Goal: Task Accomplishment & Management: Manage account settings

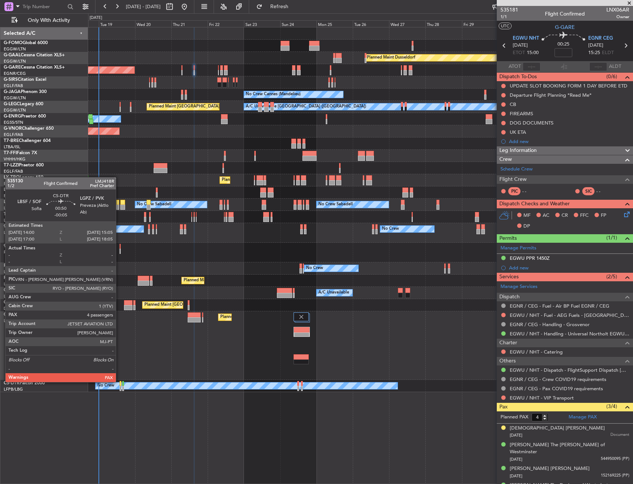
click at [120, 381] on div at bounding box center [121, 383] width 2 height 5
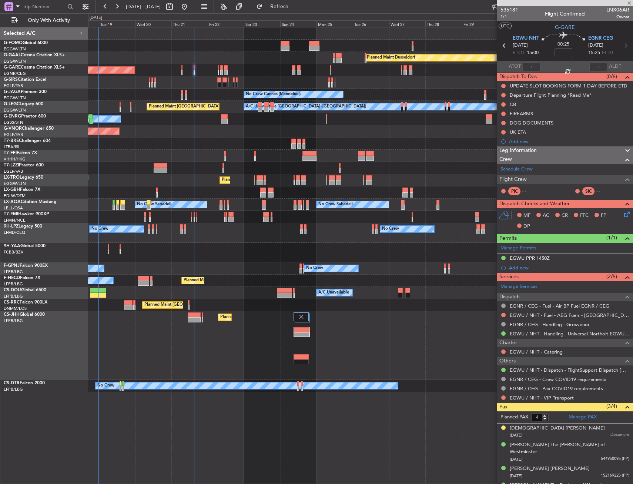
type input "-00:05"
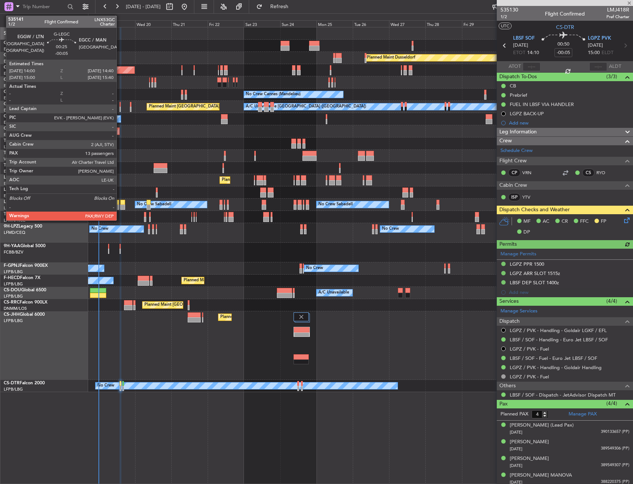
click at [120, 106] on div at bounding box center [120, 104] width 1 height 5
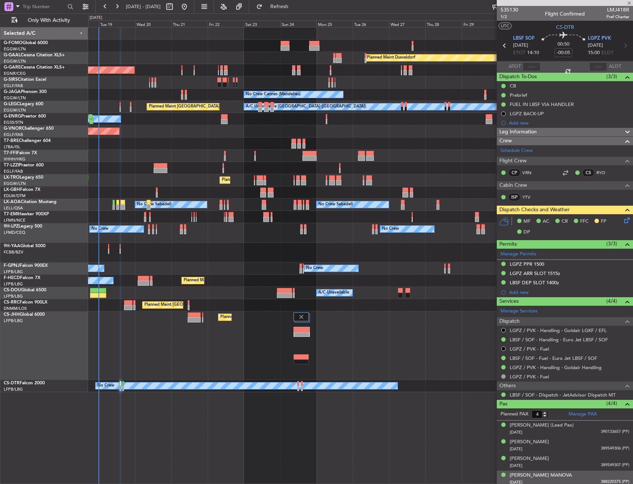
type input "13"
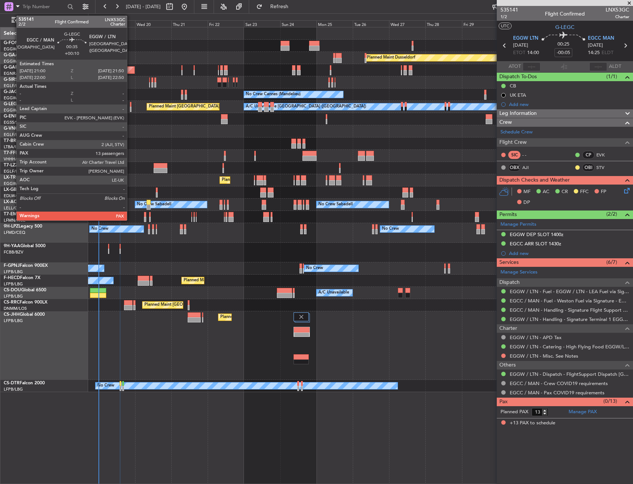
click at [130, 106] on div at bounding box center [130, 104] width 1 height 5
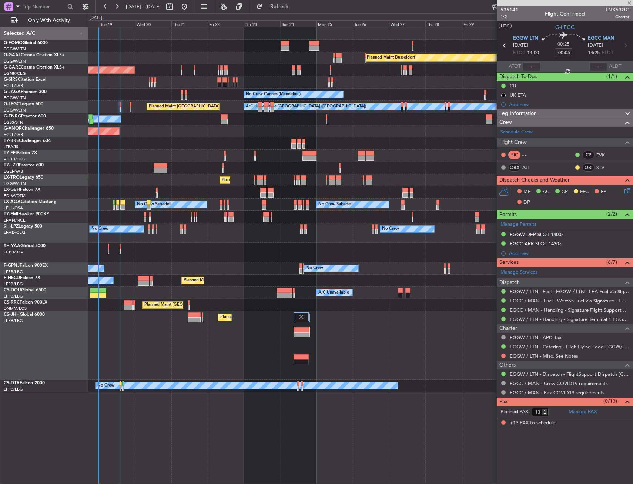
type input "+00:10"
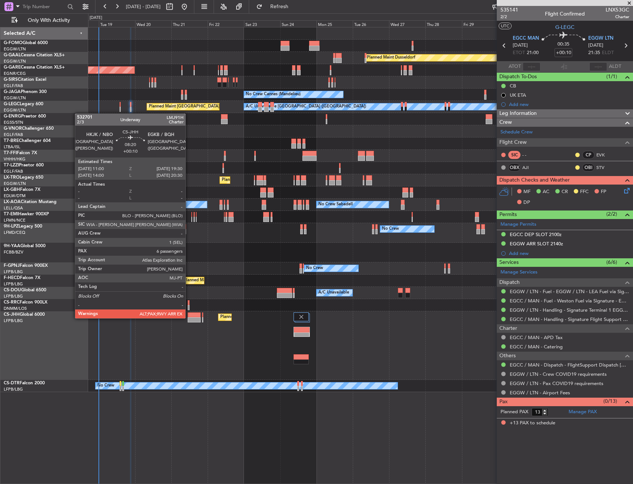
click at [189, 317] on div at bounding box center [194, 319] width 13 height 5
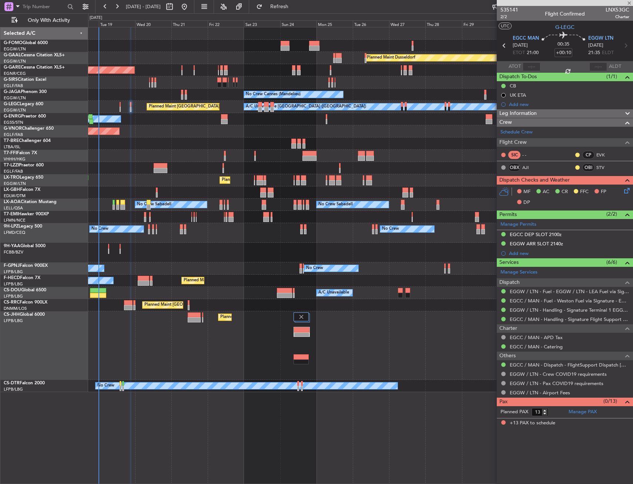
type input "6"
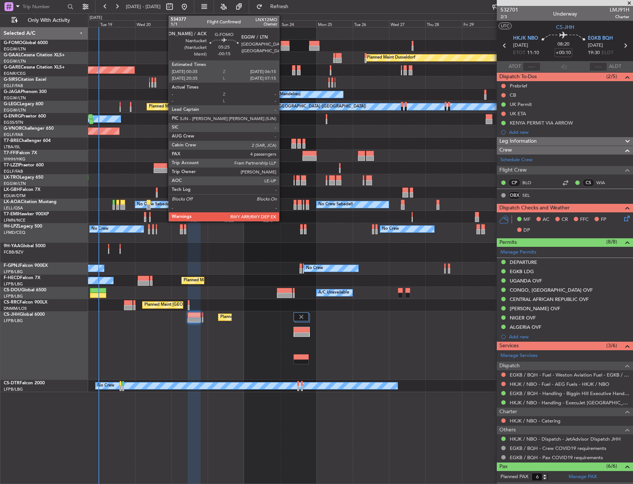
click at [283, 44] on div at bounding box center [285, 43] width 9 height 5
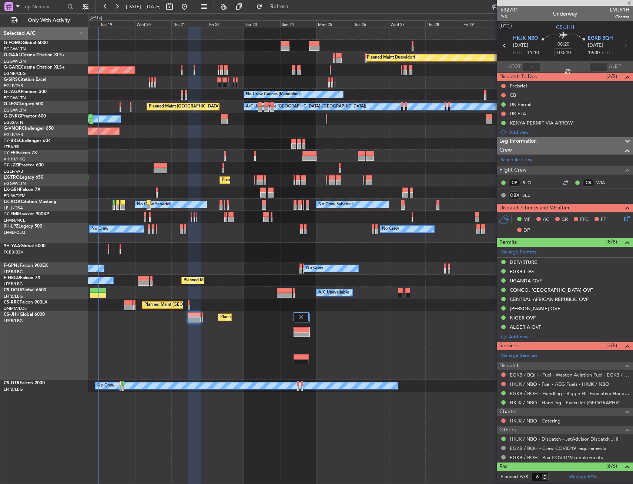
type input "-00:15"
type input "4"
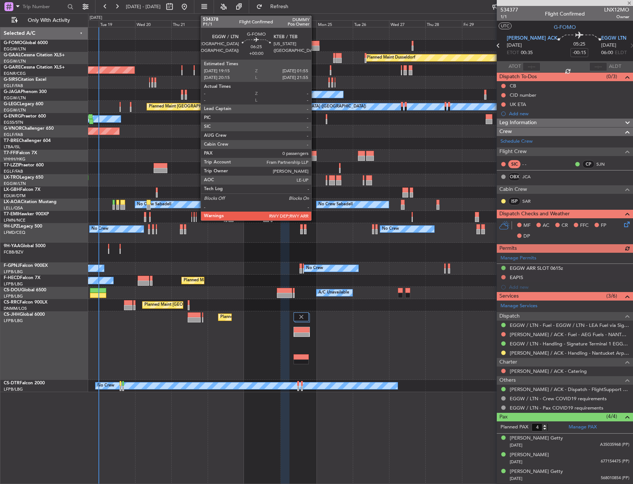
click at [315, 44] on div at bounding box center [314, 43] width 10 height 5
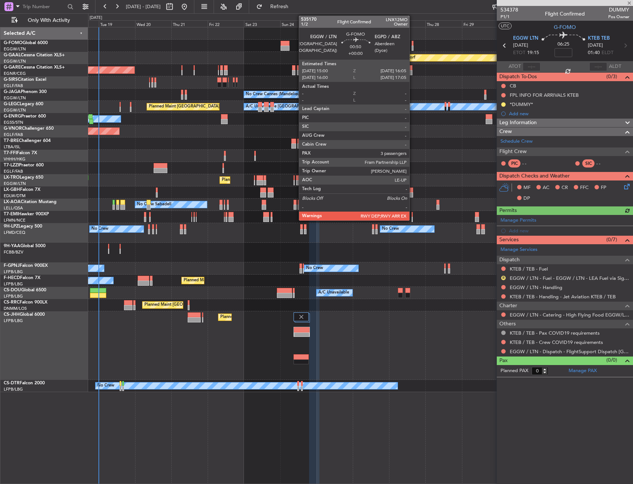
click at [413, 46] on div at bounding box center [413, 48] width 2 height 5
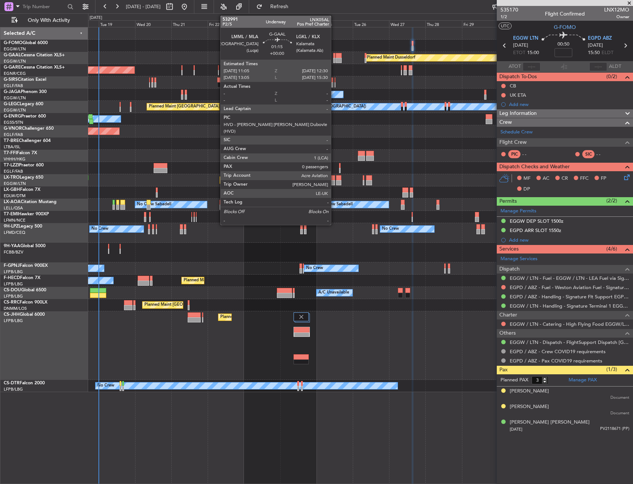
click at [334, 56] on div at bounding box center [334, 55] width 2 height 5
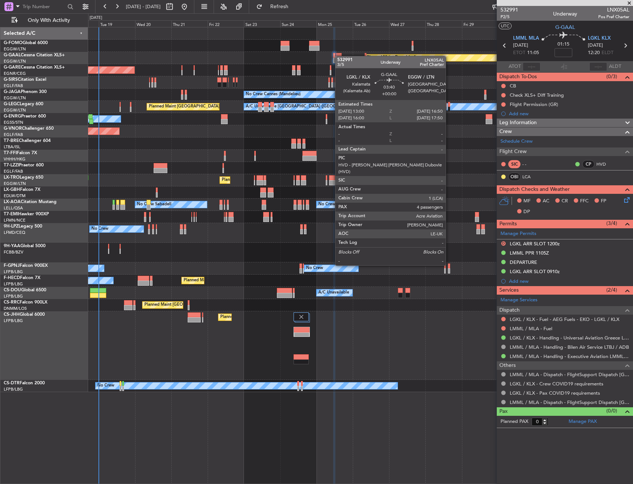
click at [339, 56] on div at bounding box center [339, 55] width 6 height 5
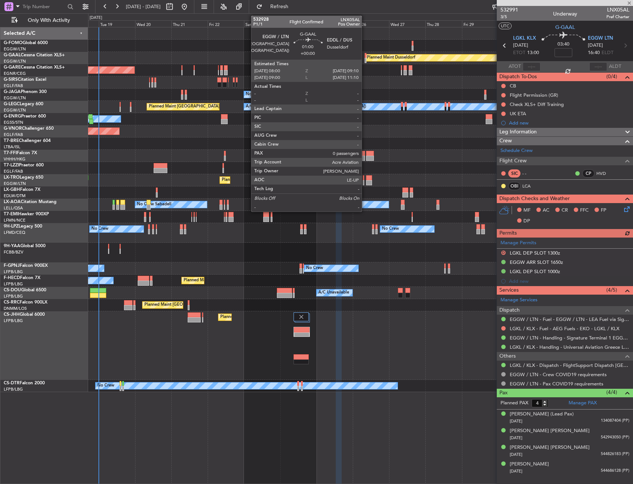
click at [365, 57] on div at bounding box center [366, 55] width 2 height 5
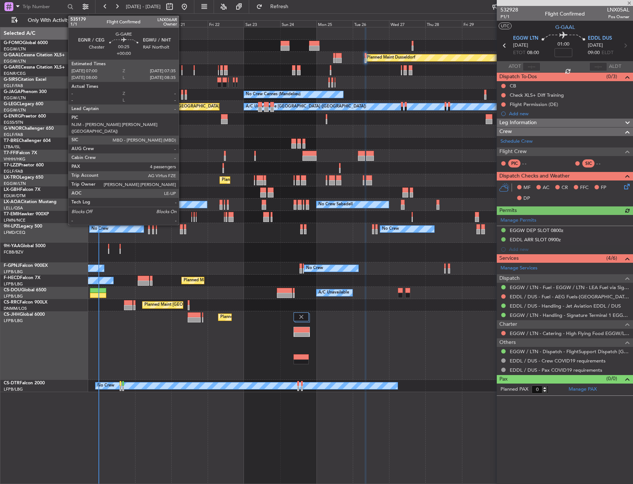
click at [182, 68] on div at bounding box center [181, 67] width 1 height 5
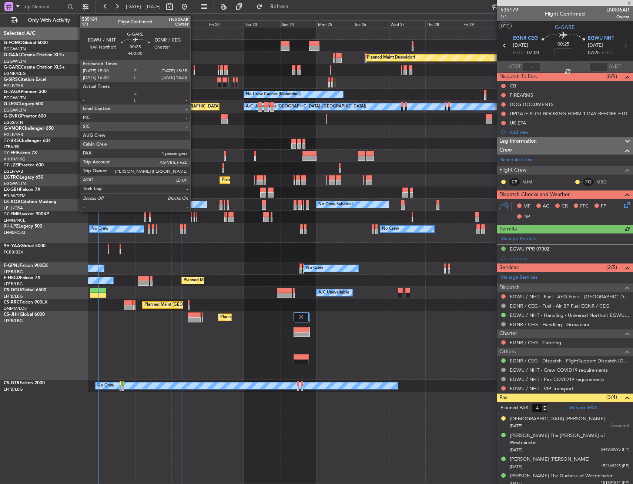
click at [194, 68] on div at bounding box center [194, 67] width 1 height 5
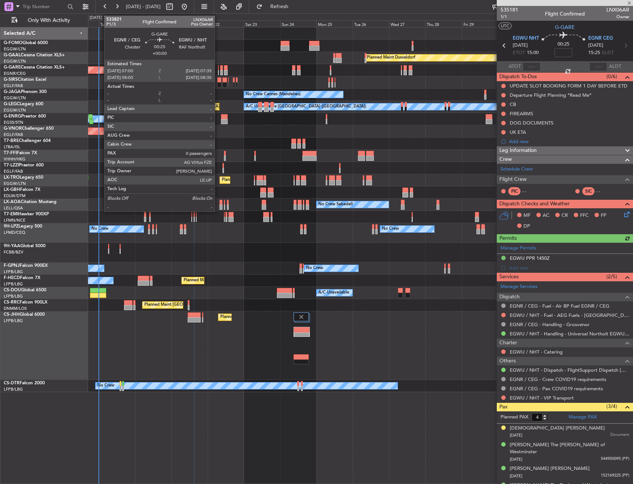
click at [218, 69] on div at bounding box center [218, 67] width 1 height 5
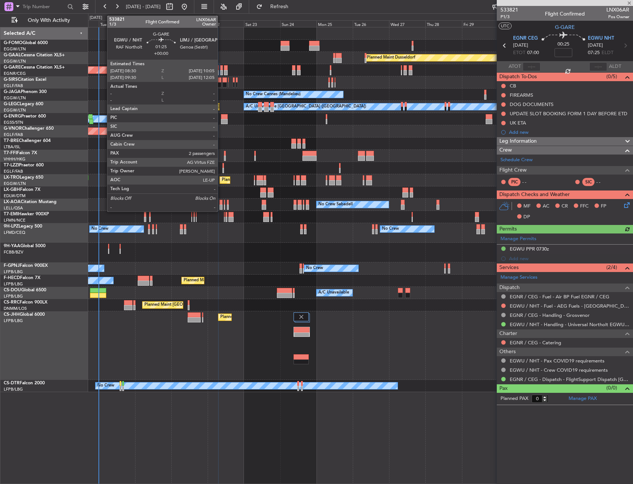
click at [221, 69] on div at bounding box center [221, 67] width 3 height 5
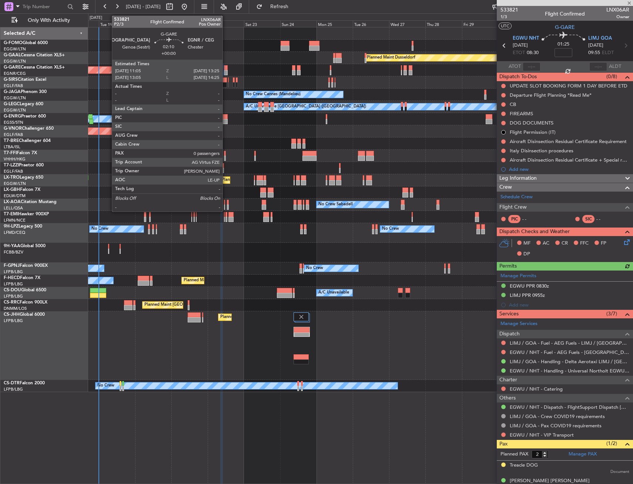
click at [226, 68] on div at bounding box center [226, 67] width 4 height 5
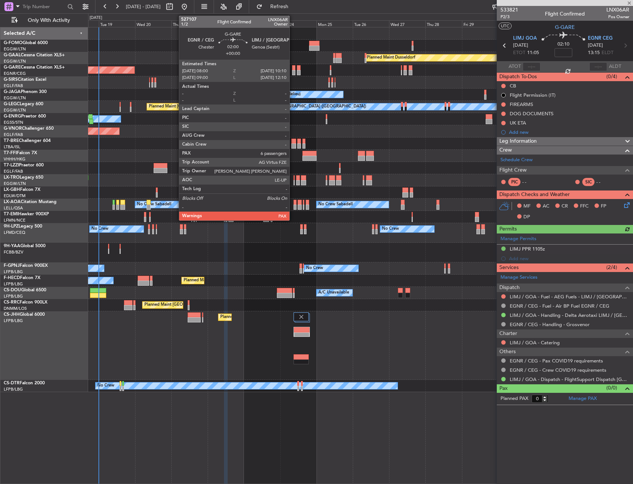
click at [293, 70] on div at bounding box center [293, 72] width 3 height 5
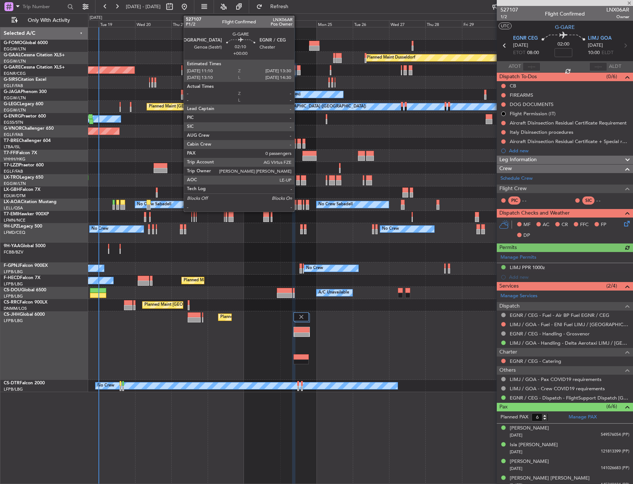
click at [298, 70] on div at bounding box center [299, 72] width 4 height 5
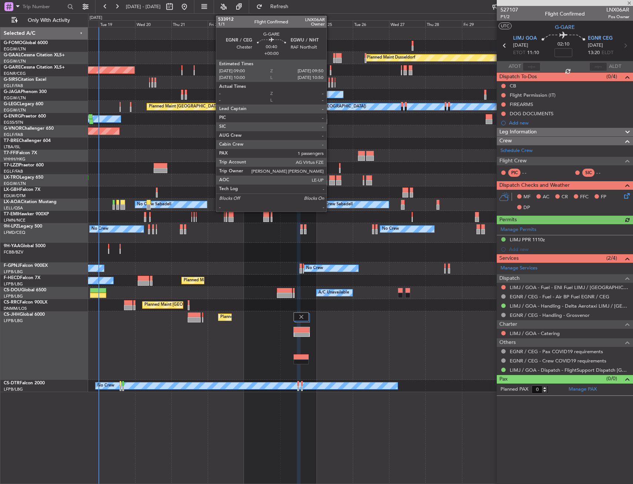
click at [330, 69] on div at bounding box center [330, 67] width 1 height 5
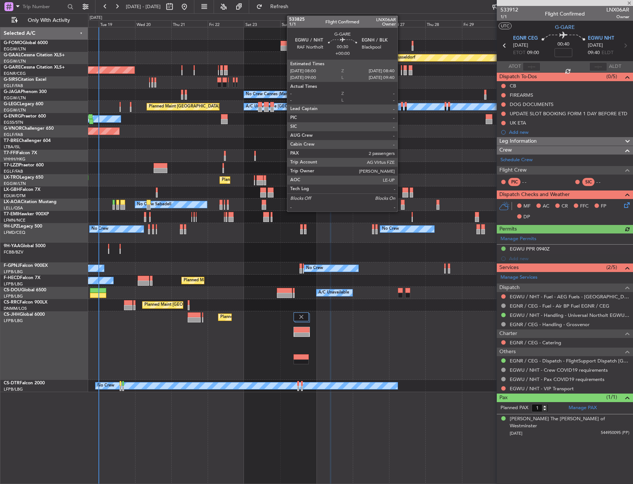
click at [401, 69] on div at bounding box center [401, 67] width 1 height 5
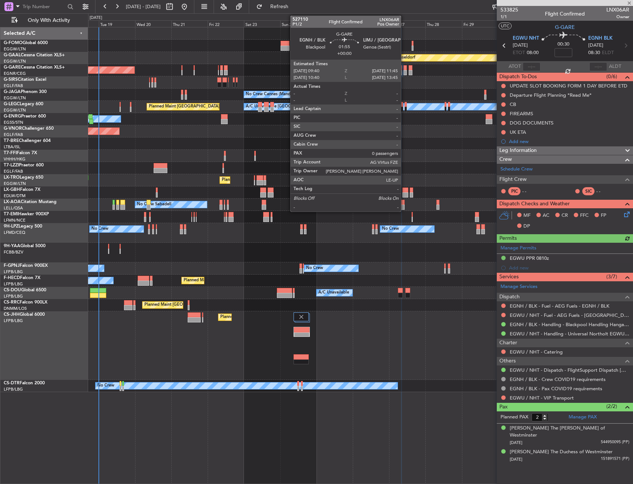
click at [404, 68] on div at bounding box center [405, 67] width 3 height 5
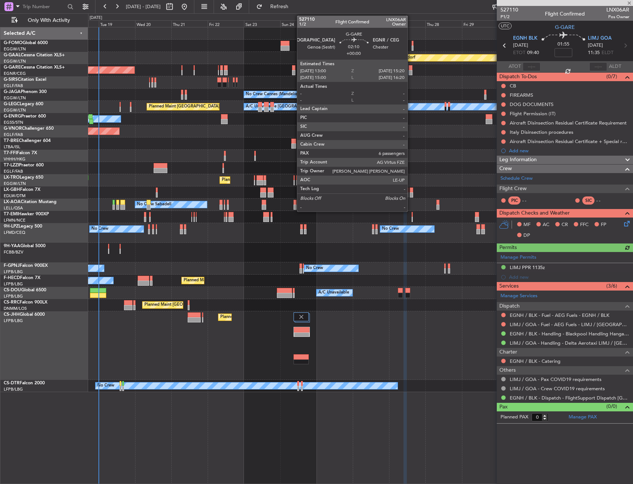
click at [411, 69] on div at bounding box center [411, 67] width 4 height 5
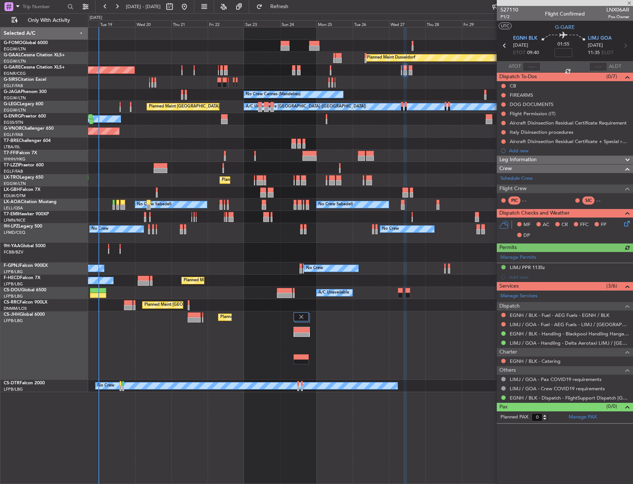
type input "6"
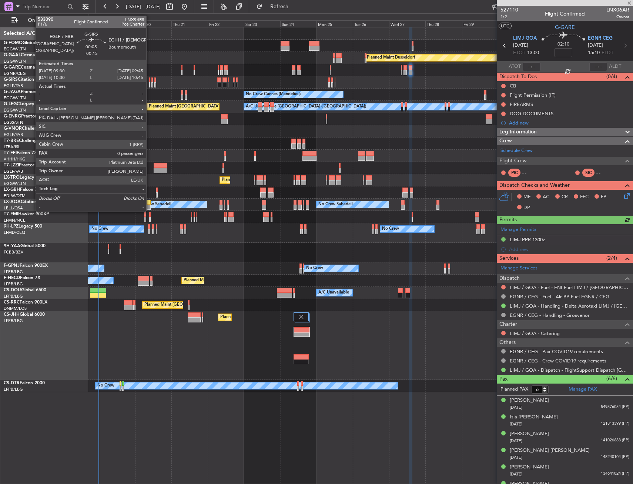
click at [150, 83] on div at bounding box center [149, 84] width 1 height 5
type input "-00:15"
type input "0"
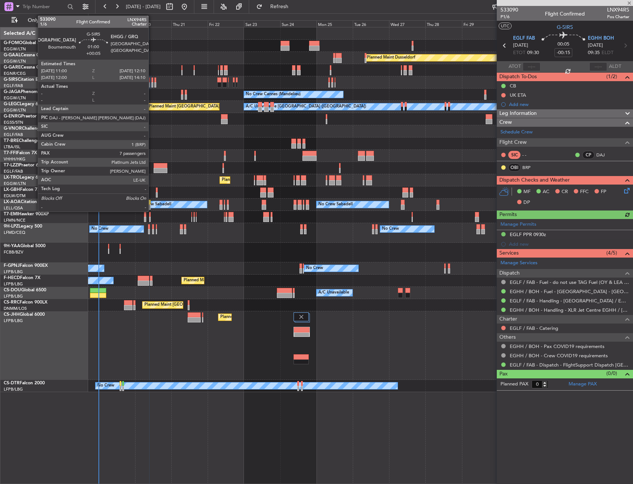
click at [152, 83] on div at bounding box center [152, 84] width 2 height 5
type input "+00:05"
type input "7"
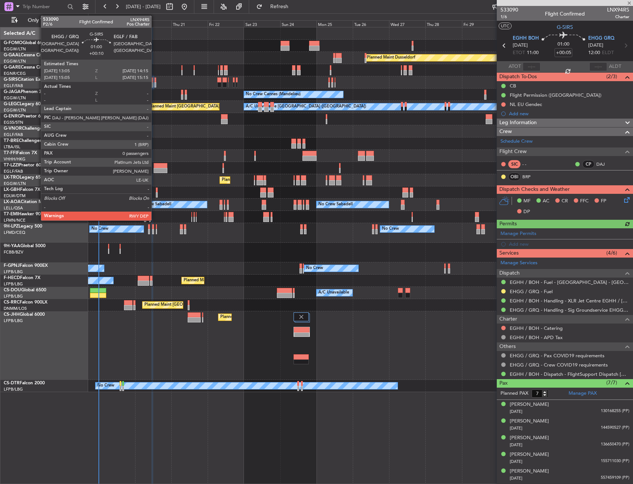
click at [155, 84] on div at bounding box center [155, 84] width 2 height 5
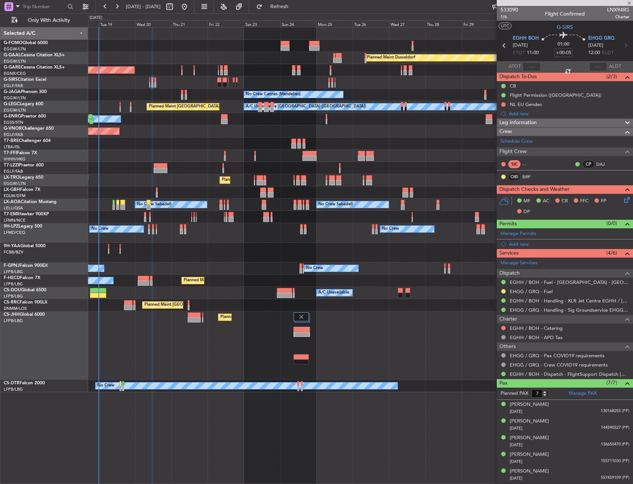
type input "+00:10"
type input "0"
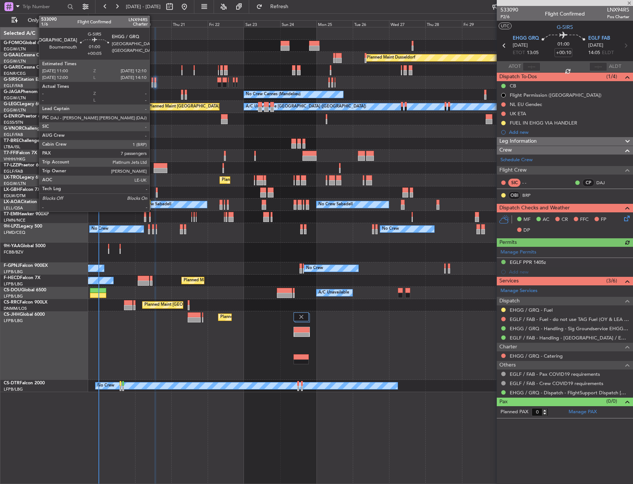
click at [153, 82] on div at bounding box center [152, 84] width 2 height 5
type input "+00:05"
type input "7"
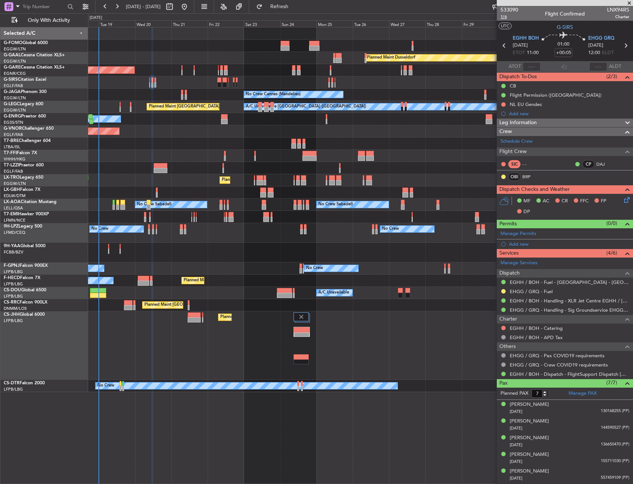
click at [501, 17] on span "1/6" at bounding box center [510, 17] width 18 height 6
click at [559, 107] on mat-tooltip-component "Flight Permission (NL)" at bounding box center [552, 108] width 91 height 20
click at [558, 106] on div "NL EU Gendec" at bounding box center [565, 104] width 136 height 9
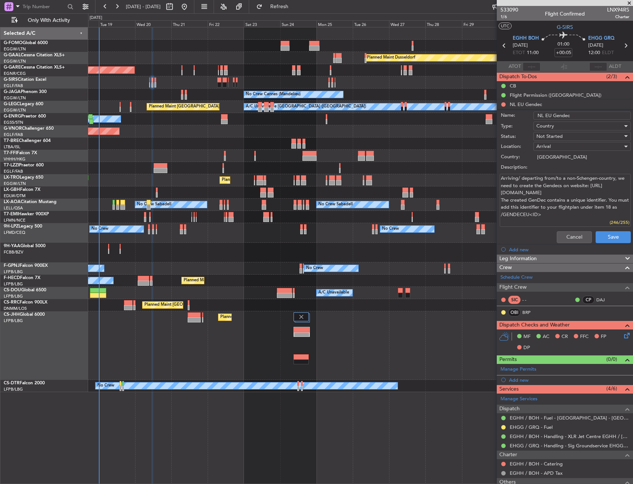
click at [586, 117] on input "NL EU Gendec" at bounding box center [582, 115] width 97 height 8
type input "NL EU Gendec"
type textarea "Arriving/ departing from/to a non-Schengen-country, we need to create the Gende…"
paste input "GENDECEU36179"
type input "NL EU Gendec GENDECEU36179"
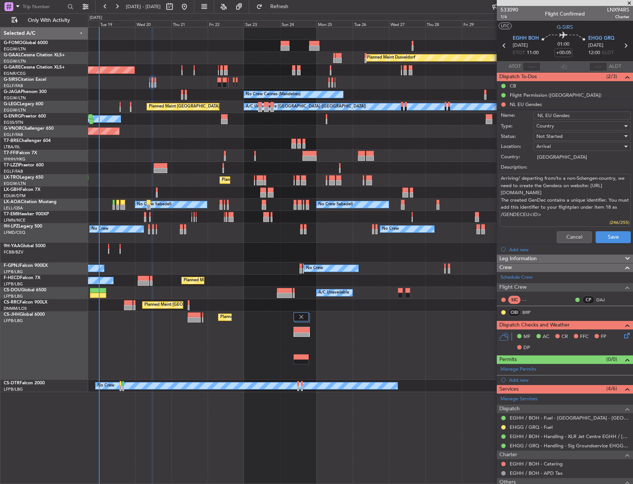
type textarea "Arriving/ departing from/to a non-Schengen-country, we need to create the Gende…"
type input "NL EU Gendec GENDECEU36179"
click at [560, 133] on span "Not Started" at bounding box center [550, 136] width 26 height 7
click at [563, 169] on span "Completed" at bounding box center [579, 173] width 87 height 11
type textarea "Arriving/ departing from/to a non-Schengen-country, we need to create the Gende…"
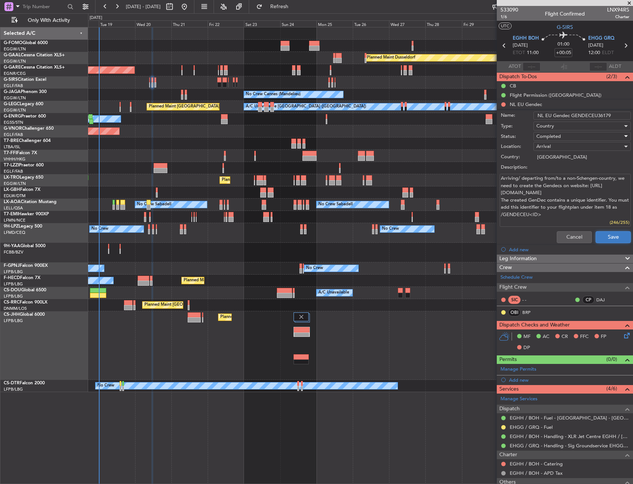
click at [601, 234] on button "Save" at bounding box center [613, 237] width 35 height 12
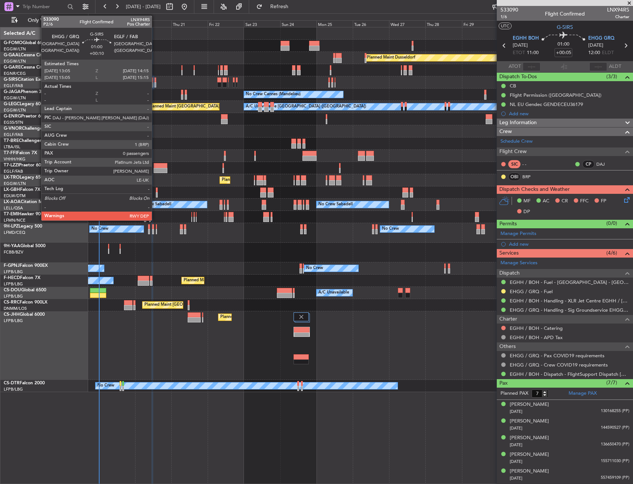
click at [155, 80] on div at bounding box center [155, 79] width 2 height 5
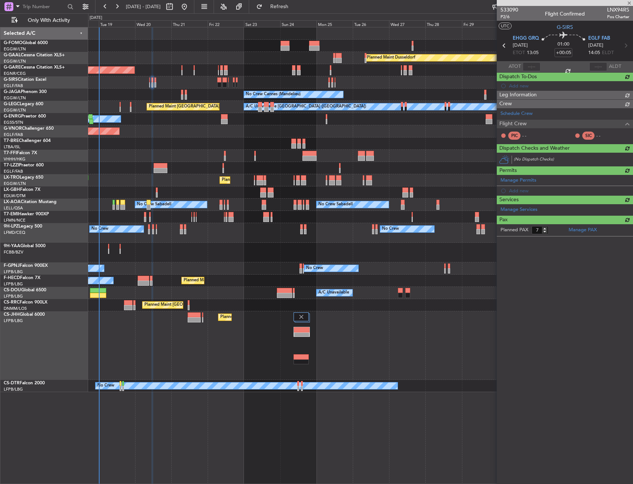
type input "+00:10"
type input "0"
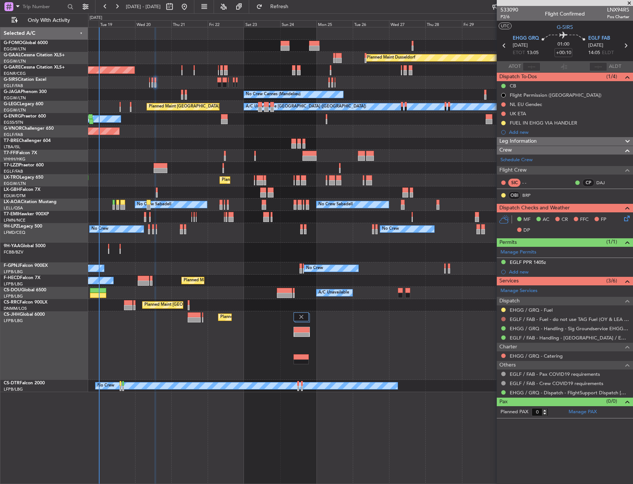
click at [503, 317] on button at bounding box center [503, 319] width 4 height 4
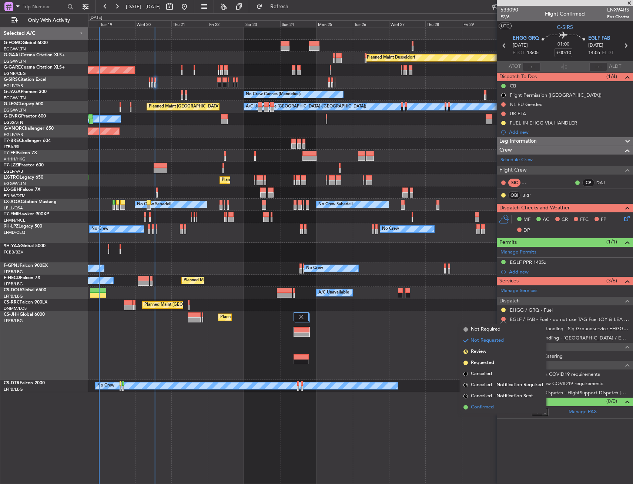
click at [475, 405] on span "Confirmed" at bounding box center [482, 406] width 23 height 7
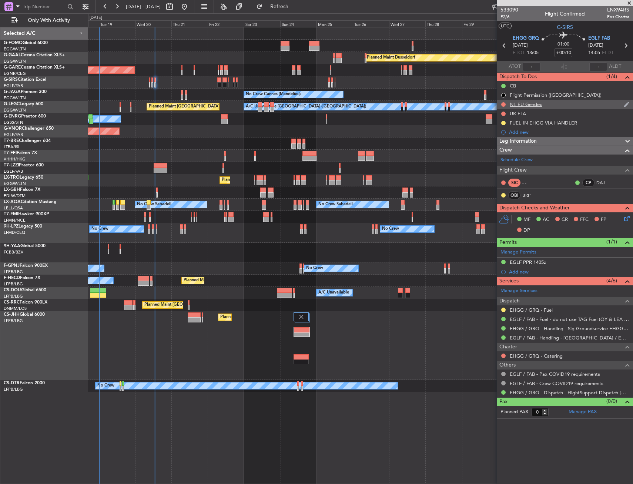
click at [570, 104] on div "NL EU Gendec" at bounding box center [565, 104] width 136 height 9
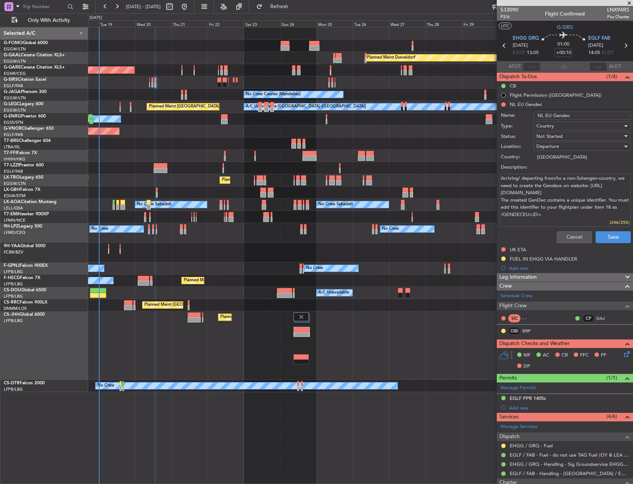
click at [582, 113] on input "NL EU Gendec" at bounding box center [582, 115] width 97 height 8
type input "NL EU Gendec"
type textarea "Arriving/ departing from/to a non-Schengen-country, we need to create the Gende…"
paste input "GENDECEU36180"
type input "NL EU Gendec GENDECEU36180"
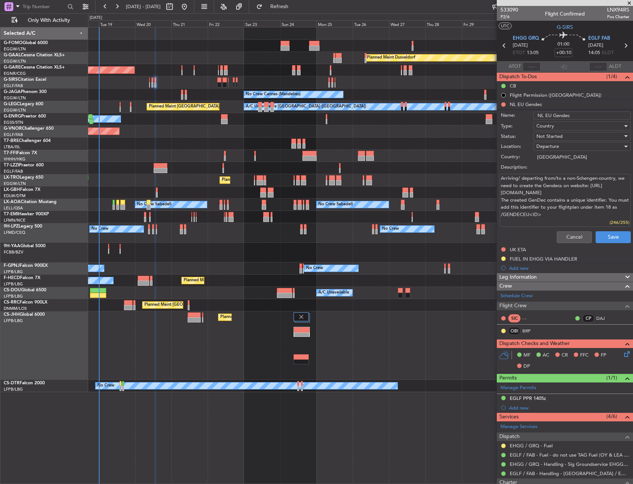
type textarea "Arriving/ departing from/to a non-Schengen-country, we need to create the Gende…"
type input "NL EU Gendec GENDECEU36180"
click at [570, 134] on div "Not Started" at bounding box center [580, 136] width 86 height 11
click at [570, 134] on div at bounding box center [316, 242] width 633 height 484
click at [570, 134] on div "Not Started" at bounding box center [580, 136] width 86 height 11
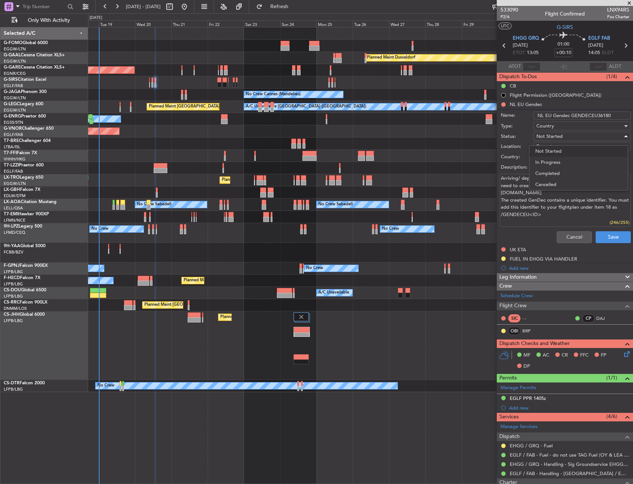
drag, startPoint x: 570, startPoint y: 134, endPoint x: 551, endPoint y: 175, distance: 44.8
click at [551, 175] on span "Completed" at bounding box center [579, 173] width 87 height 11
type textarea "Arriving/ departing from/to a non-Schengen-country, we need to create the Gende…"
click at [616, 237] on button "Save" at bounding box center [613, 237] width 35 height 12
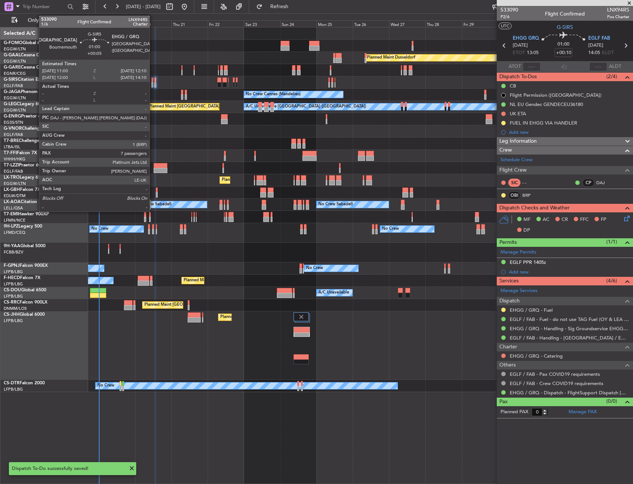
click at [153, 81] on div at bounding box center [152, 79] width 2 height 5
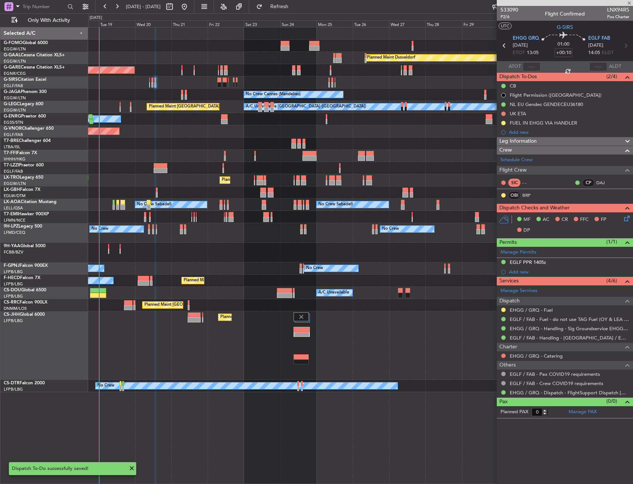
type input "+00:05"
type input "7"
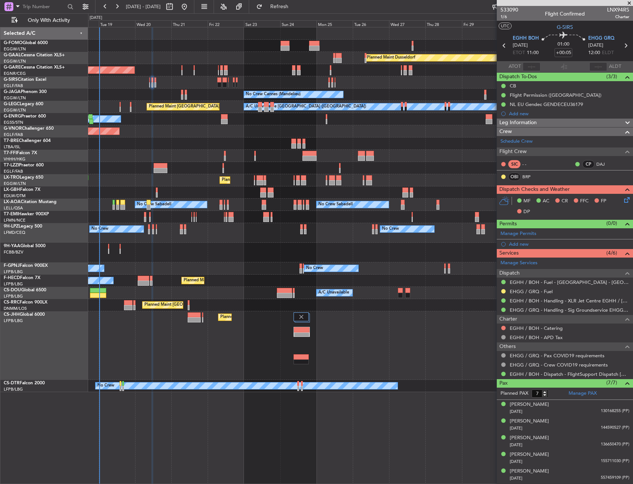
click at [578, 106] on div "NL EU Gendec GENDECEU36179" at bounding box center [546, 104] width 73 height 6
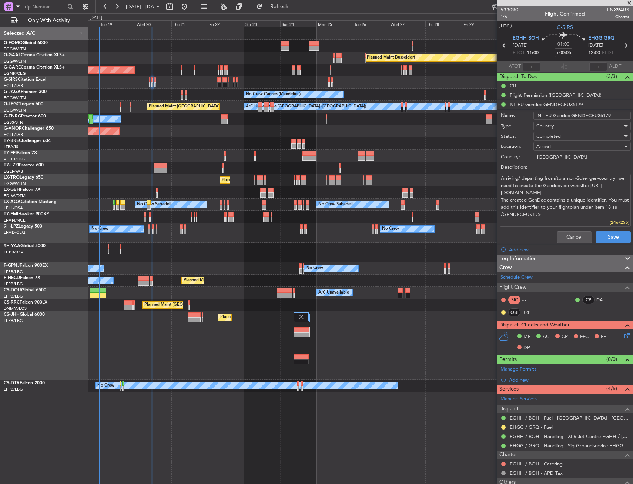
drag, startPoint x: 611, startPoint y: 116, endPoint x: 571, endPoint y: 115, distance: 40.0
click at [571, 115] on input "NL EU Gendec GENDECEU36179" at bounding box center [582, 115] width 97 height 8
paste input "81"
type input "NL EU Gendec GENDECEU36181"
type textarea "Arriving/ departing from/to a non-Schengen-country, we need to create the Gende…"
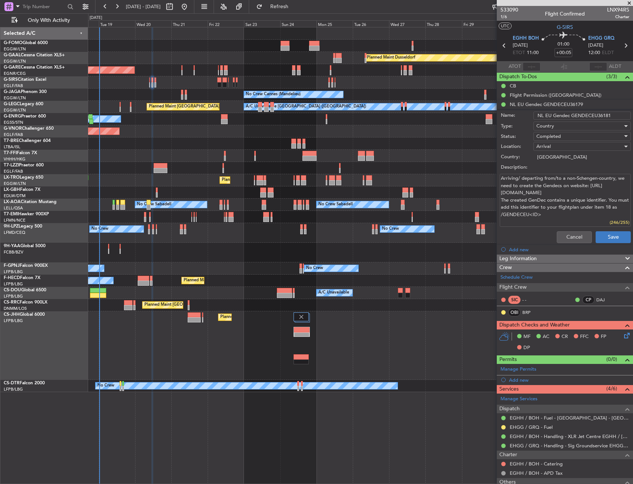
type input "NL EU Gendec GENDECEU36181"
click at [605, 235] on button "Save" at bounding box center [613, 237] width 35 height 12
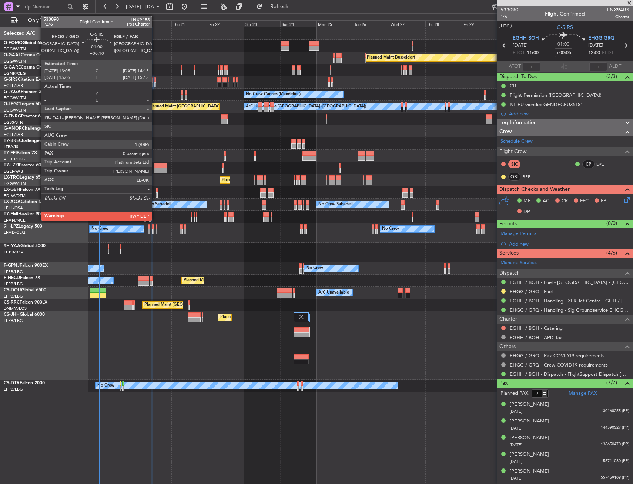
click at [155, 84] on div at bounding box center [155, 84] width 2 height 5
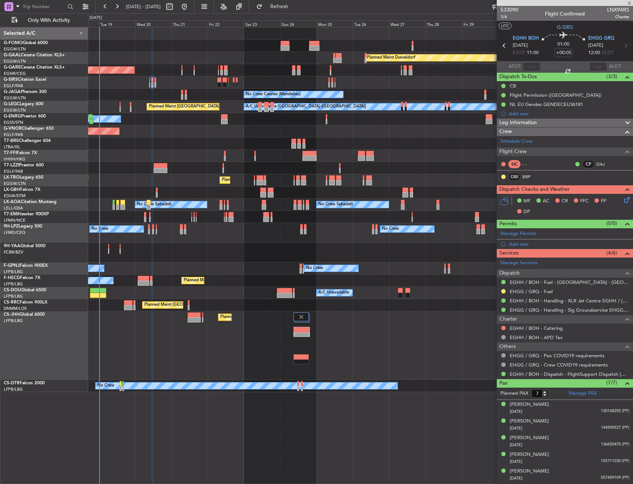
type input "+00:10"
type input "0"
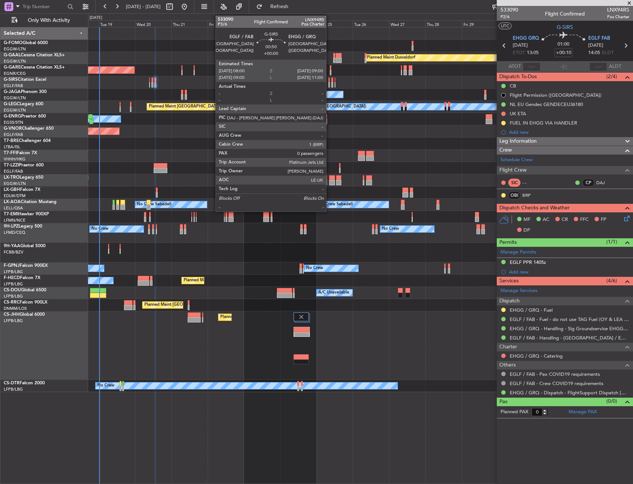
click at [330, 80] on div at bounding box center [330, 79] width 2 height 5
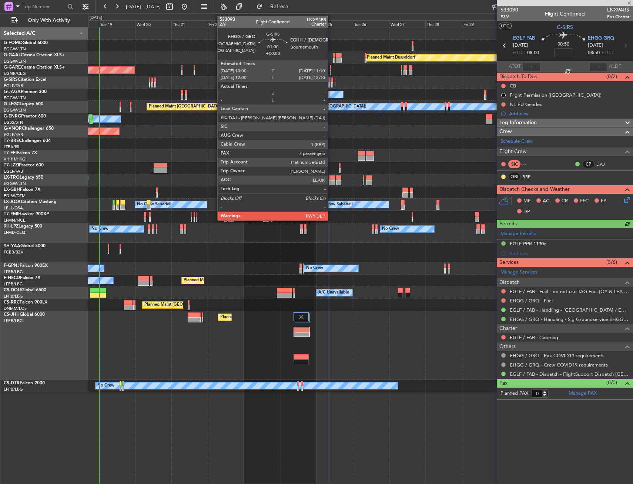
click at [331, 80] on div at bounding box center [332, 79] width 2 height 5
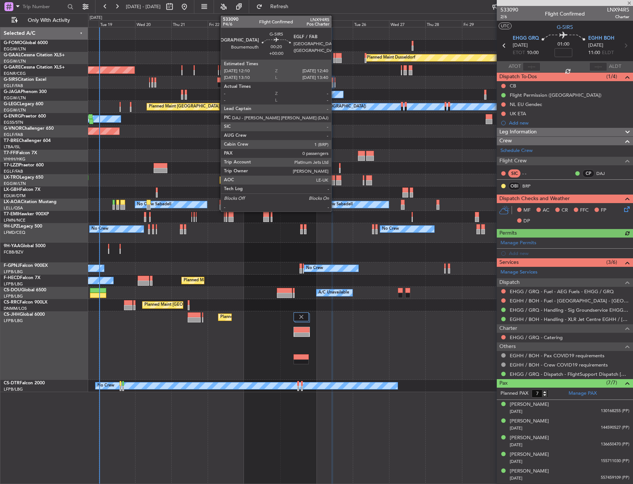
click at [335, 81] on div at bounding box center [335, 79] width 1 height 5
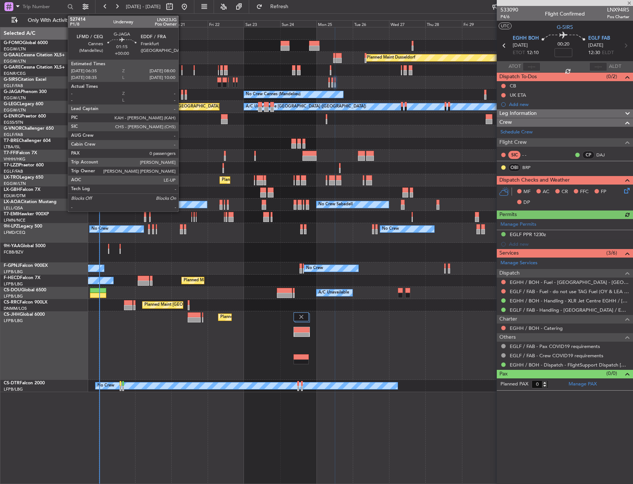
click at [182, 92] on div at bounding box center [182, 92] width 2 height 5
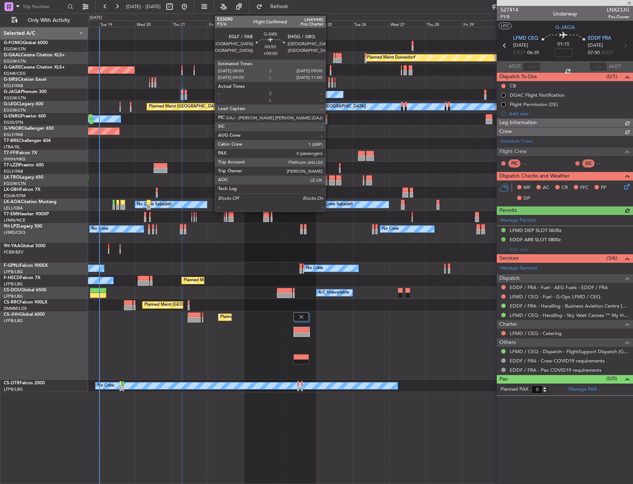
click at [329, 82] on div at bounding box center [330, 84] width 2 height 5
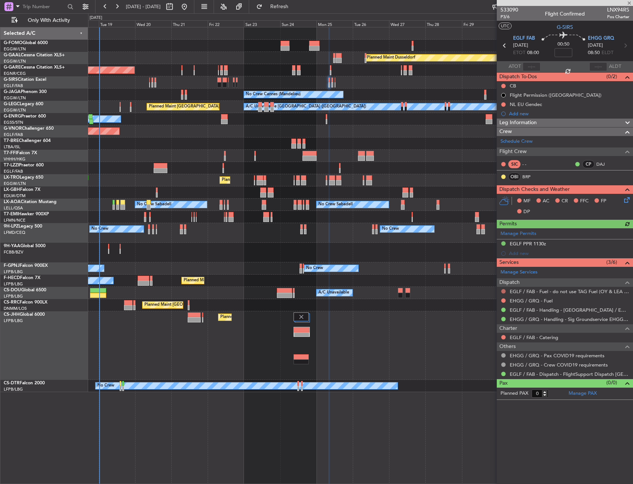
click at [504, 291] on button at bounding box center [503, 291] width 4 height 4
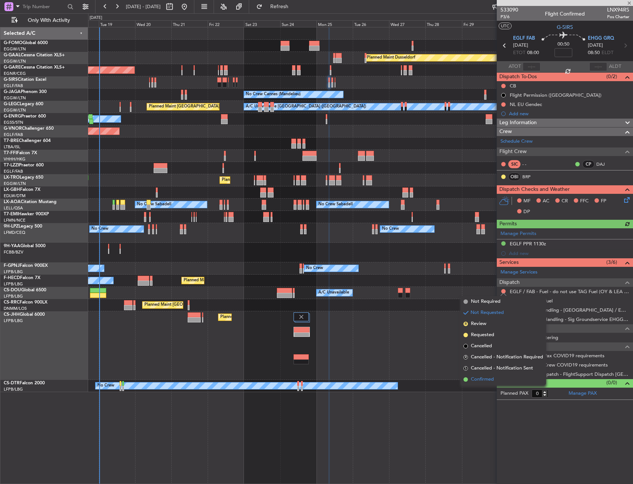
click at [480, 381] on span "Confirmed" at bounding box center [482, 379] width 23 height 7
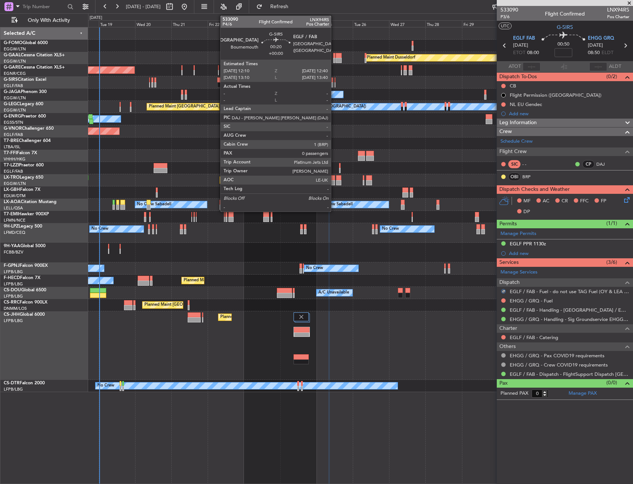
click at [335, 82] on div at bounding box center [335, 84] width 1 height 5
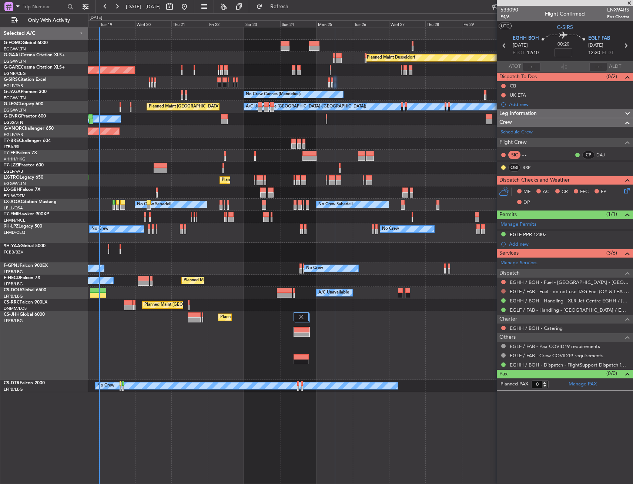
click at [506, 290] on button at bounding box center [503, 291] width 4 height 4
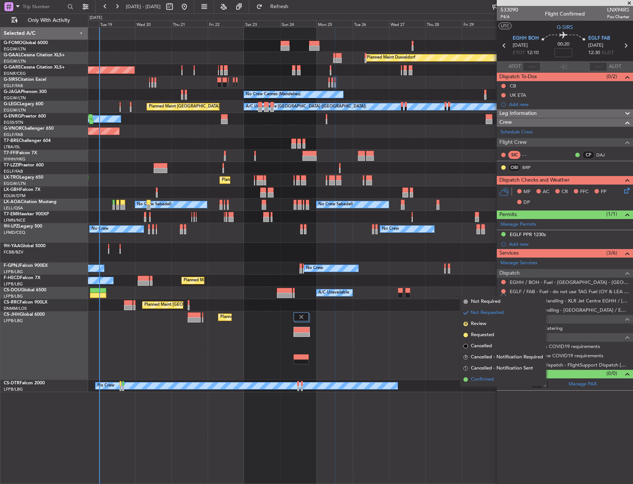
click at [480, 379] on span "Confirmed" at bounding box center [482, 379] width 23 height 7
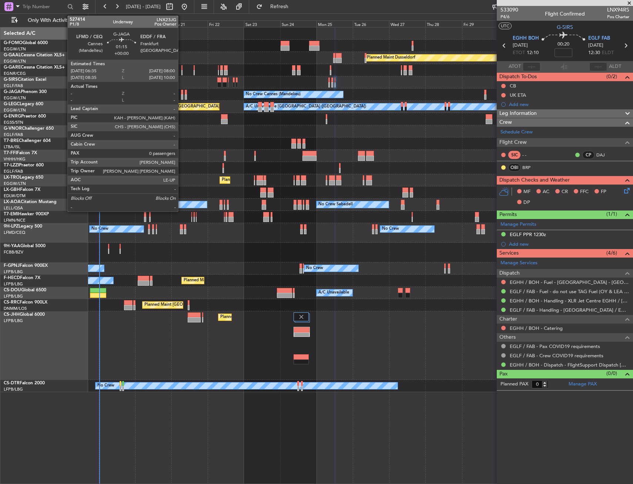
click at [181, 95] on div at bounding box center [182, 96] width 2 height 5
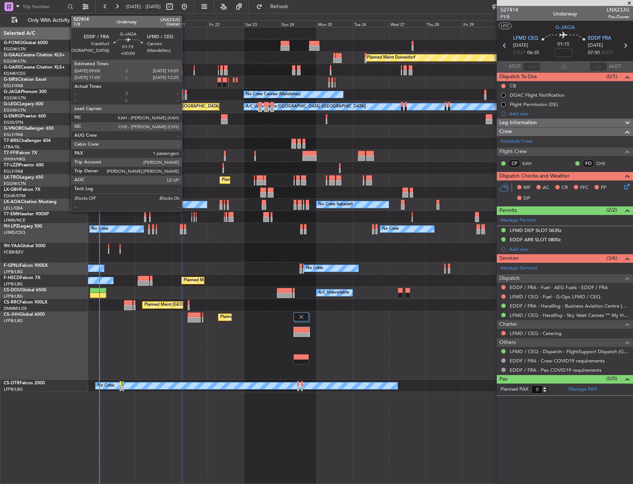
click at [185, 94] on div at bounding box center [186, 96] width 2 height 5
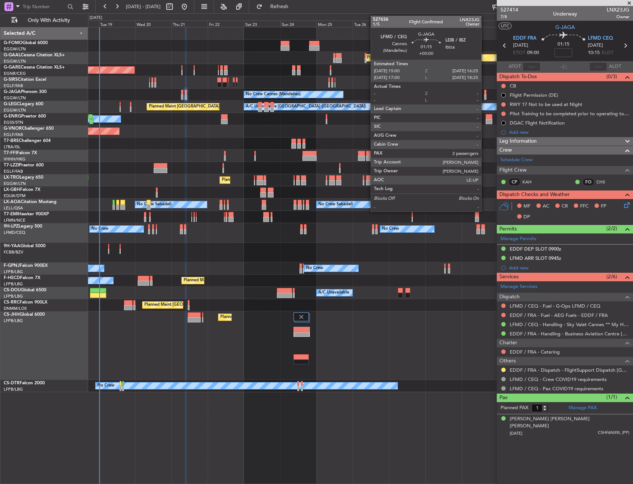
click at [485, 94] on div at bounding box center [485, 92] width 2 height 5
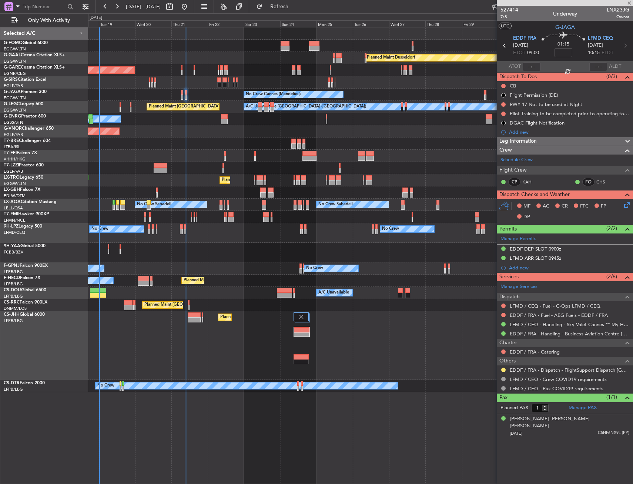
type input "2"
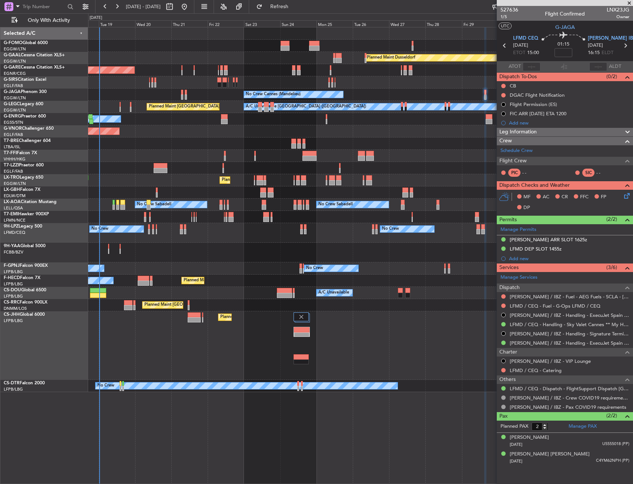
click at [121, 104] on div "Planned Maint London (Luton) A/C Unavailable London (Luton) No Crew" at bounding box center [360, 107] width 545 height 12
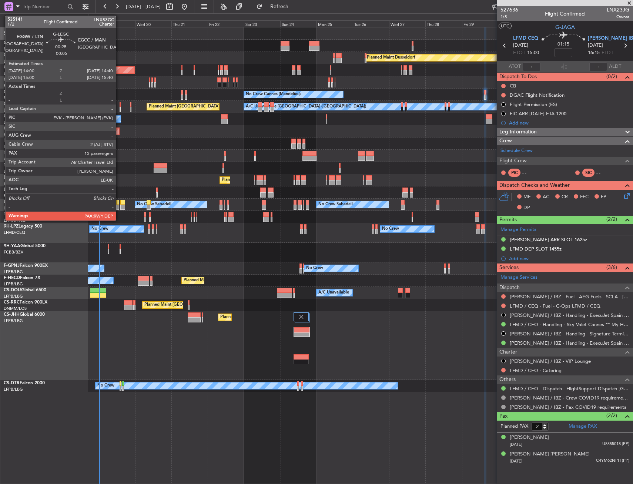
click at [120, 108] on div at bounding box center [120, 109] width 1 height 5
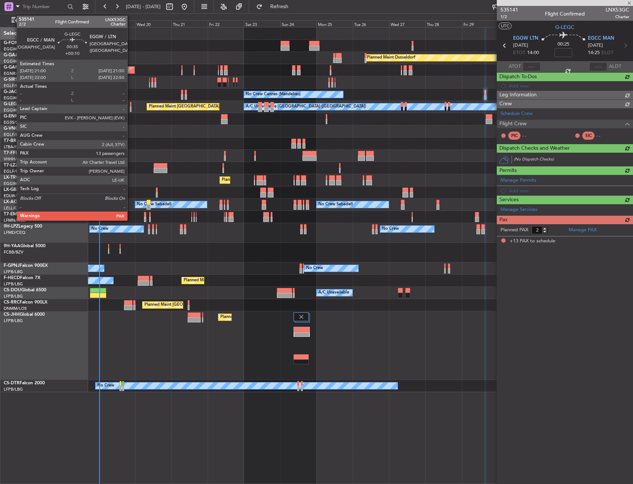
type input "-00:05"
type input "13"
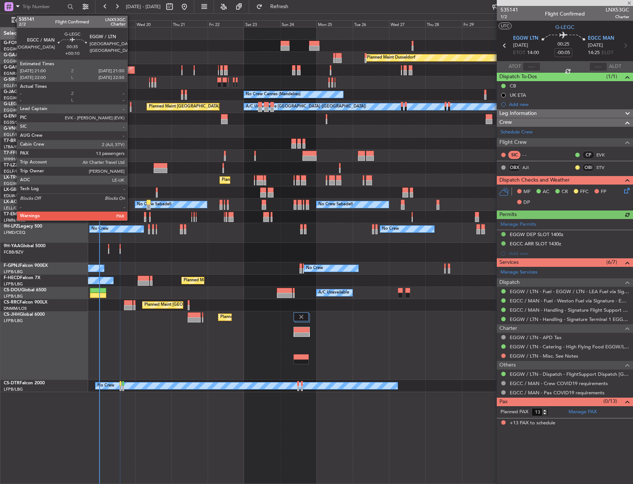
click at [131, 106] on div at bounding box center [130, 104] width 1 height 5
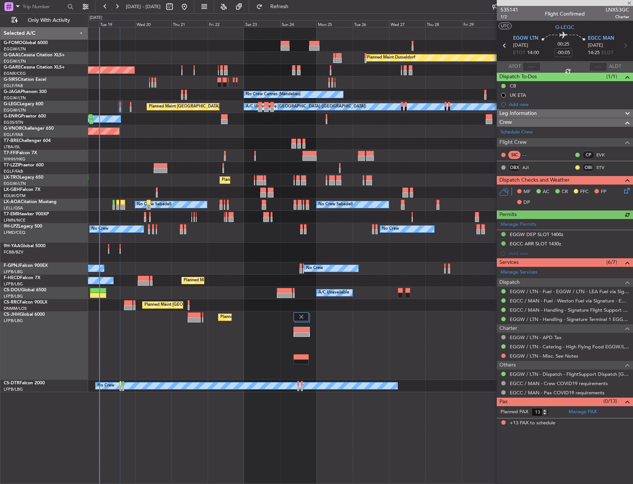
type input "+00:10"
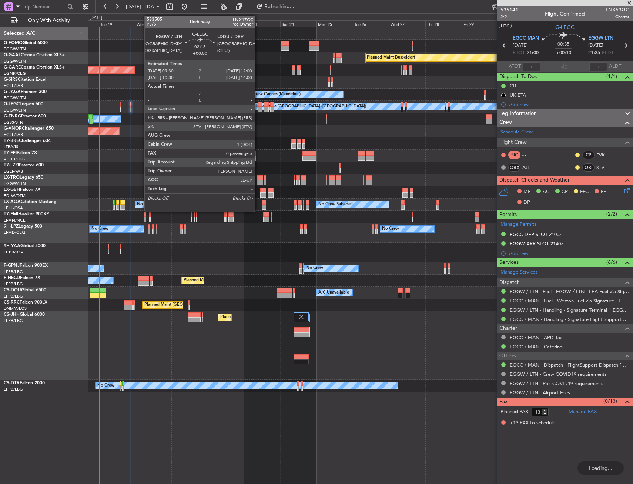
click at [259, 105] on div at bounding box center [260, 104] width 4 height 5
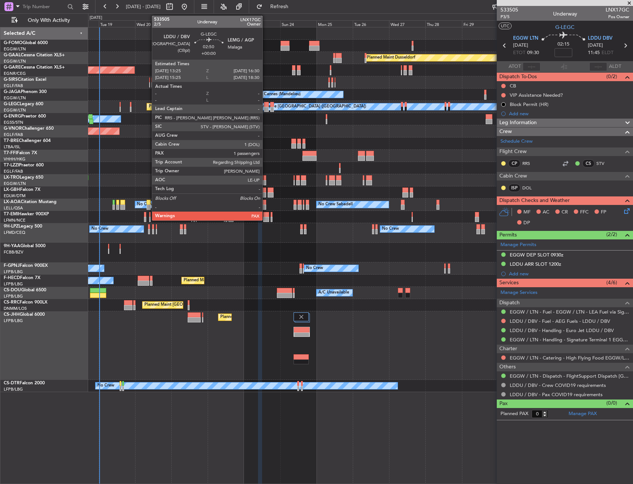
click at [266, 106] on div at bounding box center [266, 104] width 5 height 5
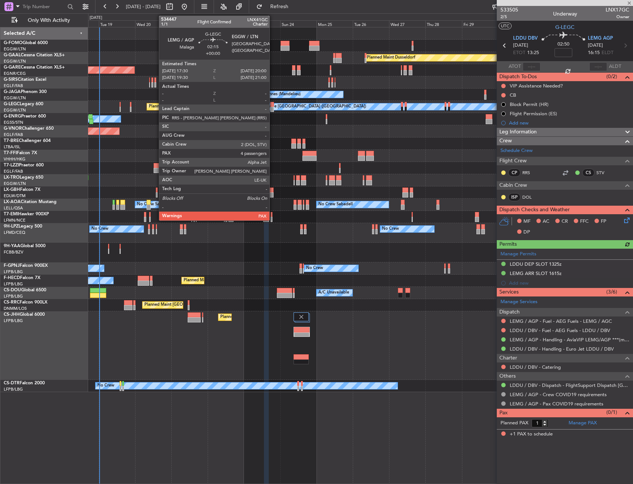
click at [273, 106] on div at bounding box center [272, 104] width 4 height 5
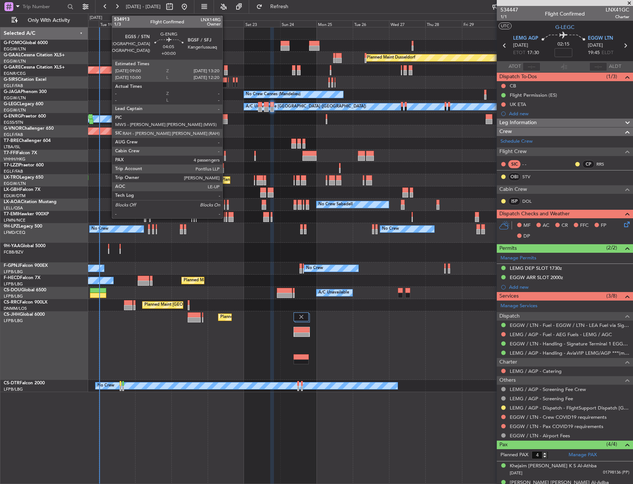
click at [226, 120] on div at bounding box center [224, 121] width 7 height 5
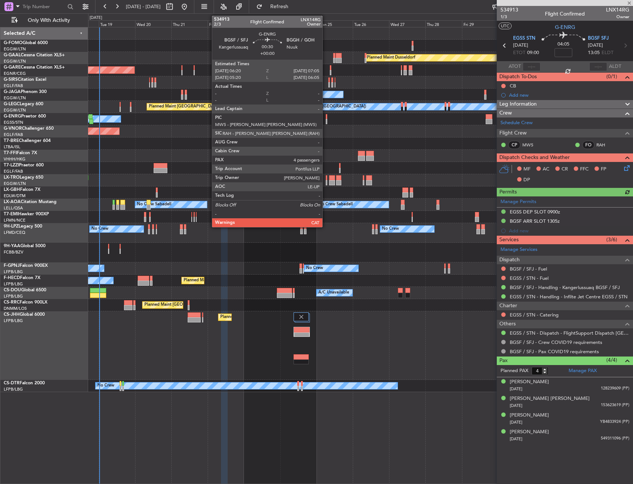
click at [326, 120] on div at bounding box center [326, 121] width 1 height 5
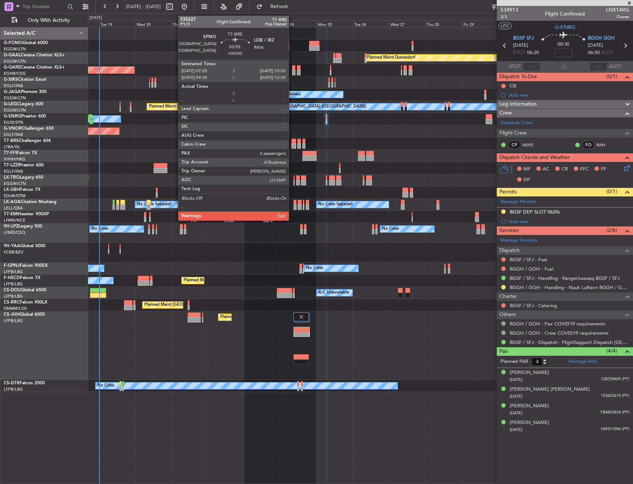
click at [292, 144] on div at bounding box center [293, 145] width 4 height 5
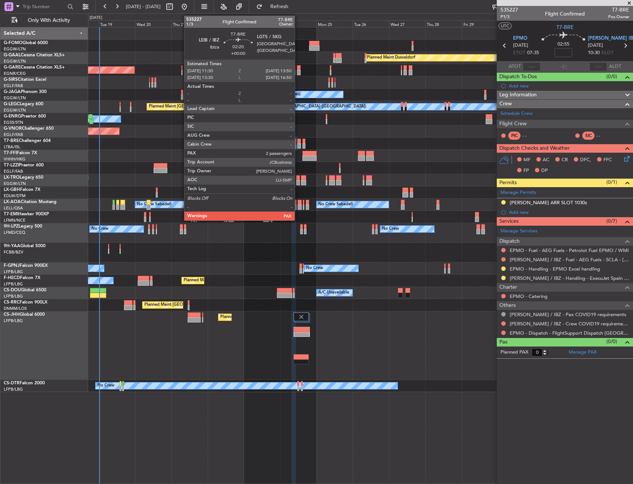
click at [298, 145] on div at bounding box center [299, 145] width 4 height 5
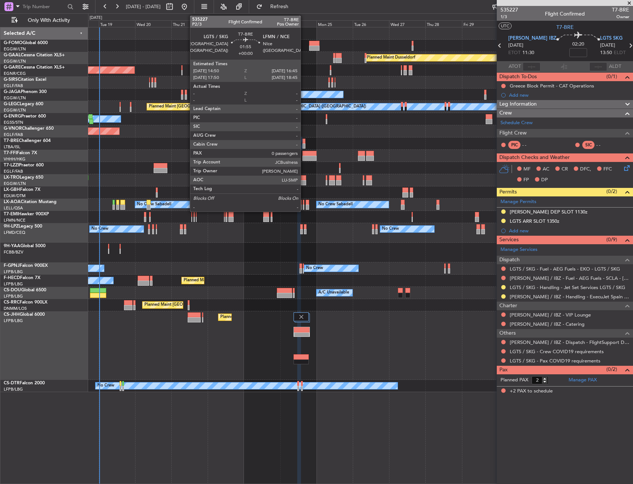
click at [304, 144] on div at bounding box center [304, 145] width 3 height 5
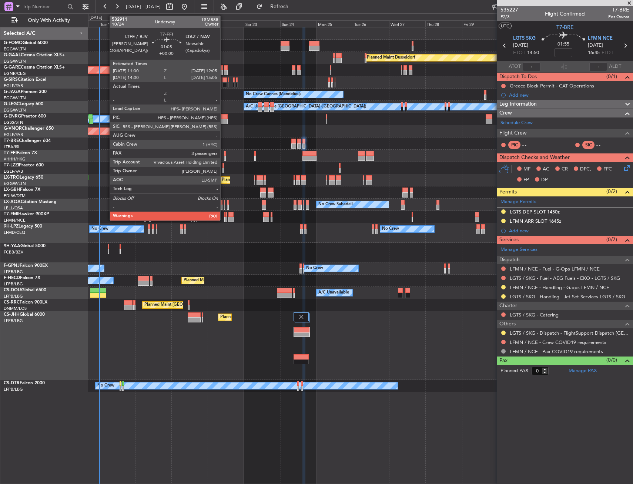
click at [224, 154] on div at bounding box center [225, 153] width 2 height 5
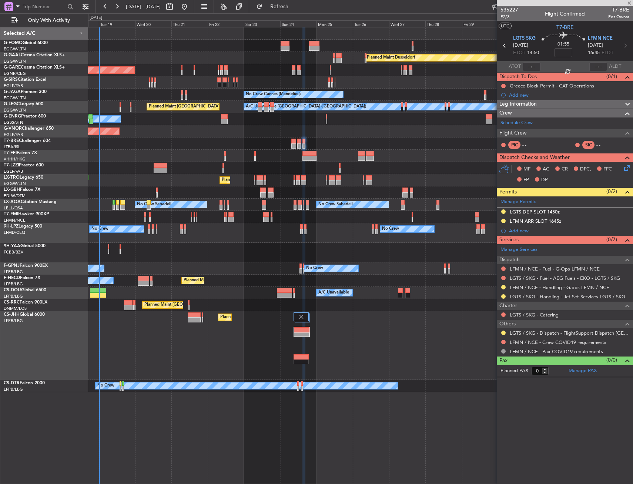
type input "3"
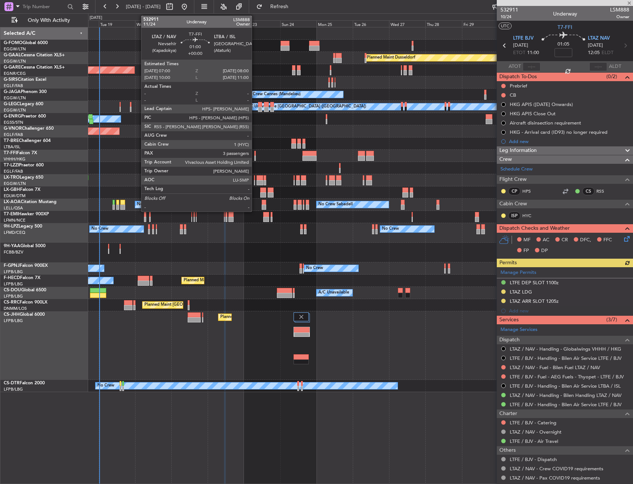
click at [255, 156] on div at bounding box center [255, 158] width 2 height 5
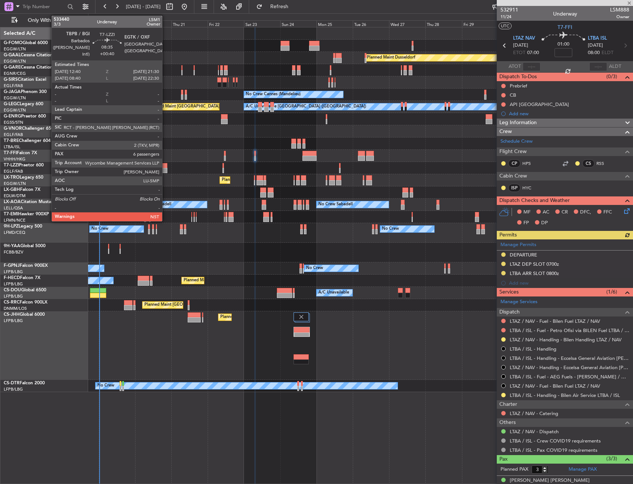
click at [166, 167] on div at bounding box center [161, 165] width 14 height 5
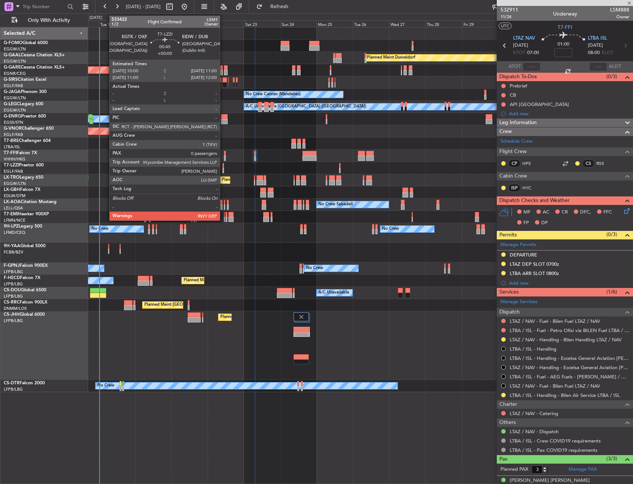
type input "+00:40"
type input "6"
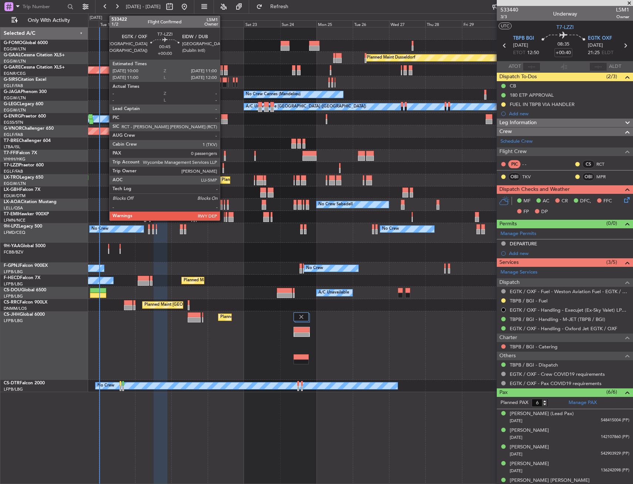
click at [223, 168] on div at bounding box center [224, 170] width 2 height 5
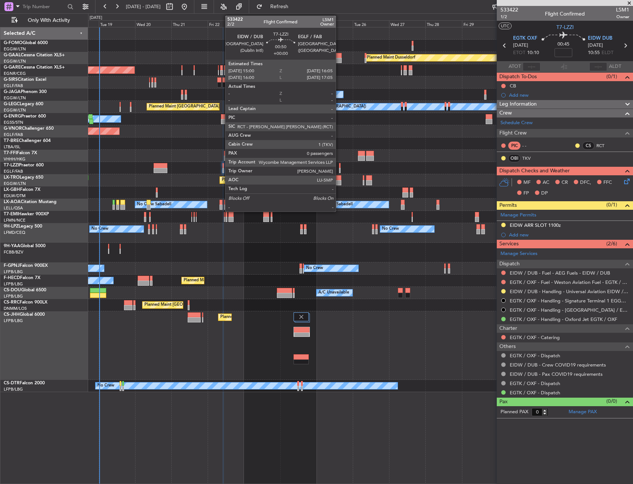
click at [339, 169] on div at bounding box center [340, 170] width 2 height 5
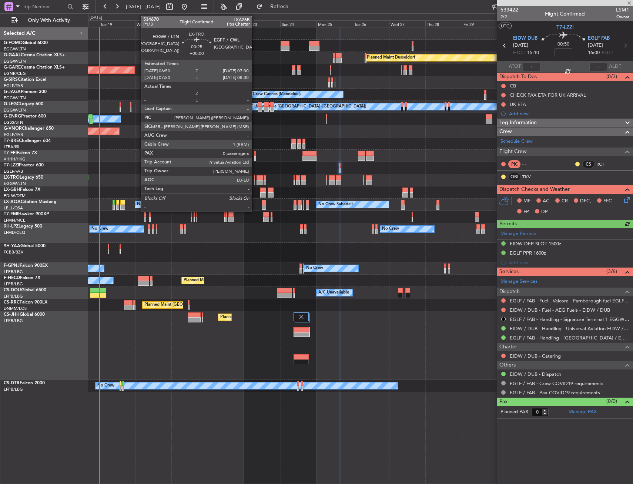
click at [255, 179] on div at bounding box center [254, 177] width 1 height 5
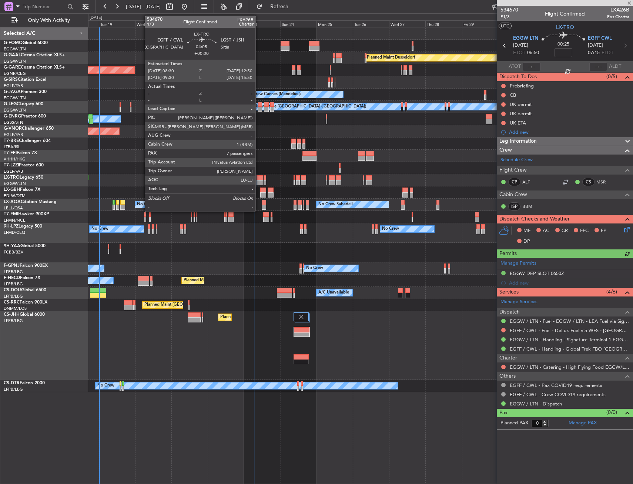
click at [259, 179] on div at bounding box center [260, 177] width 7 height 5
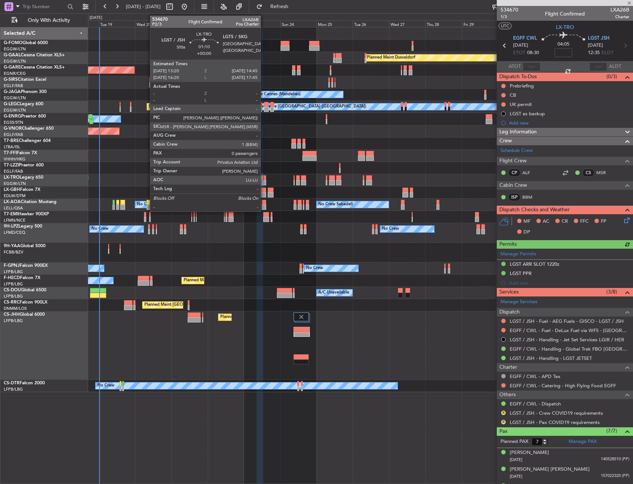
click at [264, 179] on div at bounding box center [265, 177] width 2 height 5
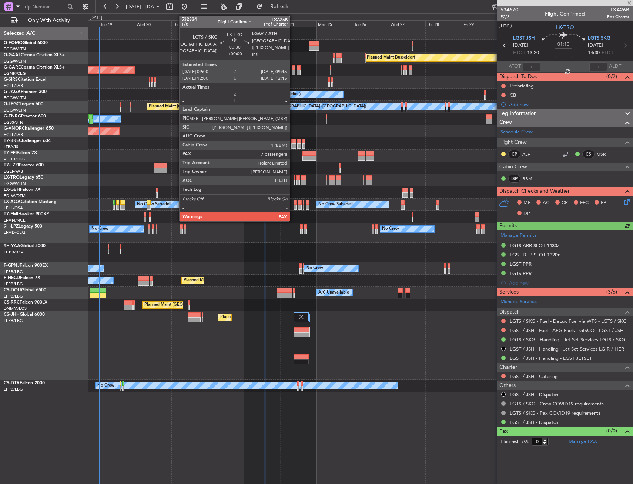
click at [294, 181] on div at bounding box center [294, 182] width 1 height 5
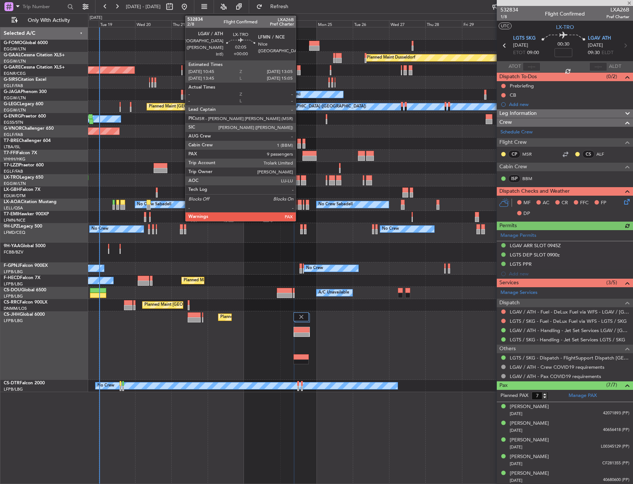
click at [299, 181] on div at bounding box center [298, 182] width 4 height 5
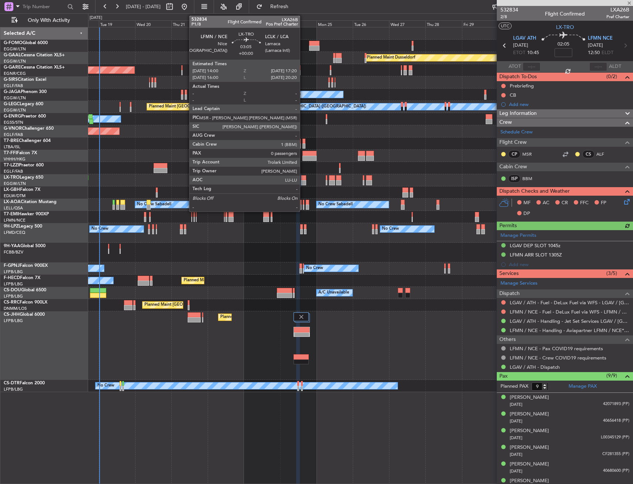
click at [303, 180] on div at bounding box center [303, 182] width 5 height 5
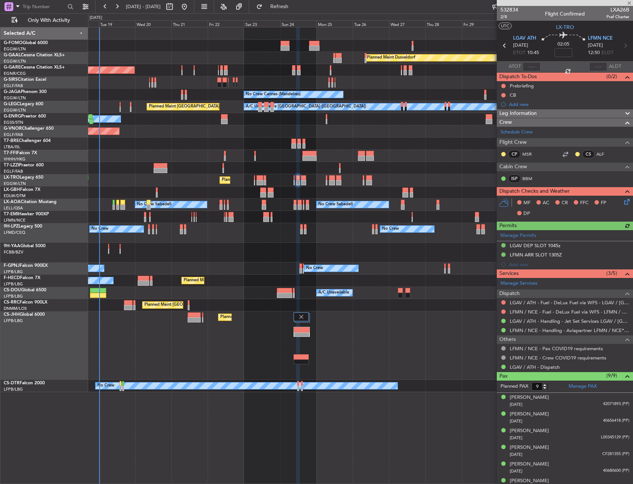
type input "0"
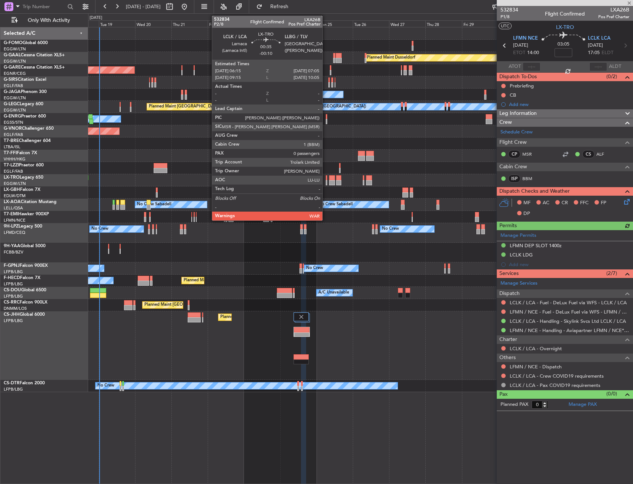
click at [326, 182] on div at bounding box center [326, 182] width 1 height 5
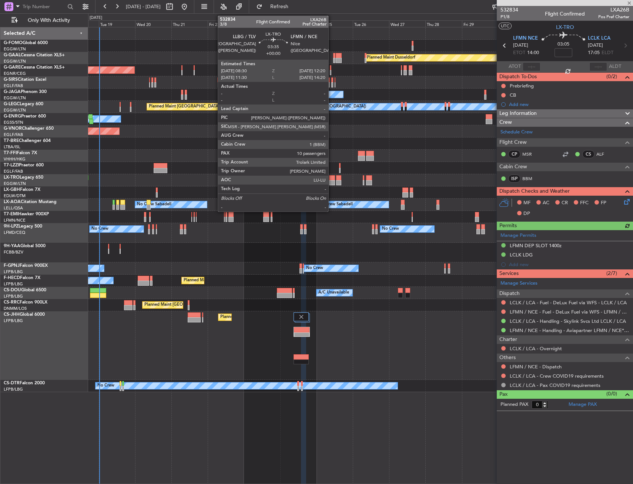
type input "-00:10"
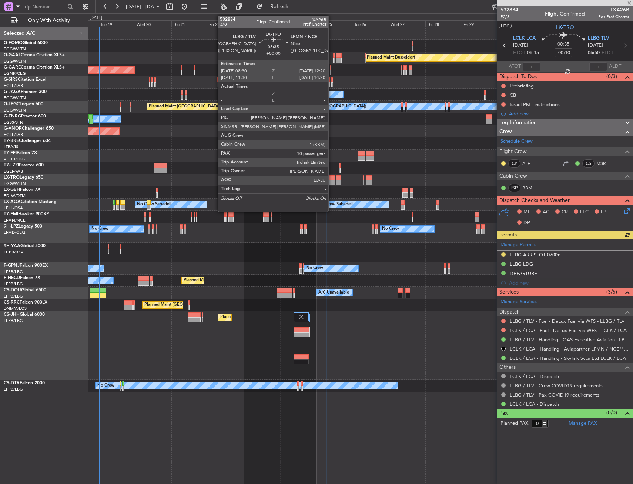
click at [332, 180] on div at bounding box center [332, 182] width 6 height 5
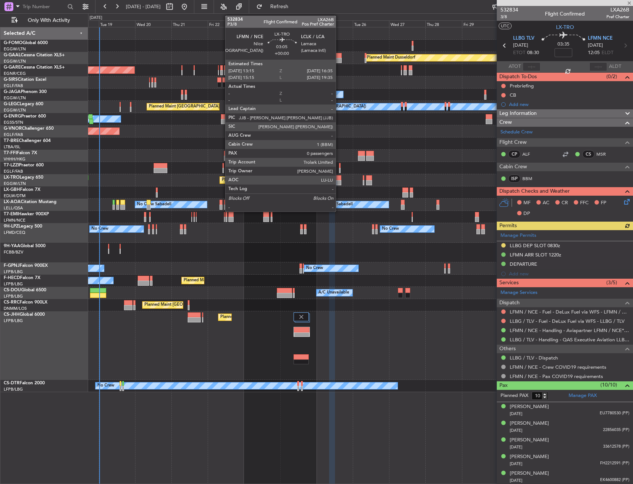
click at [339, 179] on div at bounding box center [338, 177] width 5 height 5
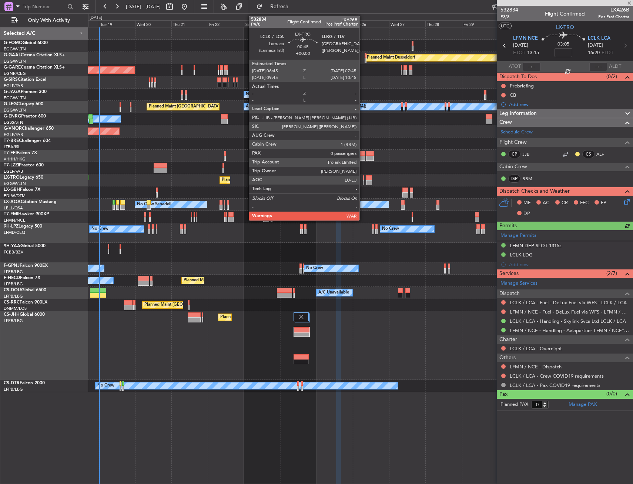
click at [363, 180] on div at bounding box center [364, 177] width 2 height 5
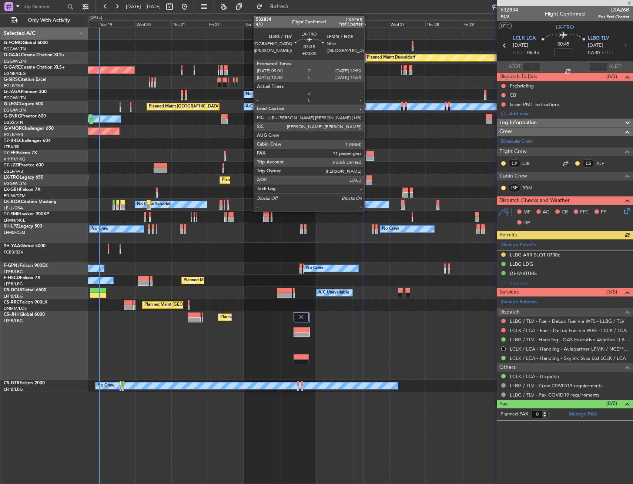
click at [368, 180] on div at bounding box center [369, 182] width 6 height 5
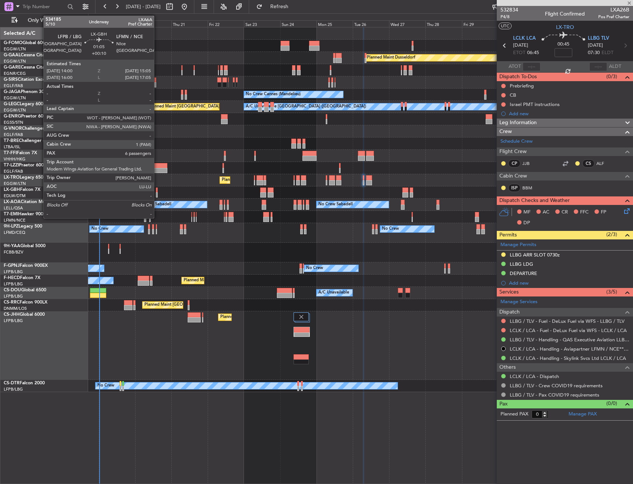
type input "11"
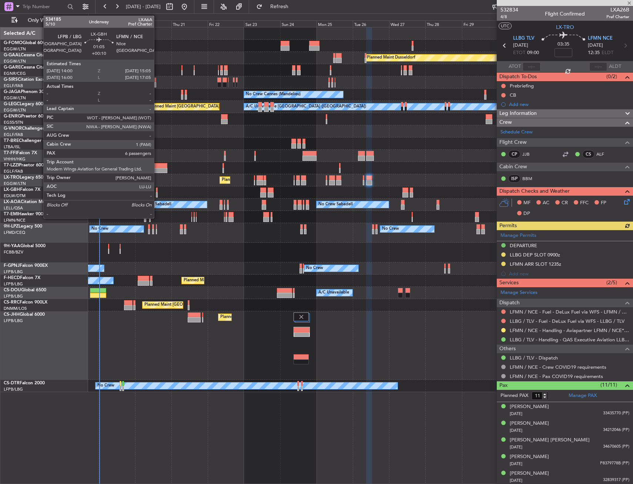
click at [157, 191] on div at bounding box center [157, 189] width 2 height 5
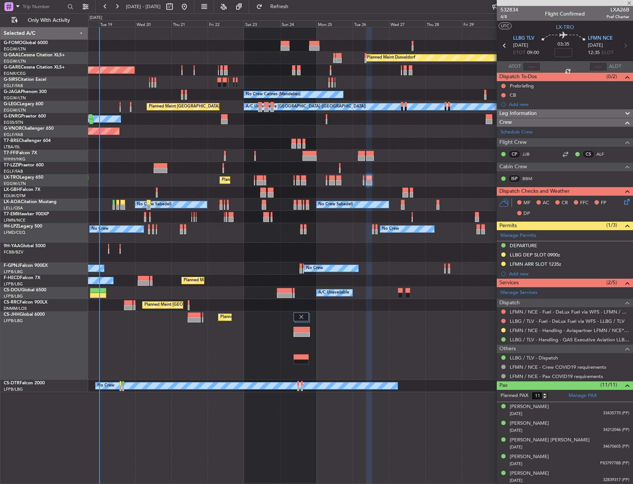
type input "+00:10"
type input "6"
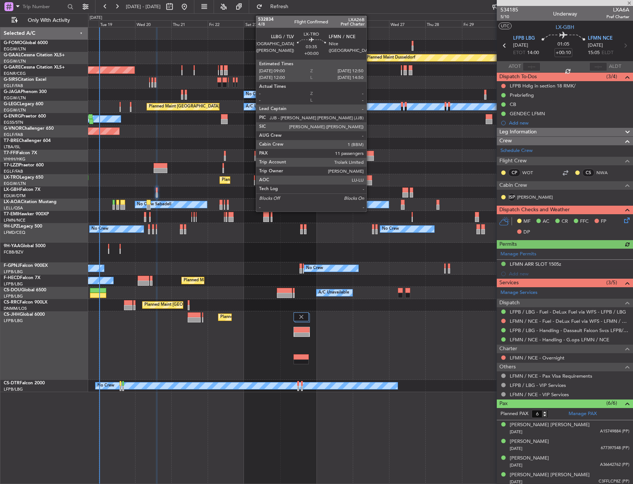
click at [370, 179] on div at bounding box center [369, 177] width 6 height 5
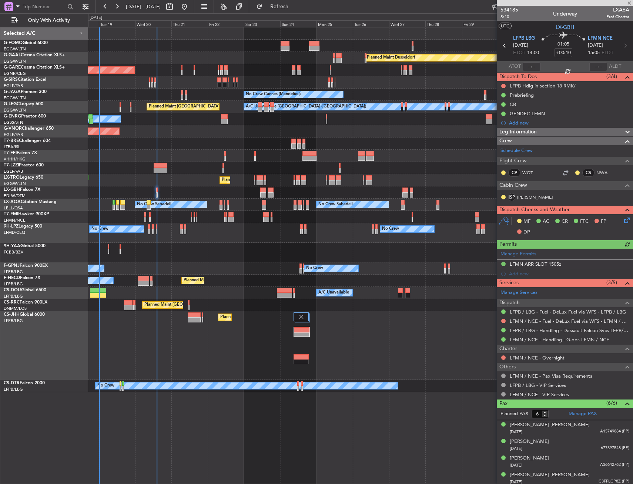
type input "11"
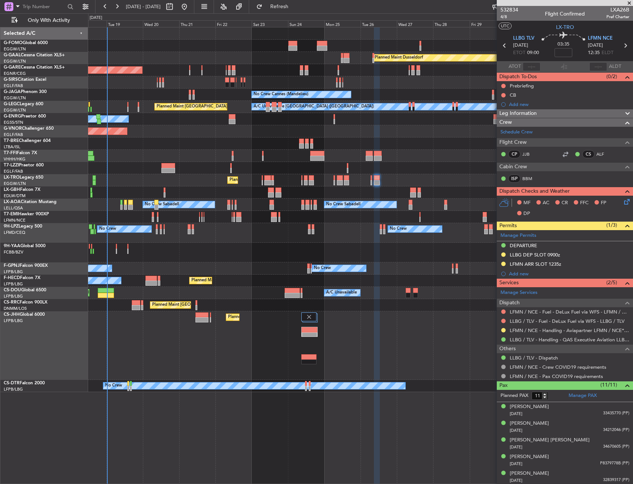
click at [166, 190] on div at bounding box center [360, 192] width 545 height 12
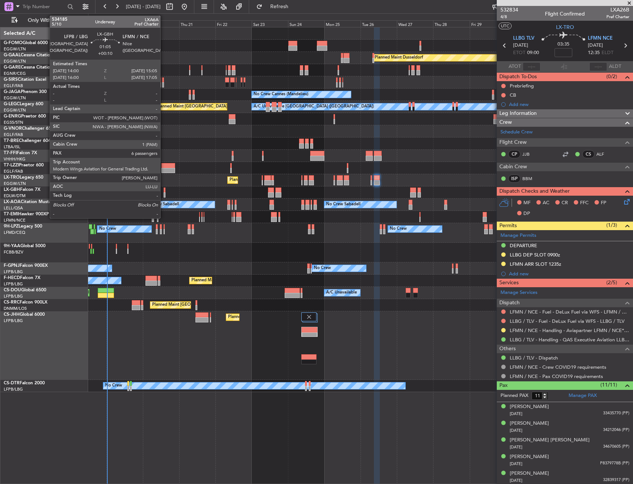
click at [164, 190] on div at bounding box center [165, 189] width 2 height 5
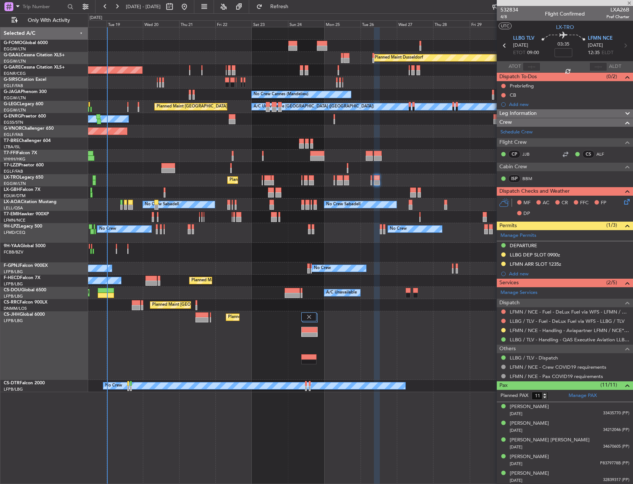
type input "+00:10"
type input "6"
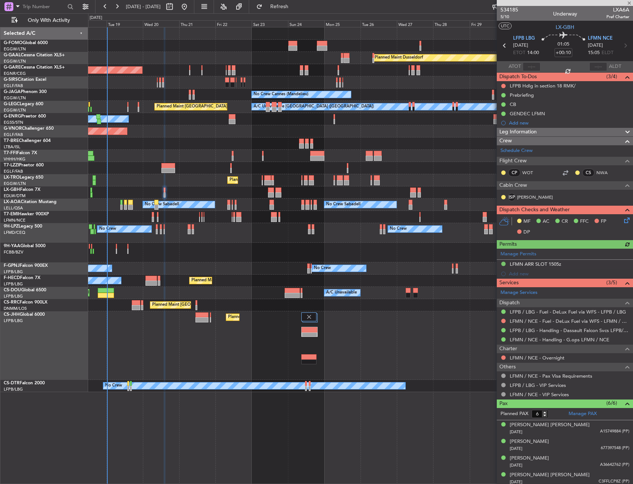
drag, startPoint x: 503, startPoint y: 320, endPoint x: 500, endPoint y: 328, distance: 8.7
click at [503, 320] on button at bounding box center [503, 321] width 4 height 4
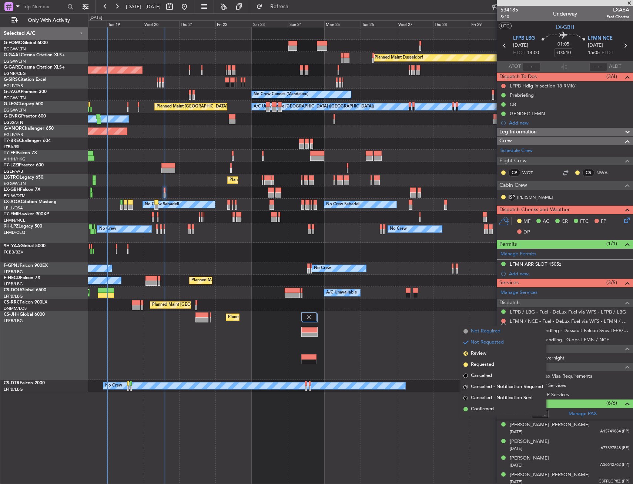
click at [494, 332] on span "Not Required" at bounding box center [486, 330] width 30 height 7
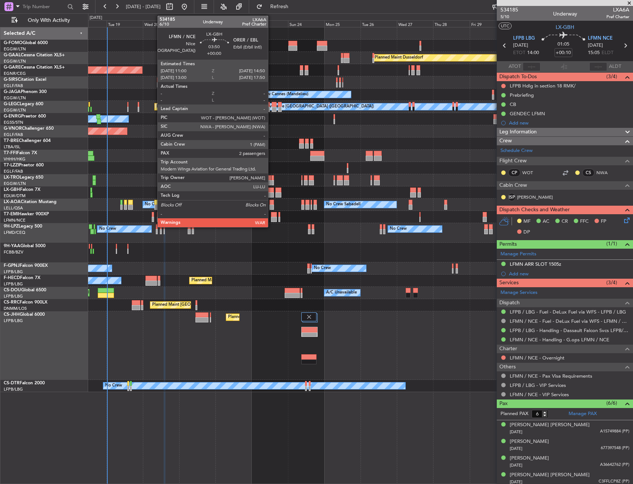
click at [271, 194] on div at bounding box center [271, 194] width 6 height 5
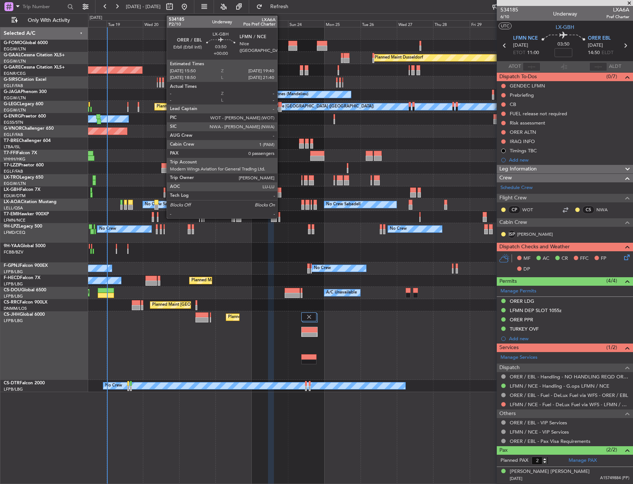
click at [281, 196] on div at bounding box center [279, 194] width 6 height 5
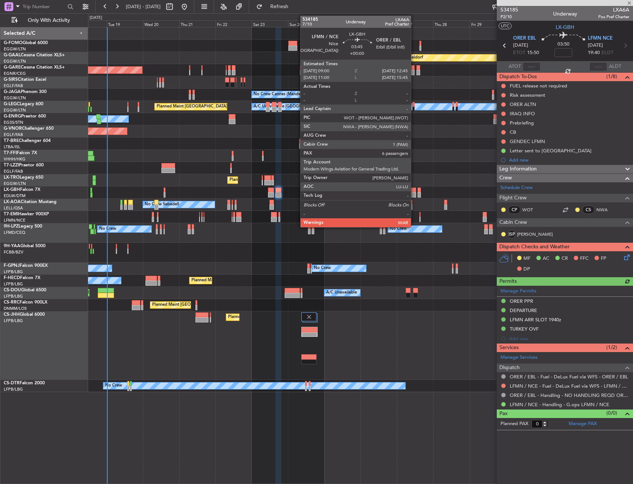
click at [414, 191] on div at bounding box center [413, 189] width 6 height 5
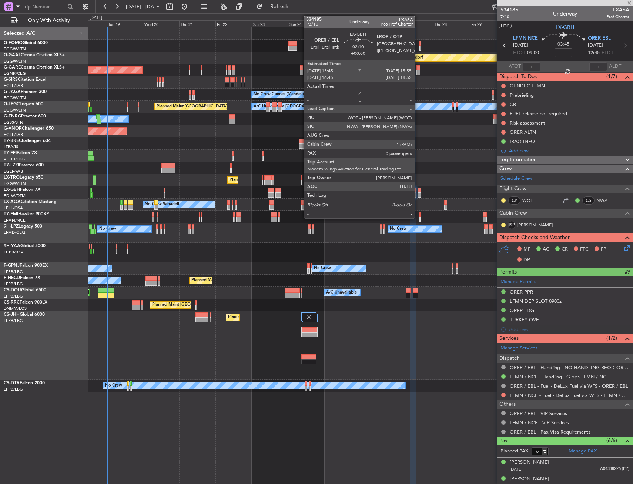
click at [418, 194] on div at bounding box center [419, 194] width 3 height 5
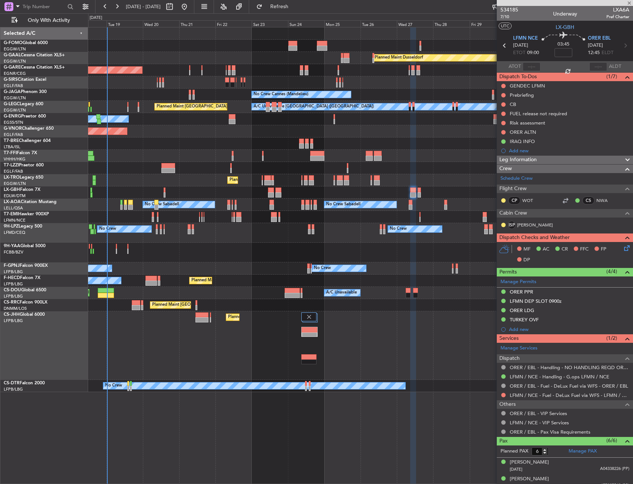
type input "0"
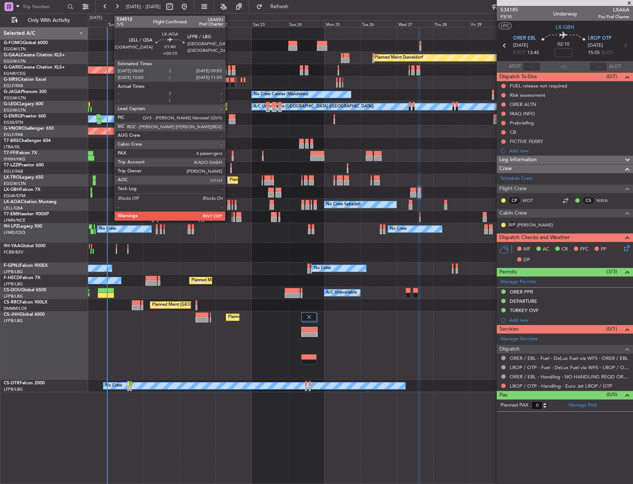
click at [229, 203] on div at bounding box center [228, 202] width 3 height 5
type input "+00:10"
type input "4"
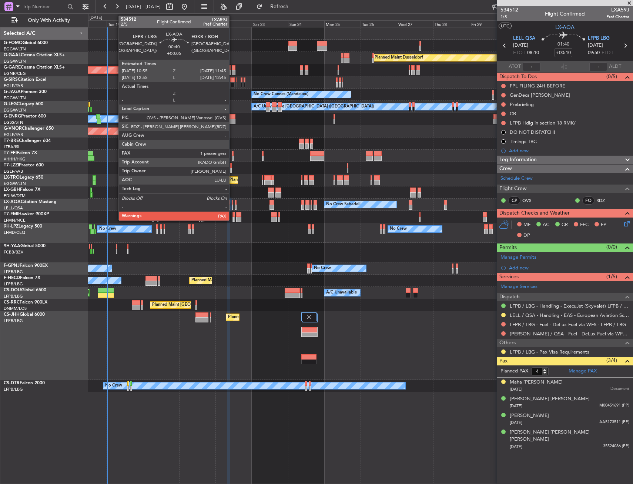
click at [233, 207] on div at bounding box center [232, 206] width 1 height 5
type input "+00:05"
type input "1"
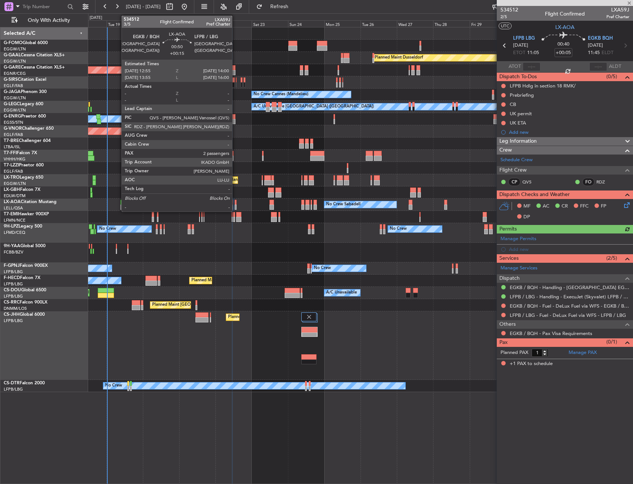
click at [236, 207] on div at bounding box center [236, 206] width 2 height 5
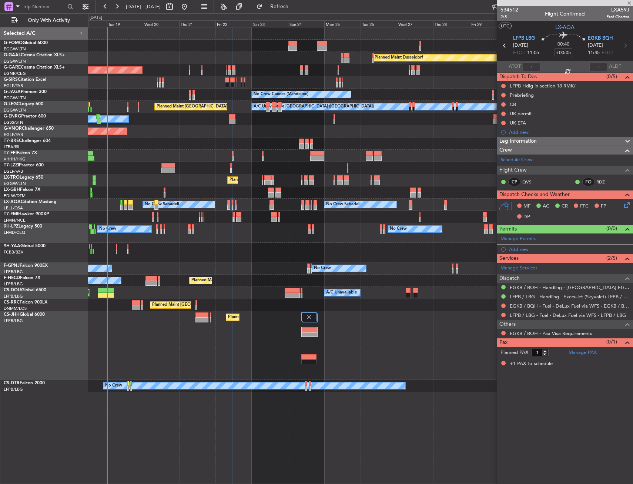
type input "+00:15"
type input "2"
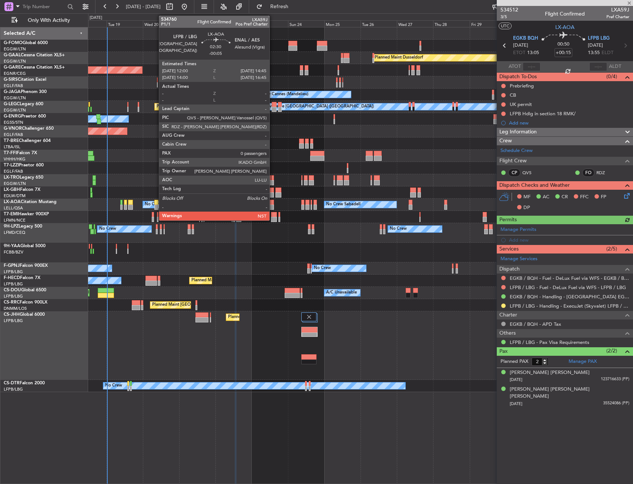
click at [273, 204] on div at bounding box center [272, 206] width 4 height 5
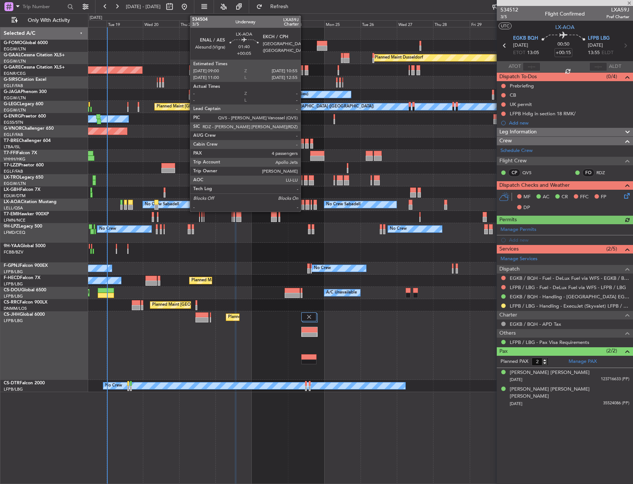
type input "-00:05"
type input "0"
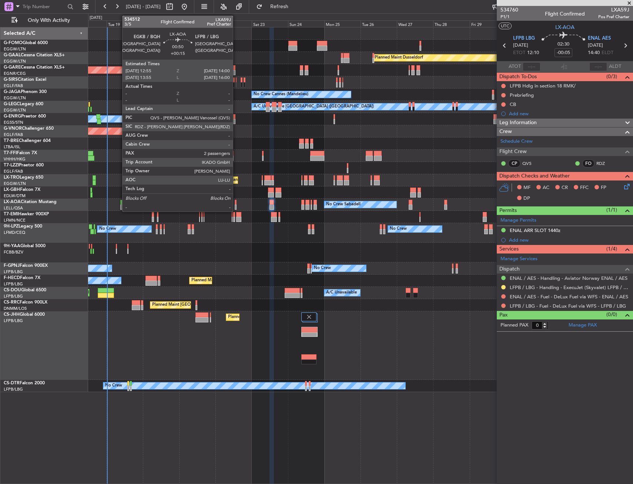
click at [236, 206] on div at bounding box center [236, 206] width 2 height 5
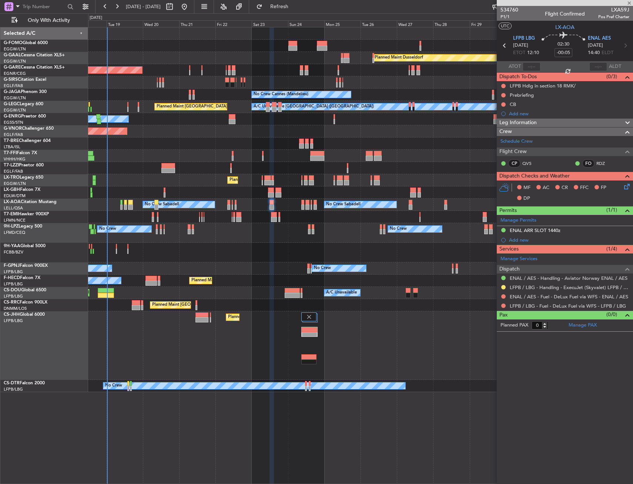
type input "+00:15"
type input "2"
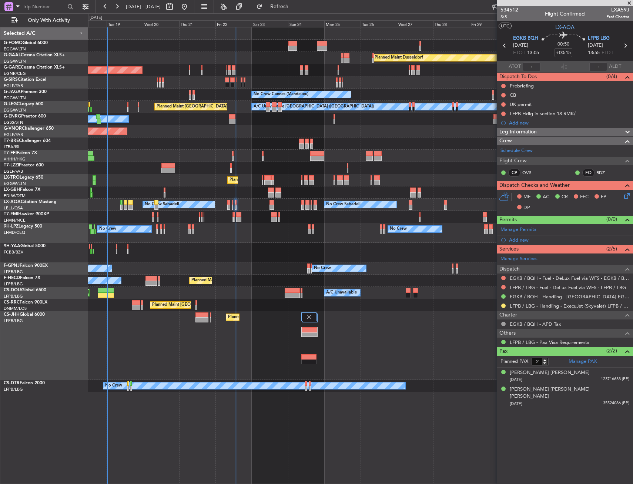
drag, startPoint x: 504, startPoint y: 303, endPoint x: 496, endPoint y: 323, distance: 21.3
click at [504, 303] on button at bounding box center [503, 305] width 4 height 4
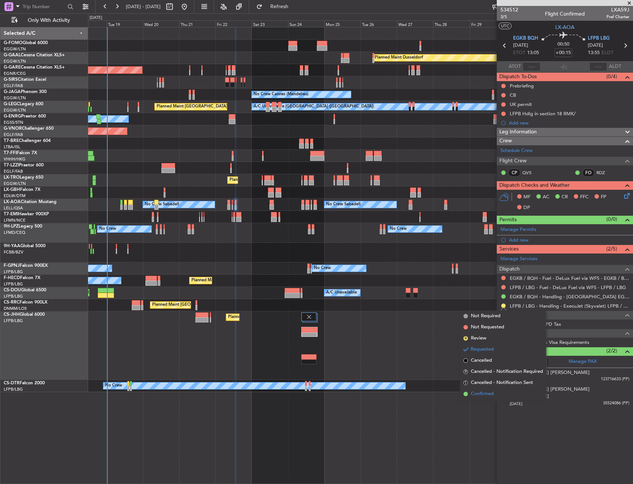
click at [491, 391] on span "Confirmed" at bounding box center [482, 393] width 23 height 7
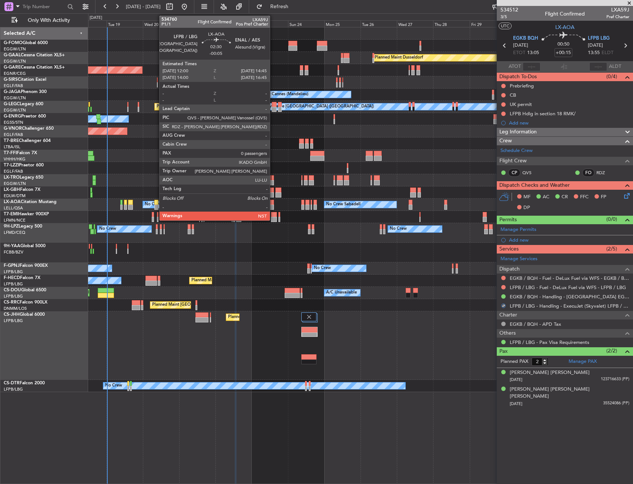
click at [273, 206] on div at bounding box center [272, 206] width 4 height 5
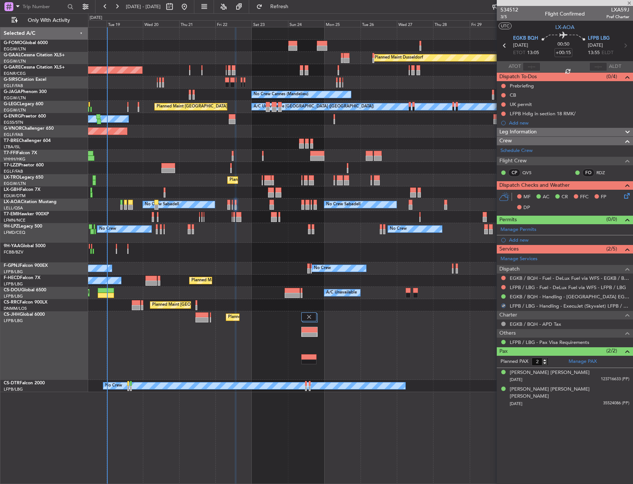
type input "-00:05"
type input "0"
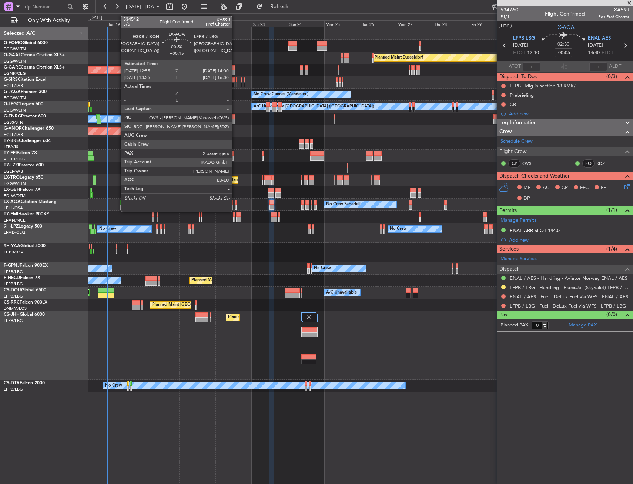
click at [235, 207] on div at bounding box center [236, 206] width 2 height 5
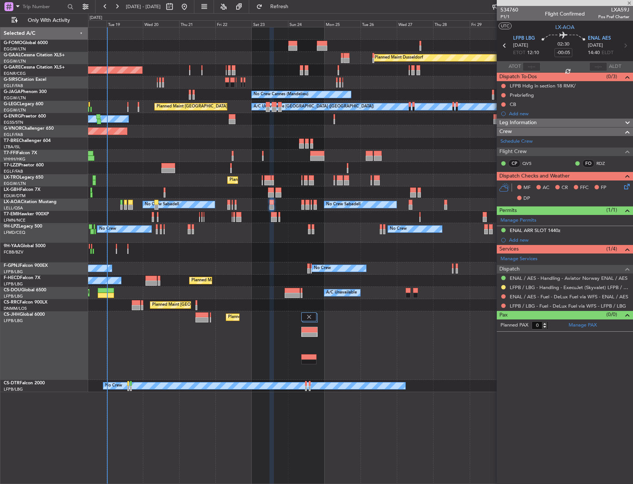
type input "+00:15"
type input "2"
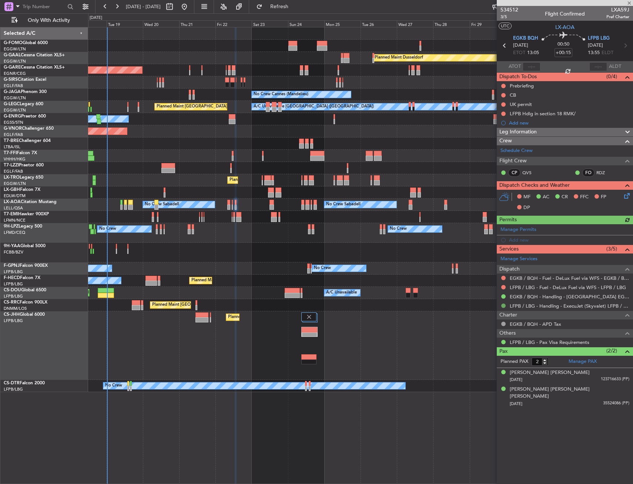
click at [504, 306] on button at bounding box center [503, 305] width 4 height 4
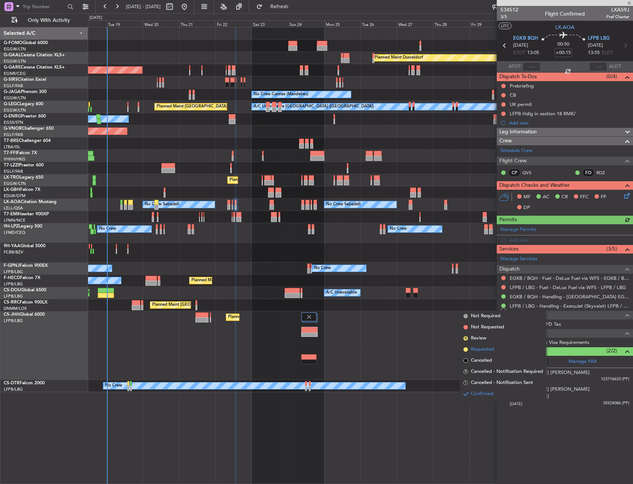
click at [493, 351] on span "Requested" at bounding box center [482, 349] width 23 height 7
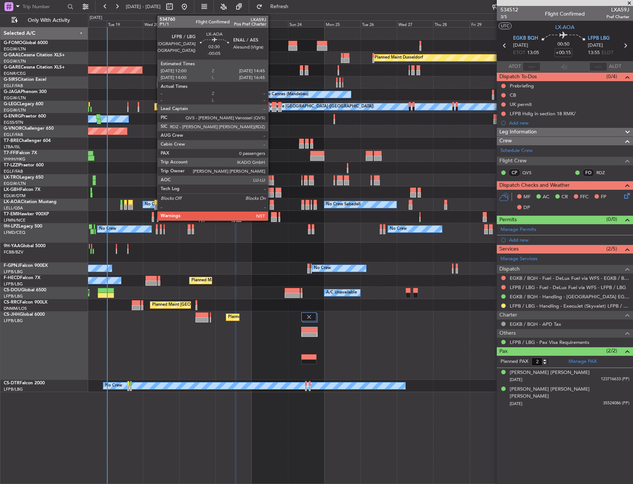
click at [272, 203] on div at bounding box center [272, 202] width 4 height 5
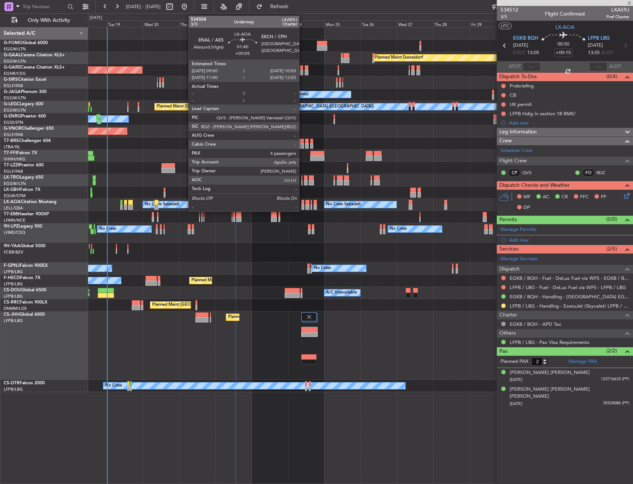
type input "-00:05"
type input "0"
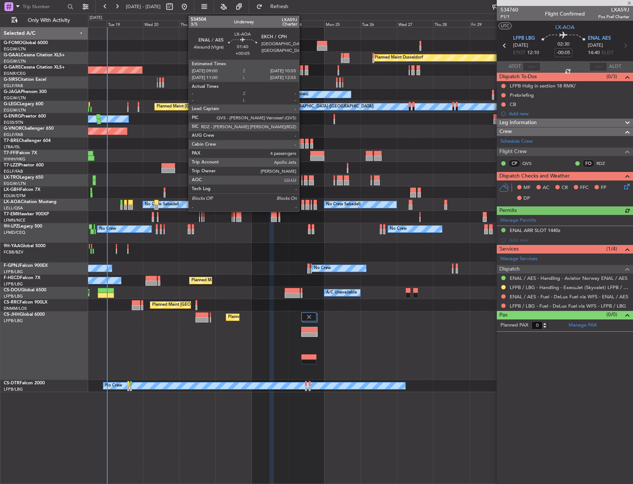
click at [303, 201] on div at bounding box center [302, 202] width 3 height 5
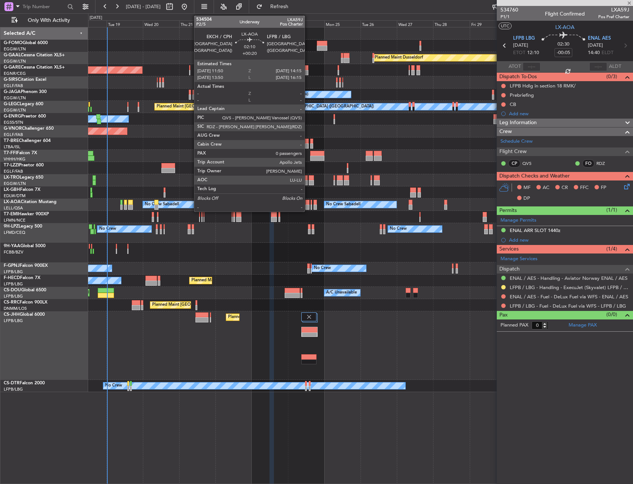
type input "+00:05"
type input "4"
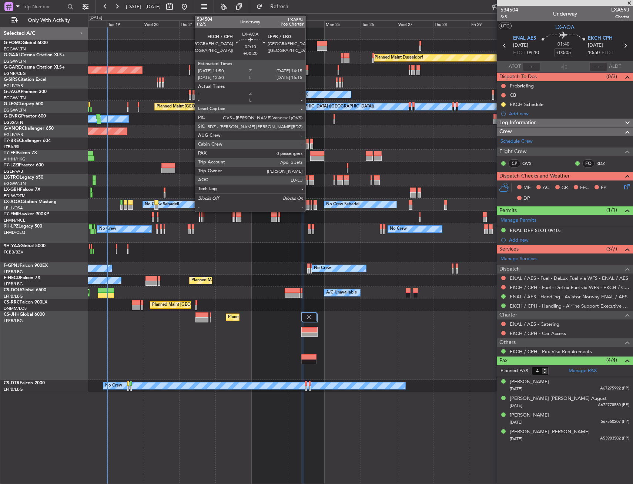
click at [309, 209] on div at bounding box center [308, 206] width 4 height 5
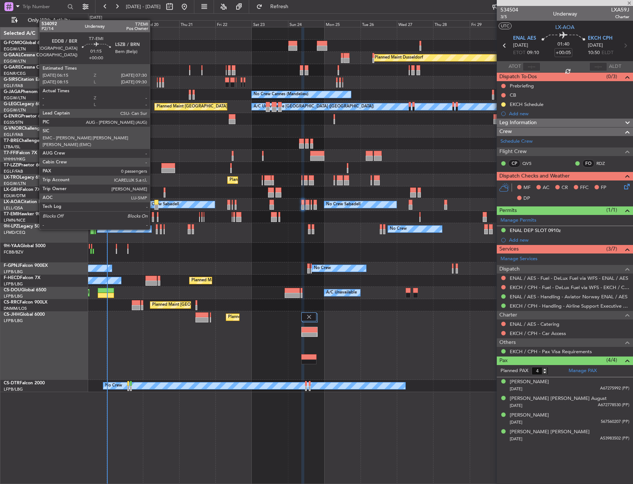
click at [153, 215] on div at bounding box center [153, 214] width 2 height 5
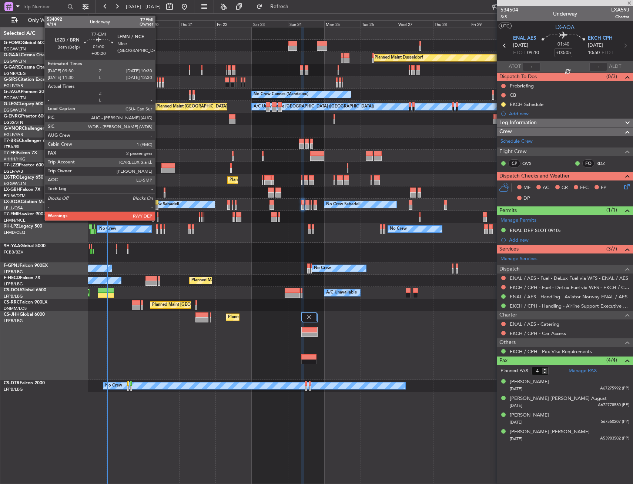
type input "0"
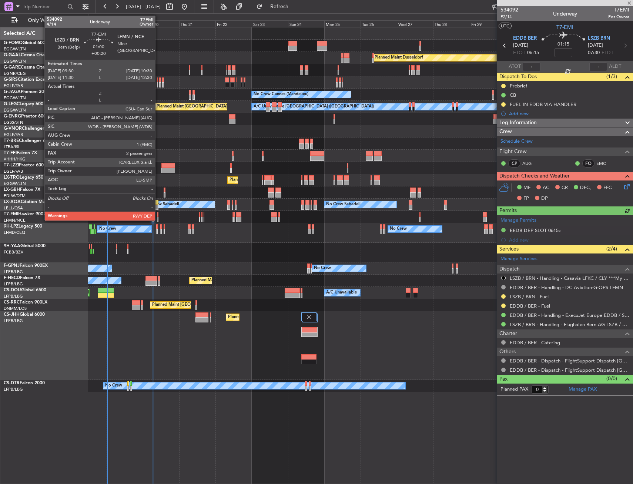
click at [159, 216] on div at bounding box center [158, 214] width 2 height 5
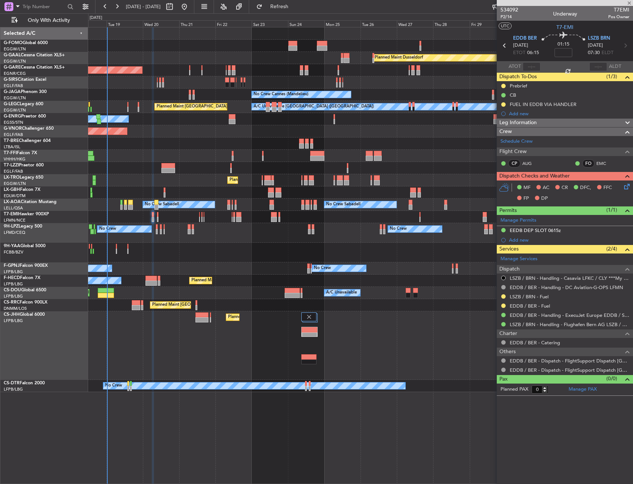
type input "+00:20"
type input "2"
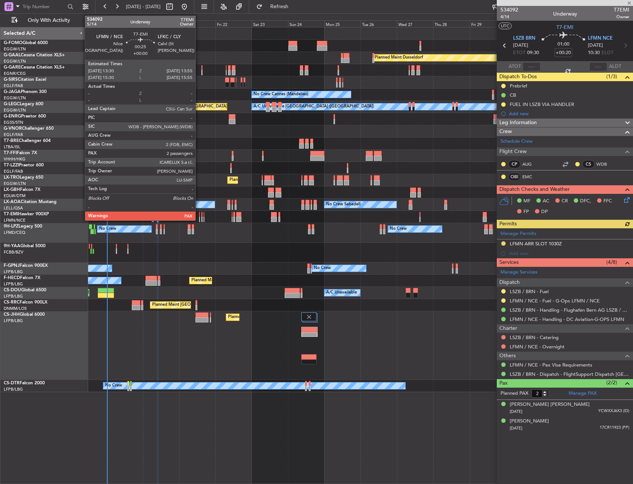
click at [199, 218] on div at bounding box center [199, 219] width 1 height 5
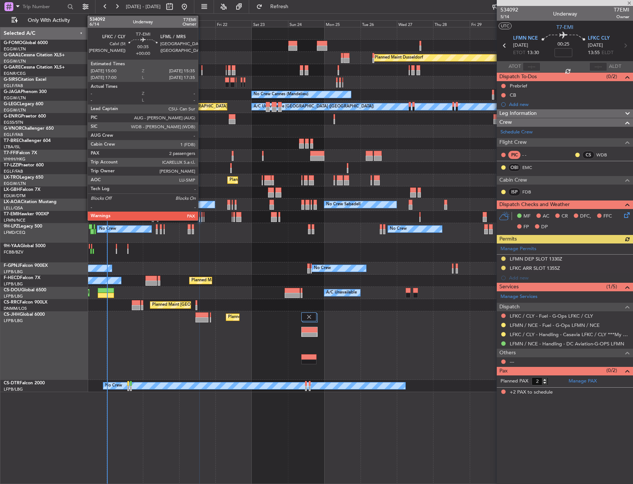
click at [201, 218] on div at bounding box center [201, 219] width 1 height 5
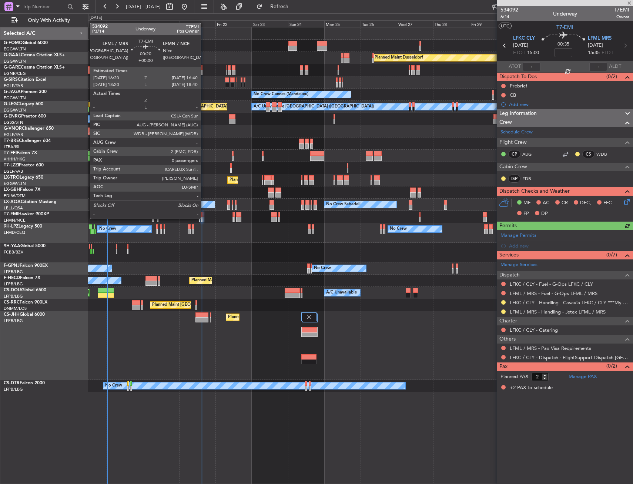
click at [204, 218] on div at bounding box center [204, 219] width 1 height 5
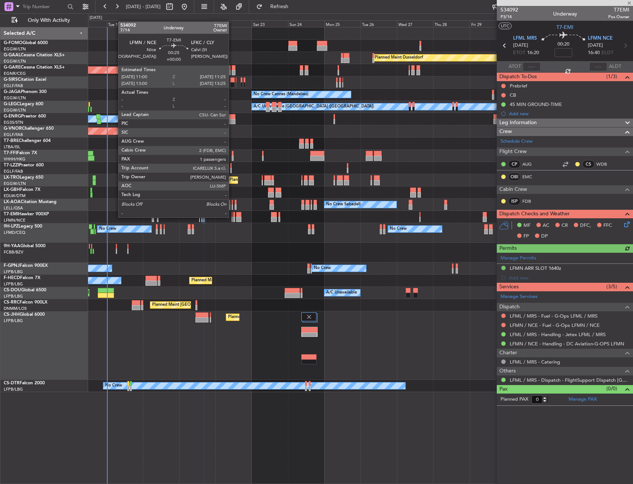
click at [232, 217] on div at bounding box center [232, 219] width 1 height 5
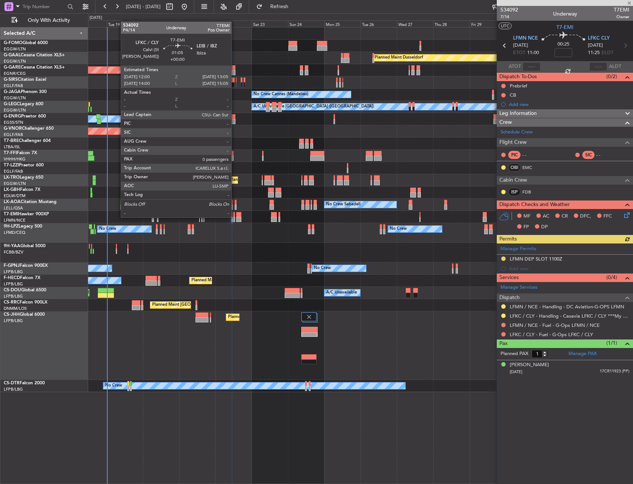
click at [235, 217] on div at bounding box center [234, 219] width 2 height 5
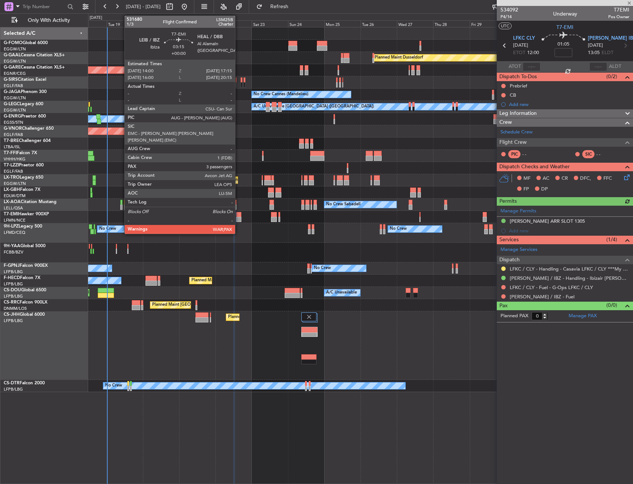
click at [239, 217] on div at bounding box center [238, 219] width 5 height 5
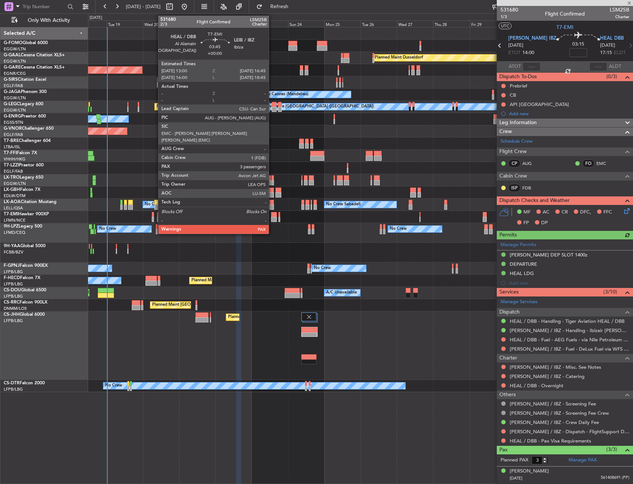
click at [272, 219] on div at bounding box center [274, 219] width 6 height 5
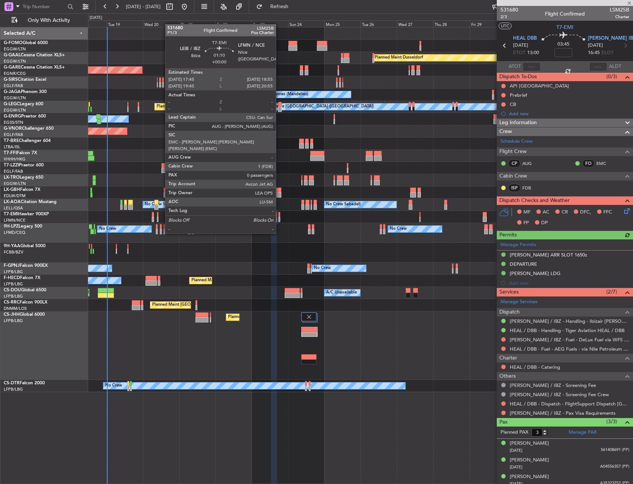
click at [279, 219] on div at bounding box center [280, 219] width 2 height 5
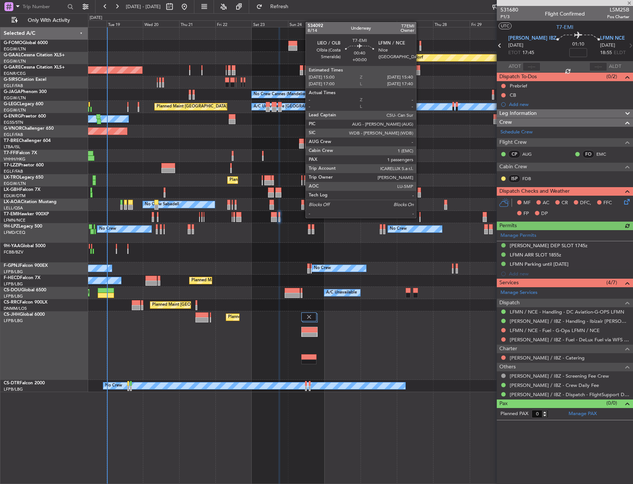
click at [420, 217] on div at bounding box center [420, 219] width 1 height 5
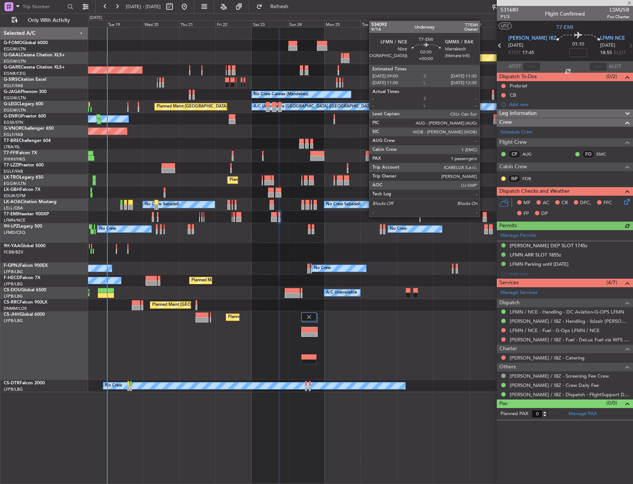
type input "1"
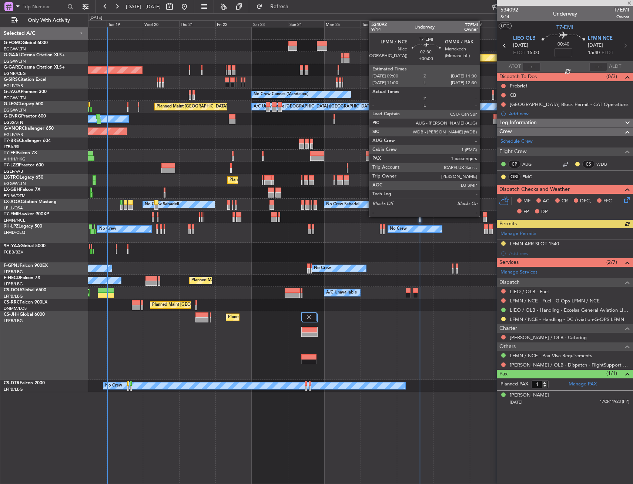
click at [483, 216] on div at bounding box center [485, 214] width 4 height 5
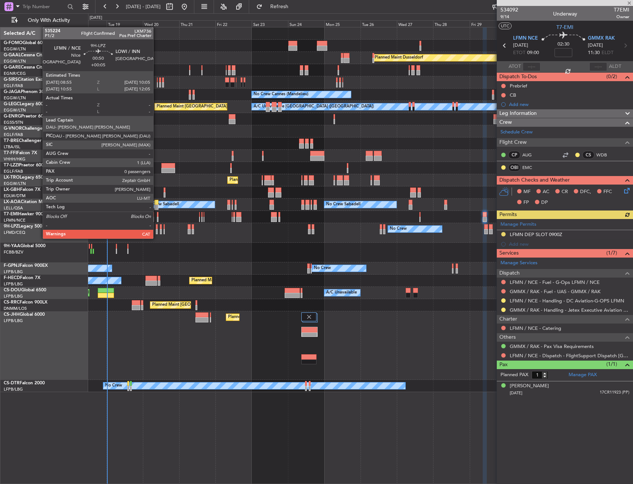
click at [157, 231] on div at bounding box center [157, 231] width 2 height 5
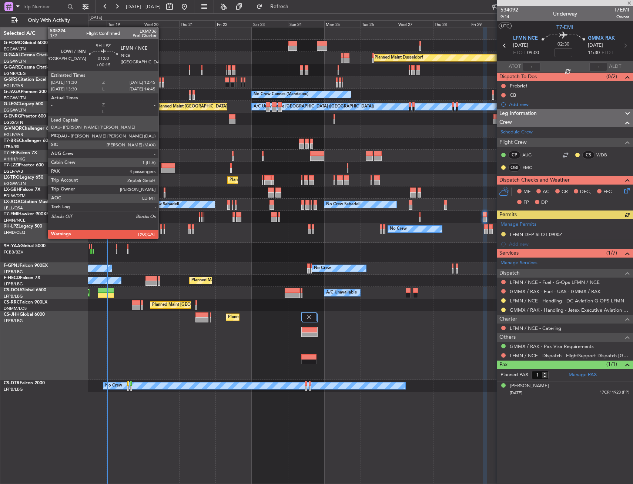
type input "+00:05"
type input "0"
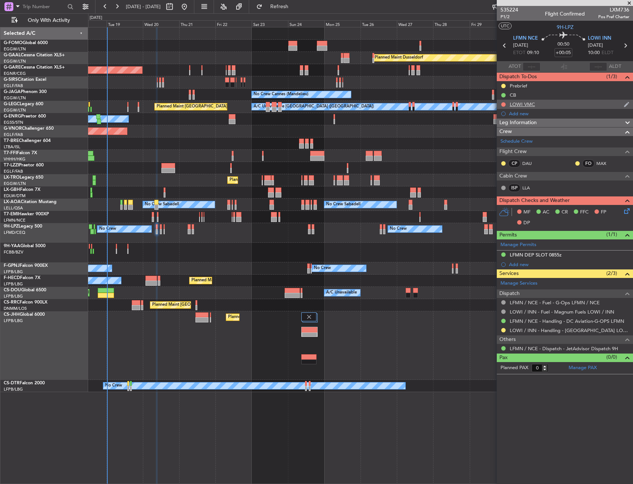
click at [563, 108] on div "LOWI VMC" at bounding box center [565, 104] width 136 height 9
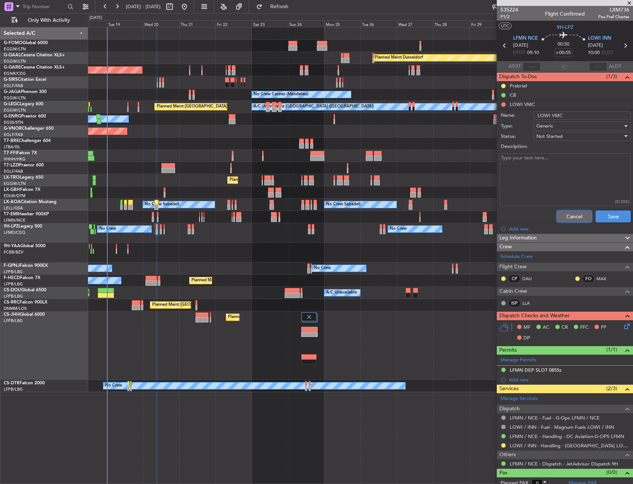
click at [561, 216] on button "Cancel" at bounding box center [574, 216] width 35 height 12
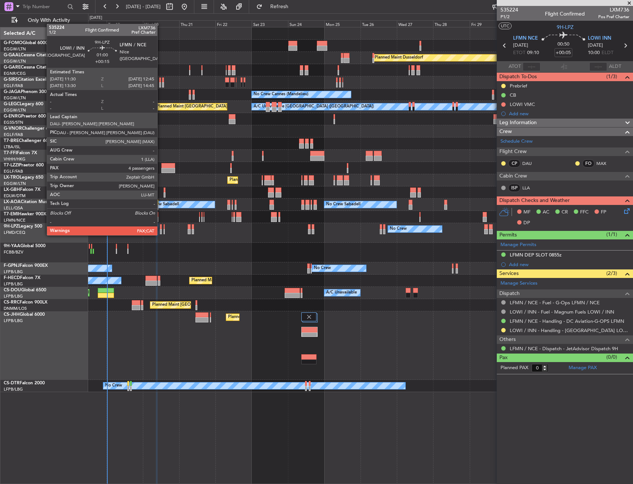
click at [161, 228] on div at bounding box center [161, 226] width 2 height 5
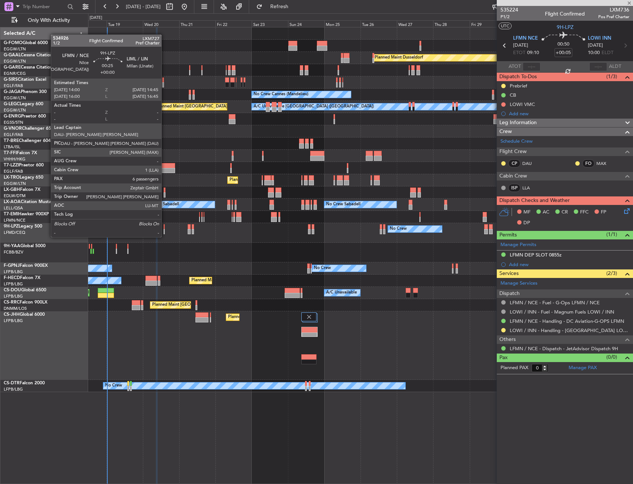
type input "+00:15"
type input "4"
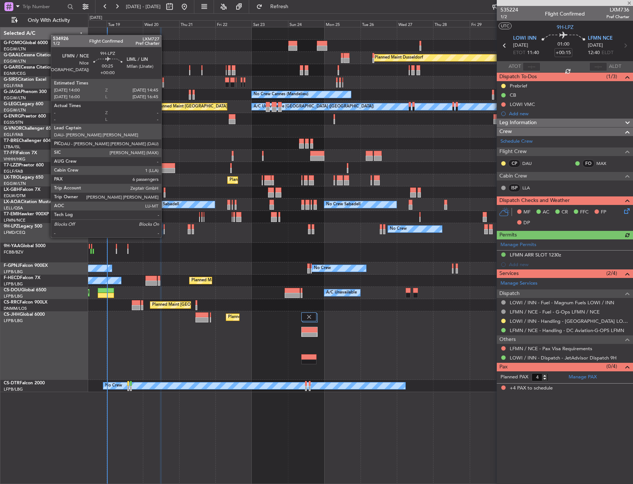
click at [165, 230] on div at bounding box center [164, 231] width 1 height 5
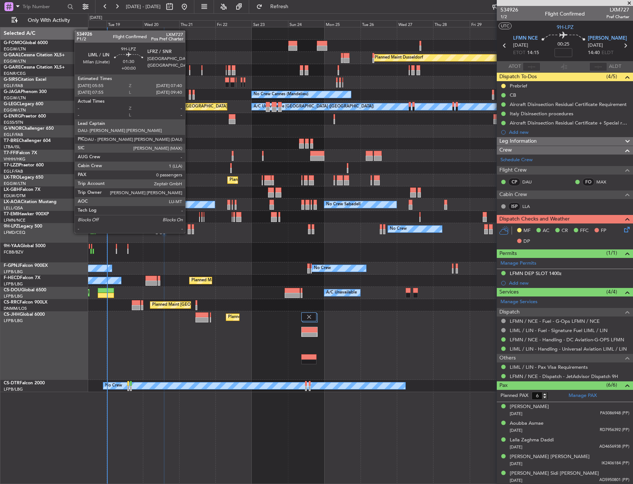
click at [189, 226] on div at bounding box center [189, 226] width 3 height 5
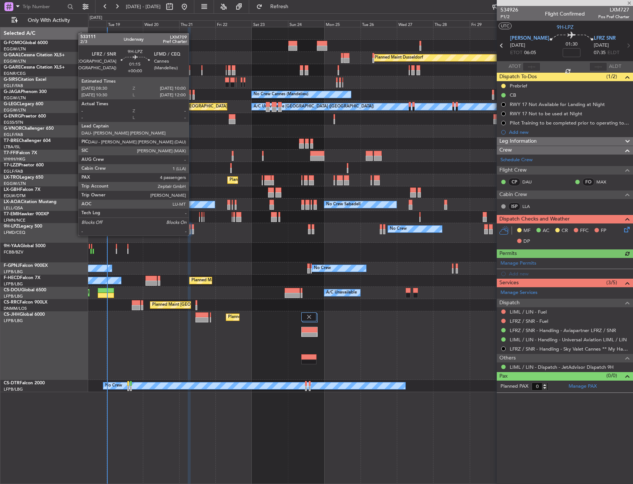
click at [192, 228] on div at bounding box center [193, 226] width 3 height 5
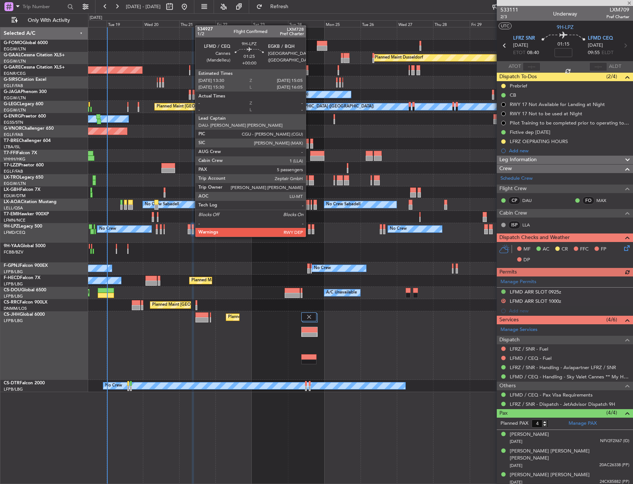
click at [309, 229] on div at bounding box center [309, 231] width 3 height 5
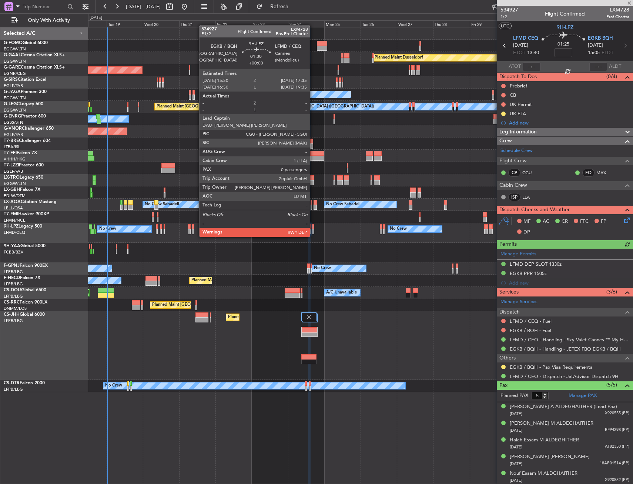
click at [313, 229] on div at bounding box center [313, 231] width 3 height 5
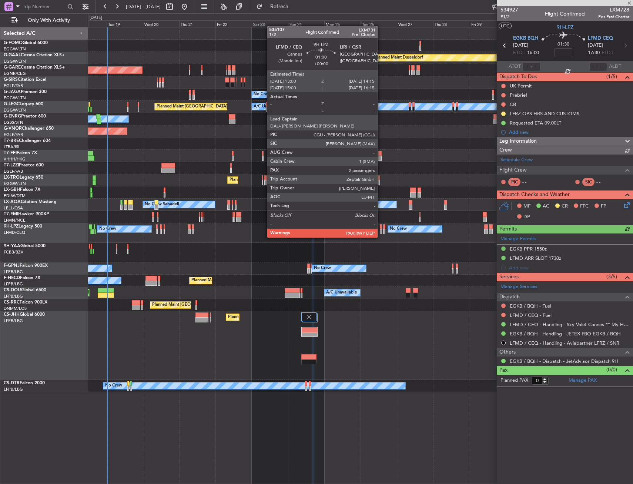
click at [381, 230] on div at bounding box center [381, 231] width 2 height 5
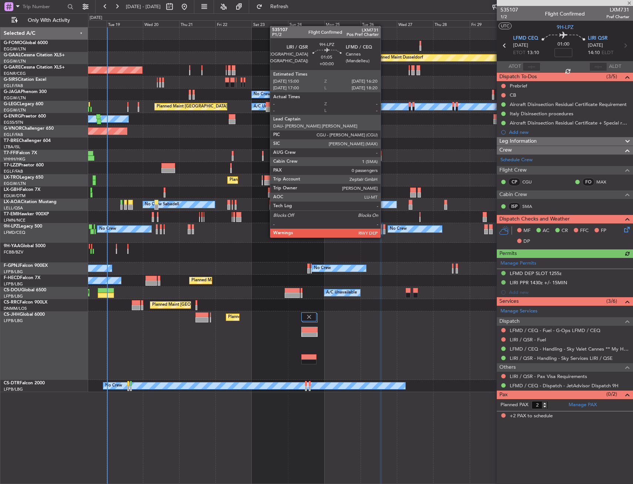
click at [384, 230] on div at bounding box center [384, 231] width 2 height 5
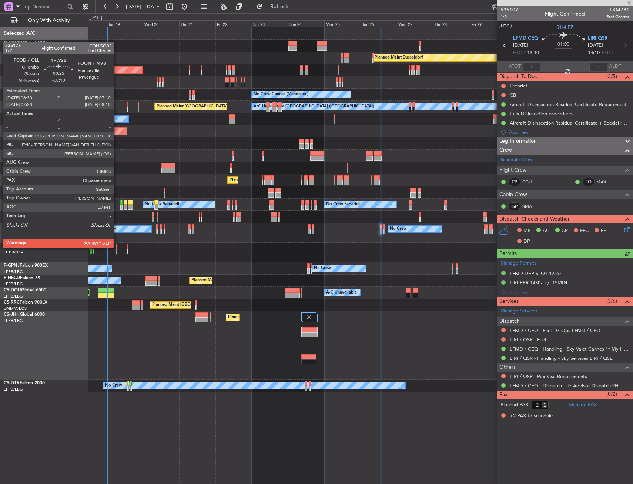
type input "0"
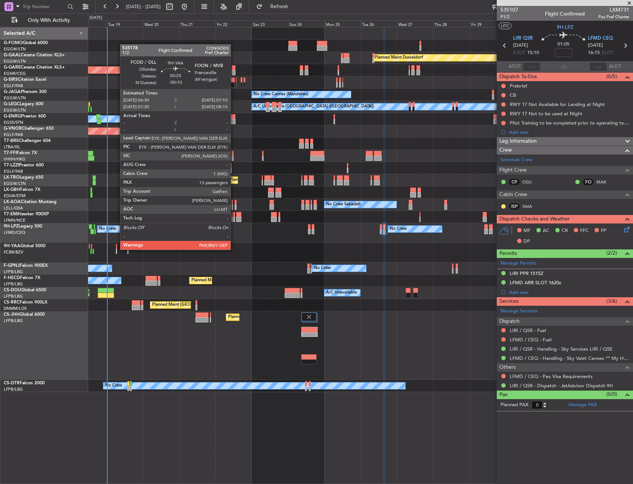
click at [116, 249] on div at bounding box center [116, 251] width 1 height 5
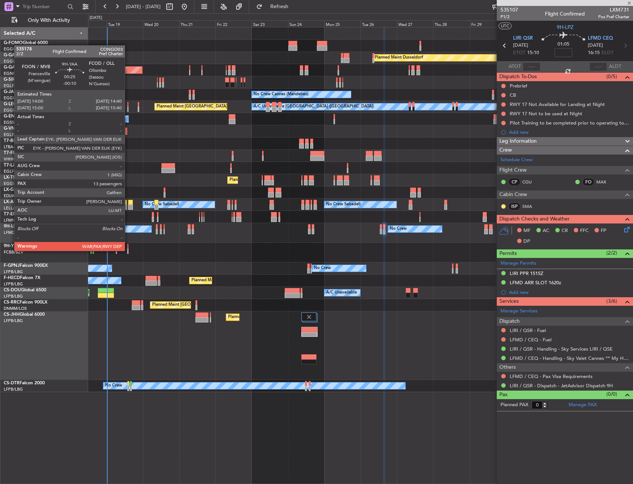
type input "-00:10"
type input "13"
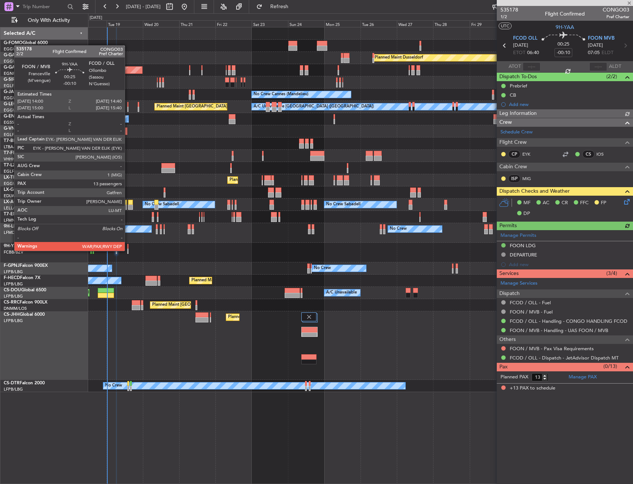
click at [128, 250] on div at bounding box center [127, 251] width 1 height 5
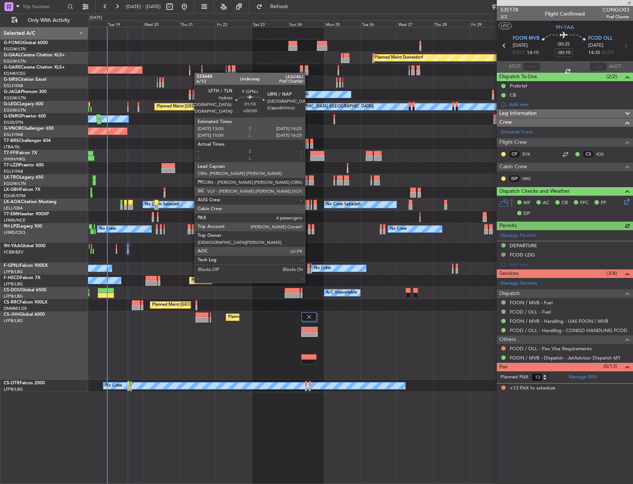
click at [309, 268] on div at bounding box center [308, 265] width 2 height 5
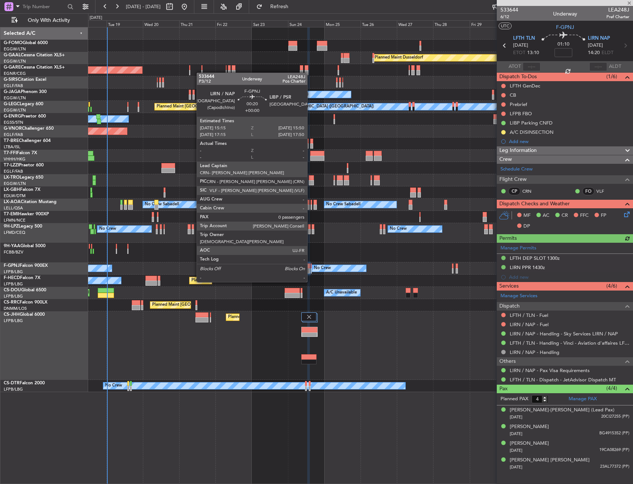
click at [311, 268] on div at bounding box center [311, 265] width 1 height 5
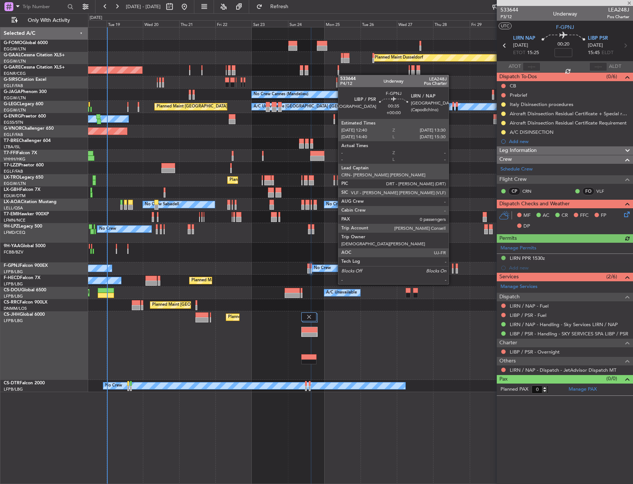
click at [452, 270] on div at bounding box center [452, 270] width 1 height 5
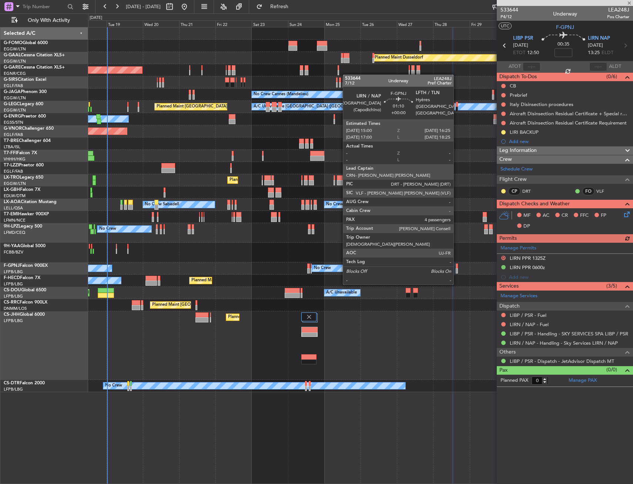
click at [457, 270] on div at bounding box center [457, 270] width 2 height 5
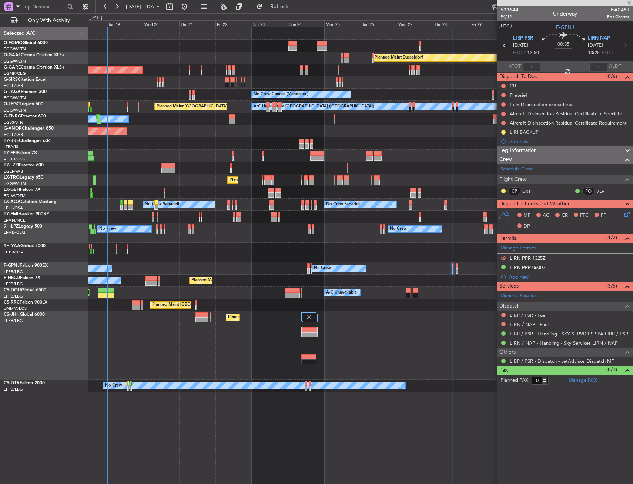
type input "4"
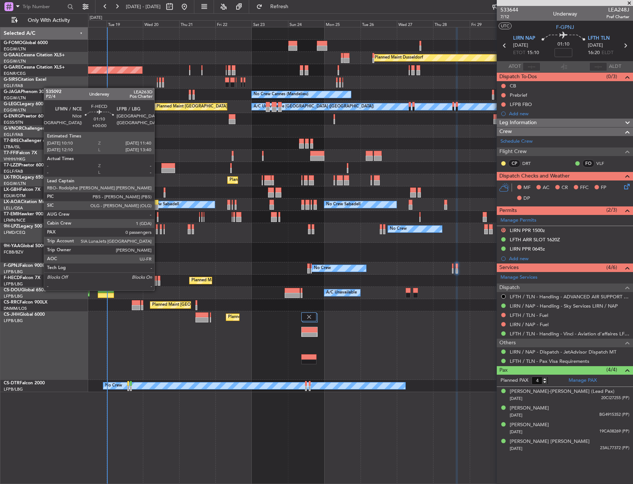
click at [158, 283] on div at bounding box center [159, 282] width 3 height 5
click at [157, 283] on div at bounding box center [151, 282] width 11 height 5
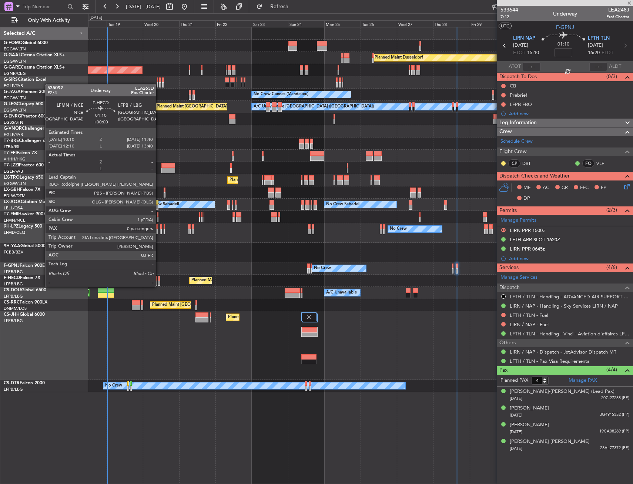
type input "-00:45"
type input "1"
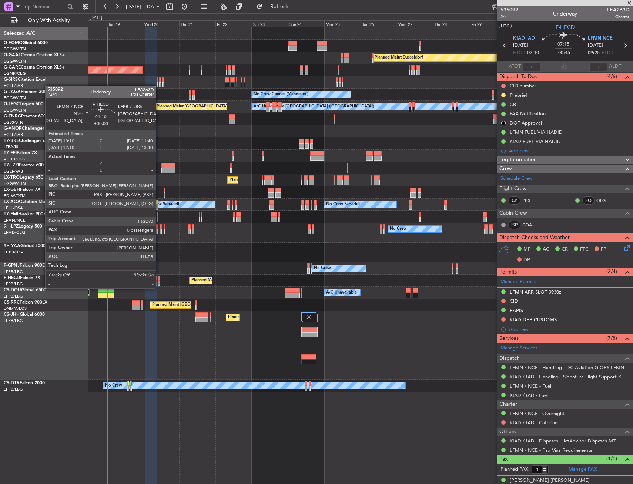
click at [159, 281] on div at bounding box center [159, 282] width 3 height 5
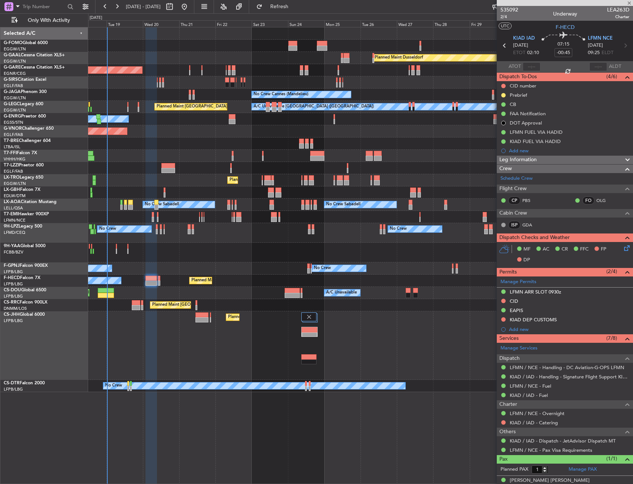
type input "0"
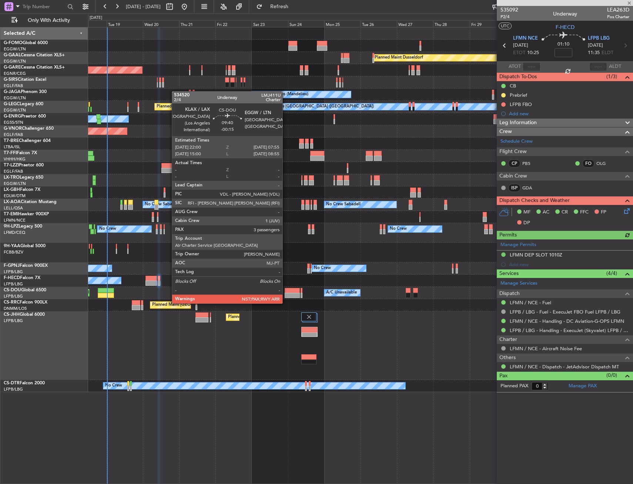
click at [286, 296] on div at bounding box center [292, 295] width 15 height 5
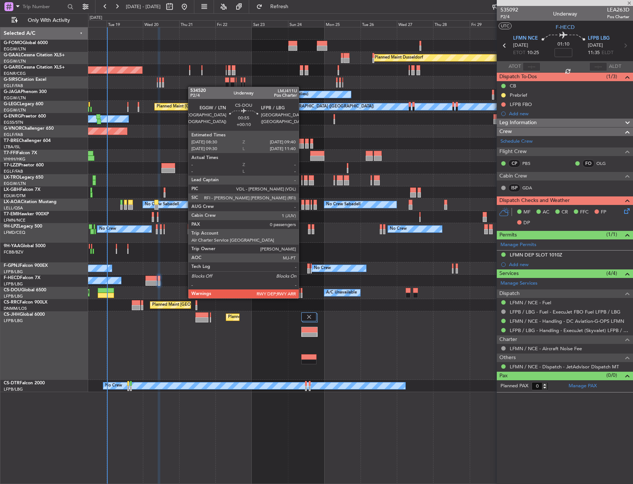
type input "-00:15"
type input "3"
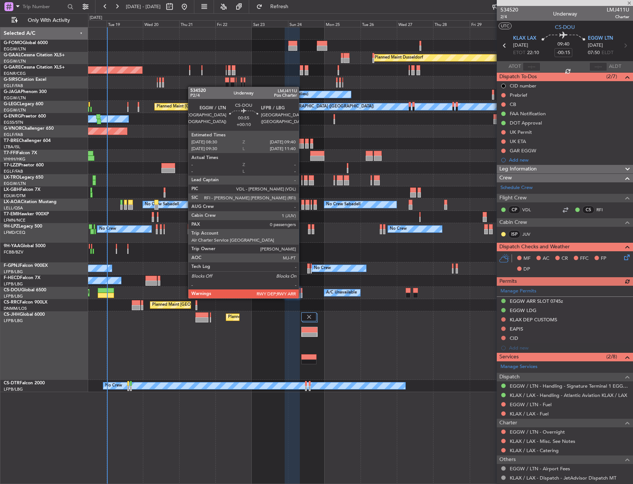
click at [302, 291] on div at bounding box center [302, 290] width 2 height 5
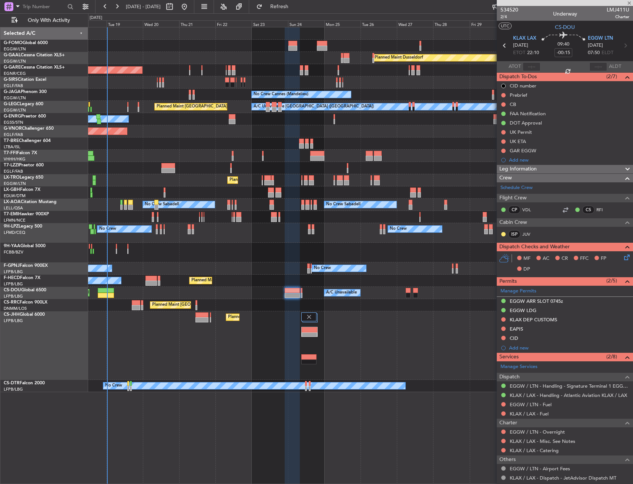
type input "+00:10"
type input "0"
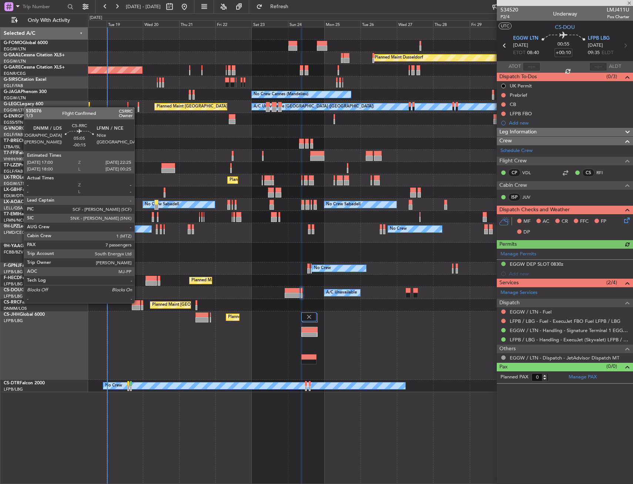
click at [138, 302] on div at bounding box center [136, 302] width 9 height 5
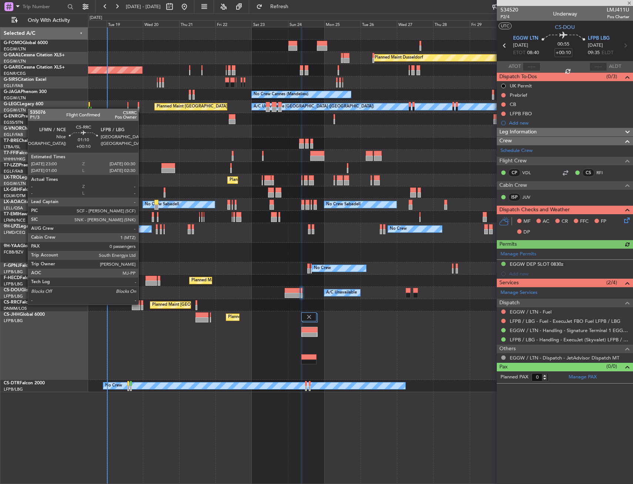
type input "-00:15"
type input "7"
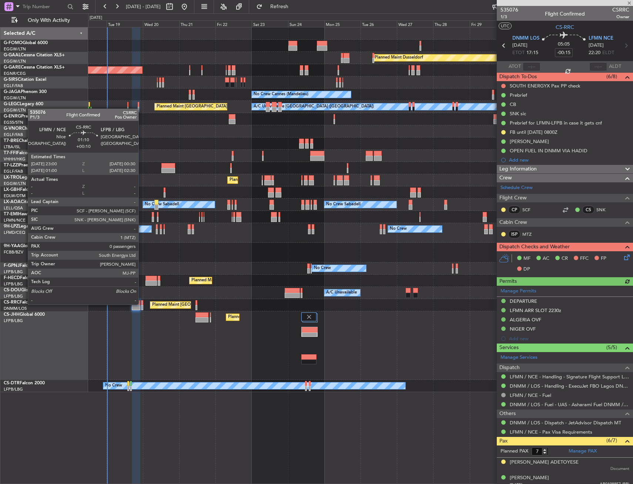
click at [142, 304] on div at bounding box center [142, 302] width 3 height 5
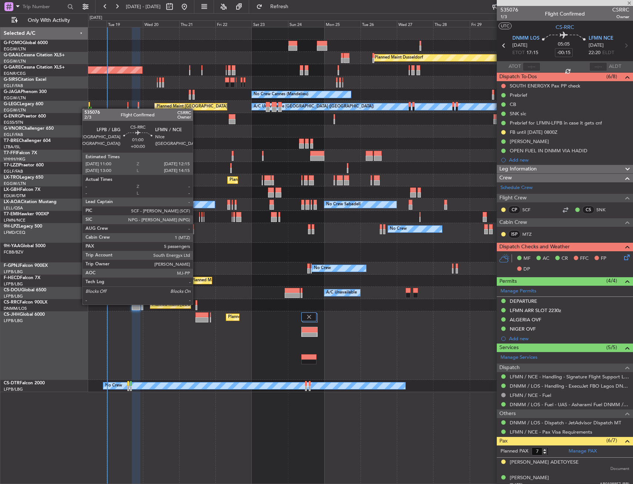
type input "+00:10"
type input "0"
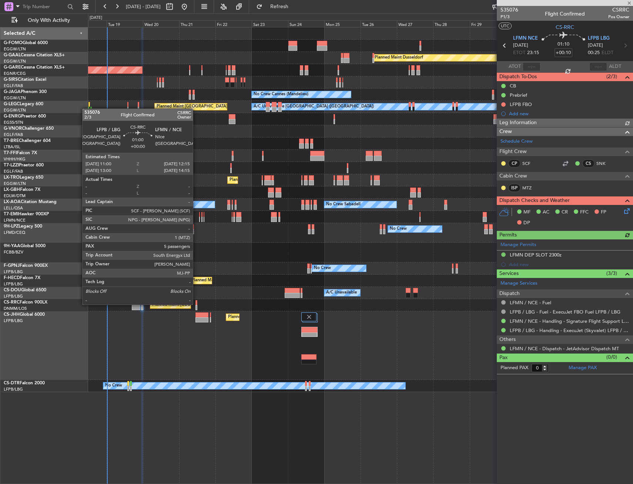
click at [196, 304] on div at bounding box center [197, 302] width 2 height 5
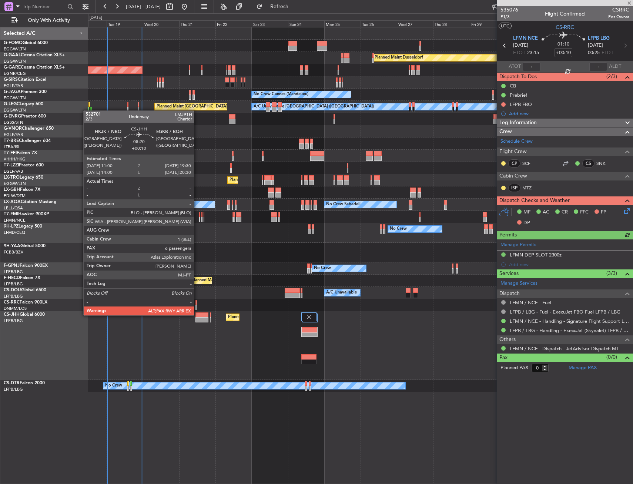
type input "5"
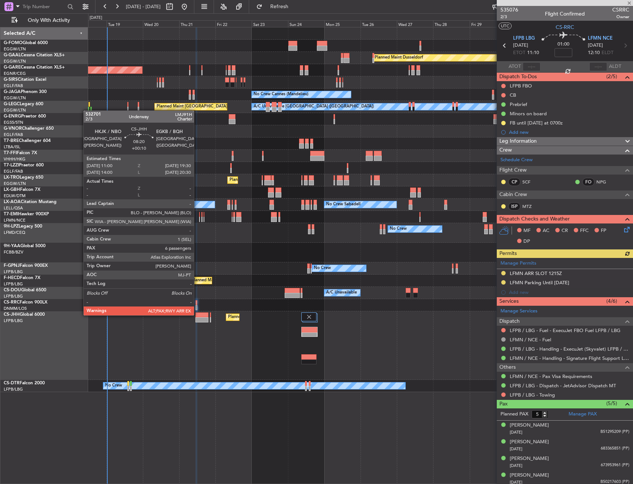
click at [197, 314] on div at bounding box center [202, 314] width 13 height 5
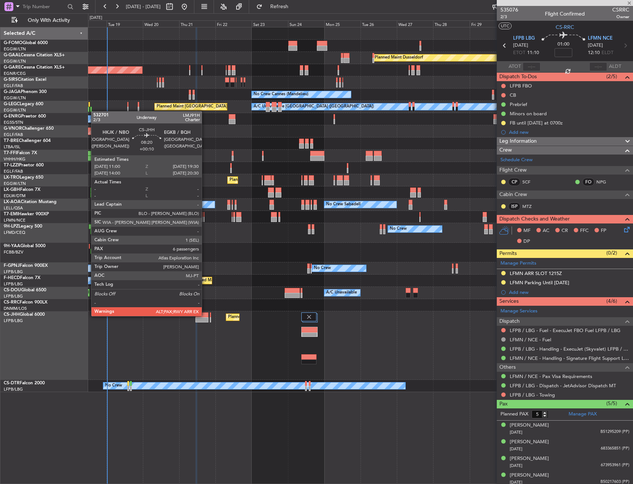
type input "+00:10"
type input "6"
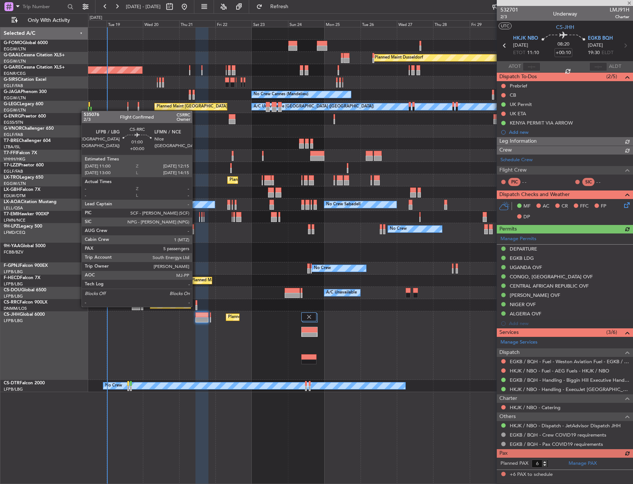
click at [196, 306] on div at bounding box center [197, 307] width 2 height 5
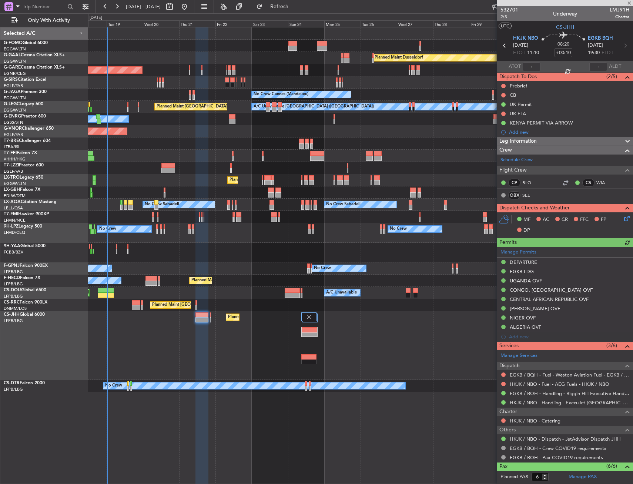
type input "5"
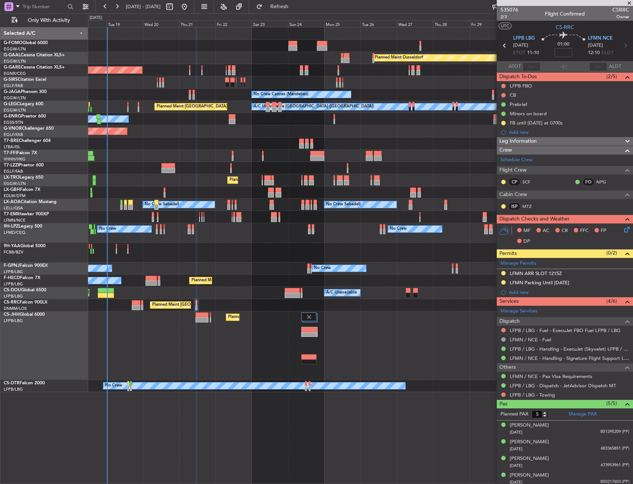
drag, startPoint x: 504, startPoint y: 273, endPoint x: 504, endPoint y: 279, distance: 5.9
click at [504, 273] on button at bounding box center [503, 273] width 4 height 4
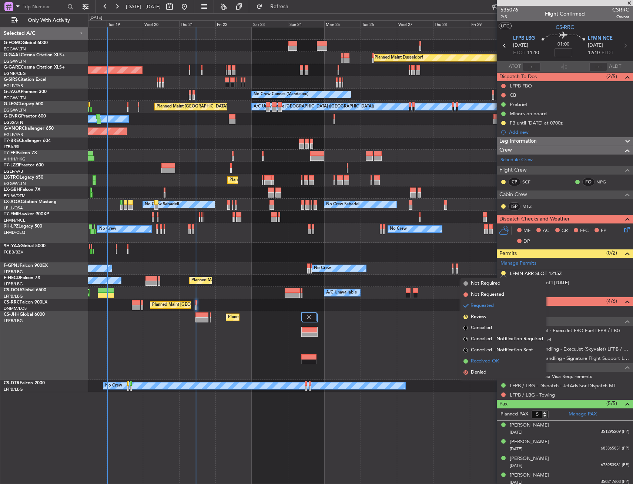
click at [497, 359] on span "Received OK" at bounding box center [485, 360] width 28 height 7
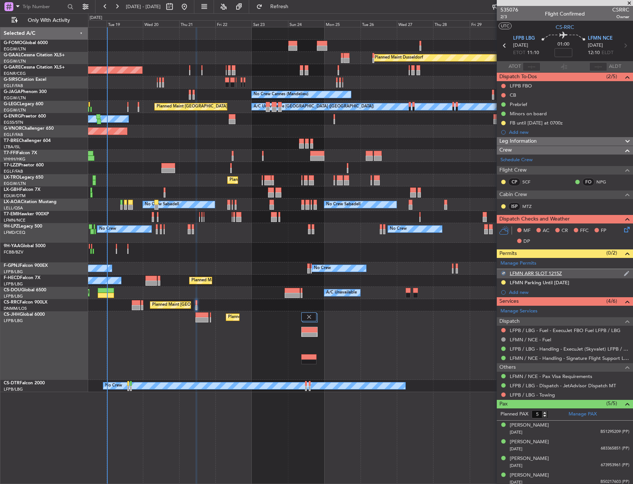
click at [581, 271] on div "LFMN ARR SLOT 1215Z" at bounding box center [565, 273] width 136 height 9
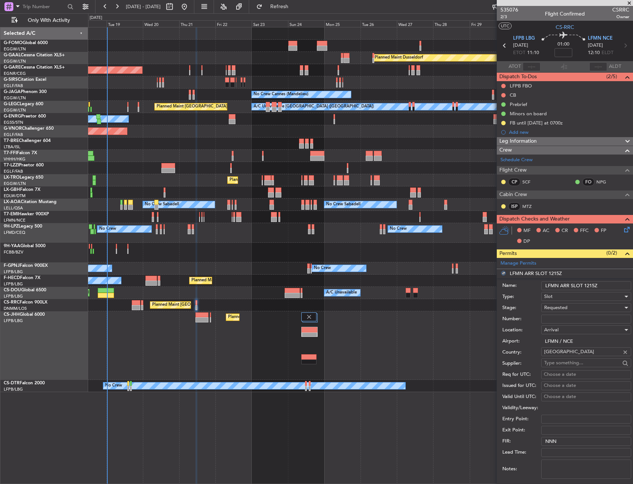
click at [563, 320] on input "Number:" at bounding box center [586, 318] width 90 height 9
paste input "LFMNA000076689"
type input "LFMNA000076689"
click at [564, 307] on span "Requested" at bounding box center [555, 307] width 23 height 7
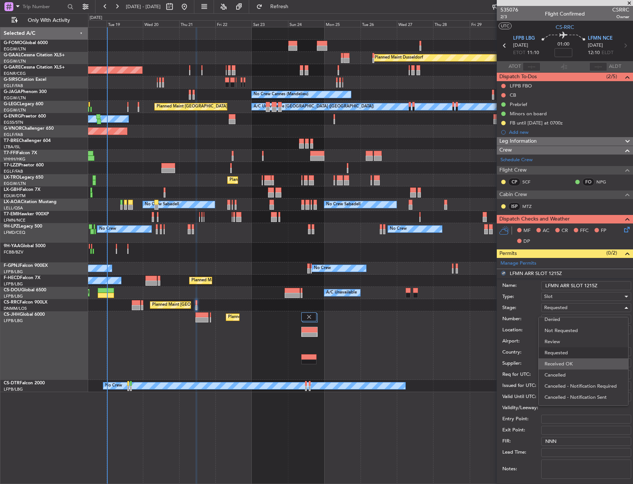
click at [565, 361] on span "Received OK" at bounding box center [584, 363] width 78 height 11
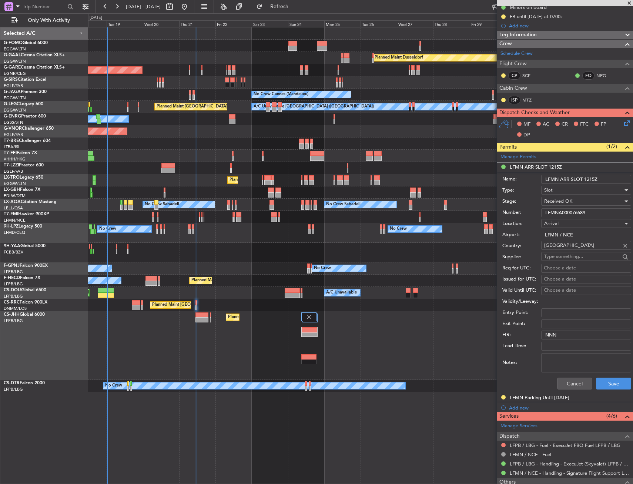
scroll to position [111, 0]
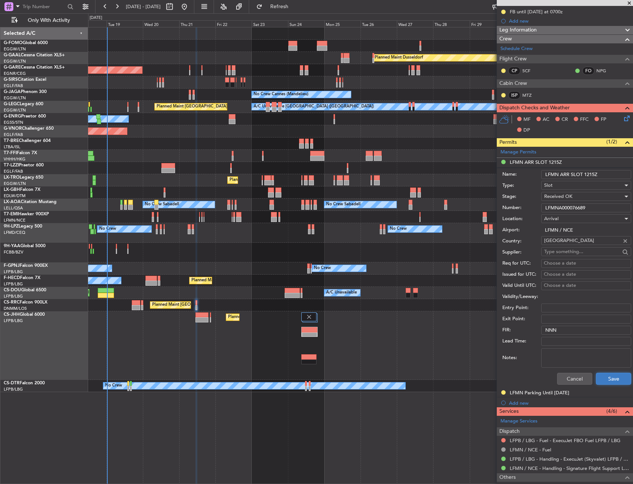
click at [598, 374] on button "Save" at bounding box center [613, 379] width 35 height 12
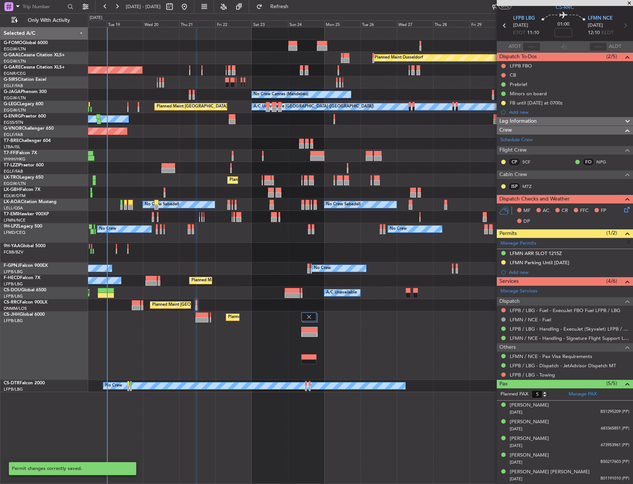
scroll to position [20, 0]
click at [581, 263] on div "LFMN Parking Until 30AUG" at bounding box center [565, 263] width 136 height 9
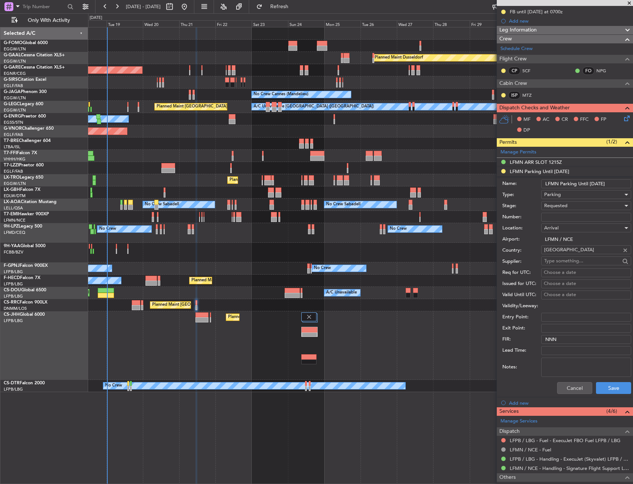
click at [563, 211] on div "Requested" at bounding box center [583, 205] width 79 height 11
click at [566, 264] on span "Received OK" at bounding box center [584, 261] width 78 height 11
click at [565, 220] on input "Number:" at bounding box center [586, 217] width 90 height 9
paste input "LFMND000076690"
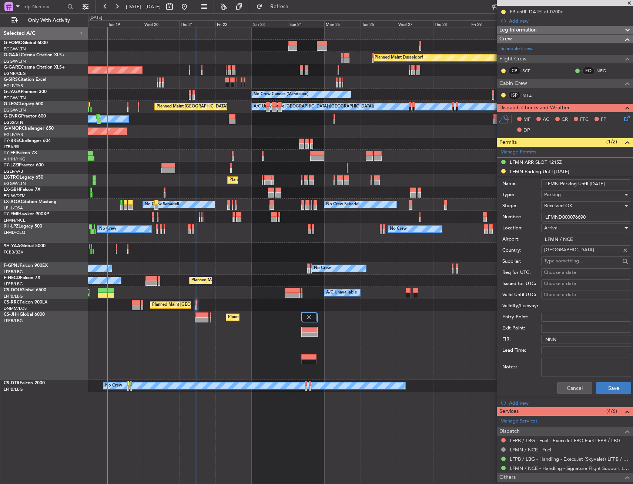
type input "LFMND000076690"
click at [600, 387] on button "Save" at bounding box center [613, 388] width 35 height 12
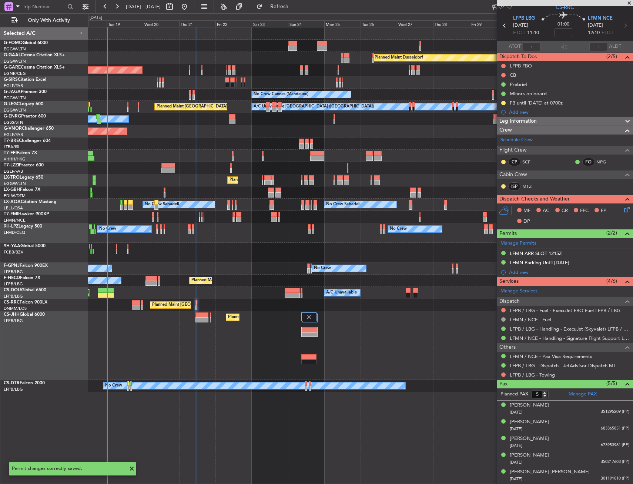
scroll to position [20, 0]
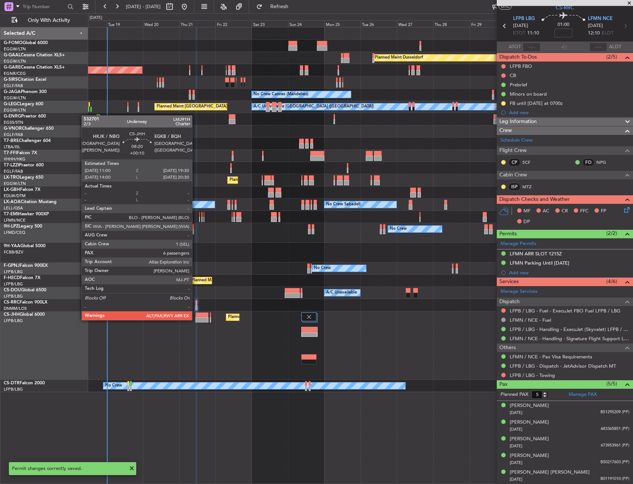
click at [196, 319] on div at bounding box center [202, 319] width 13 height 5
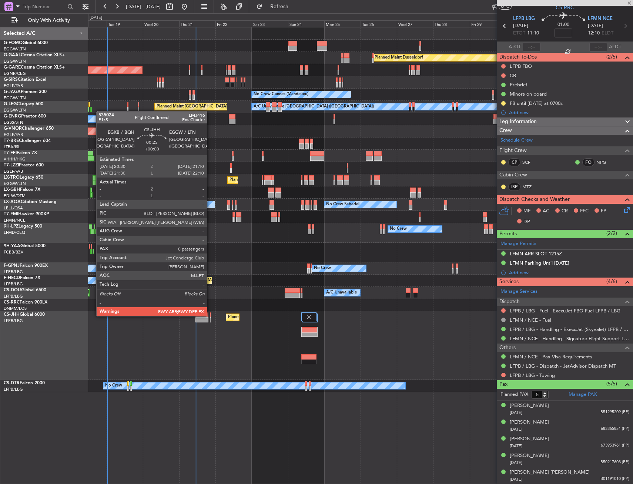
type input "+00:10"
type input "6"
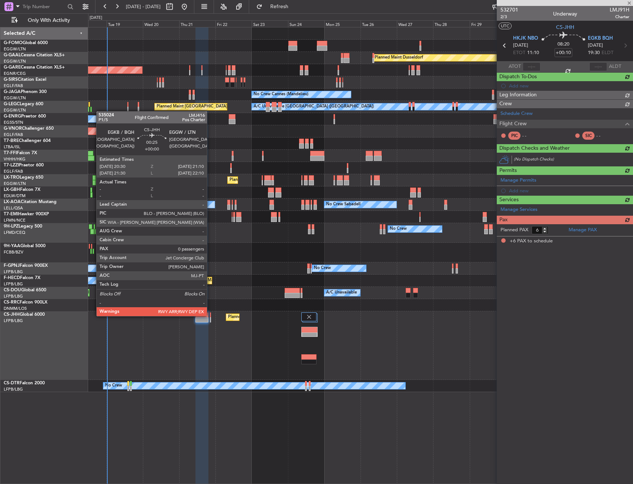
scroll to position [0, 0]
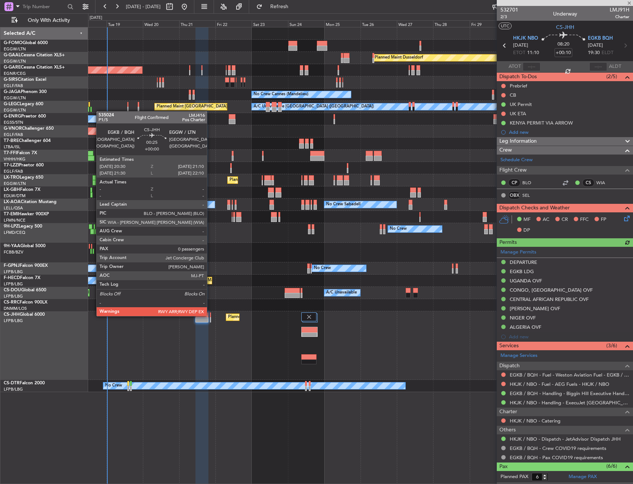
click at [210, 315] on div at bounding box center [210, 314] width 1 height 5
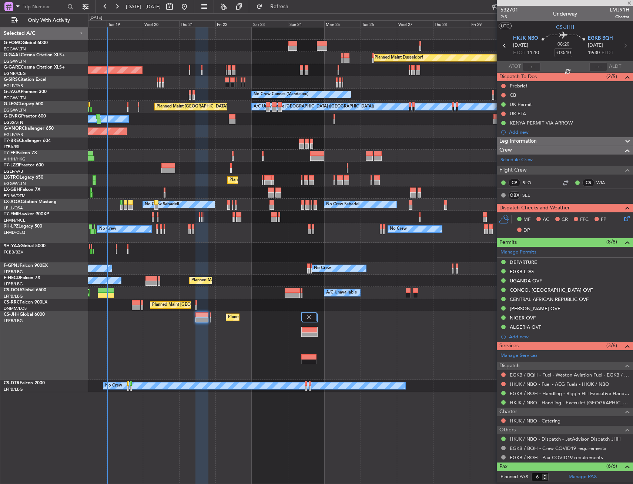
type input "0"
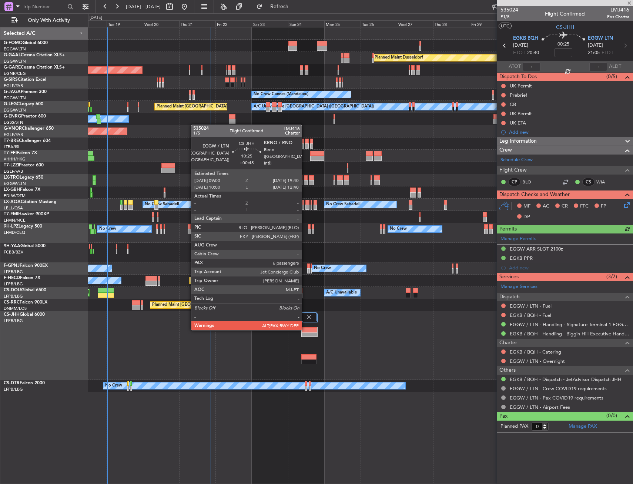
click at [305, 329] on div at bounding box center [310, 329] width 16 height 5
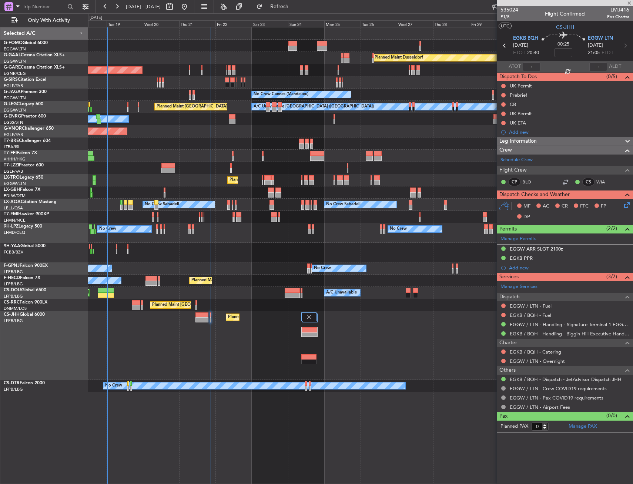
type input "+00:45"
type input "10"
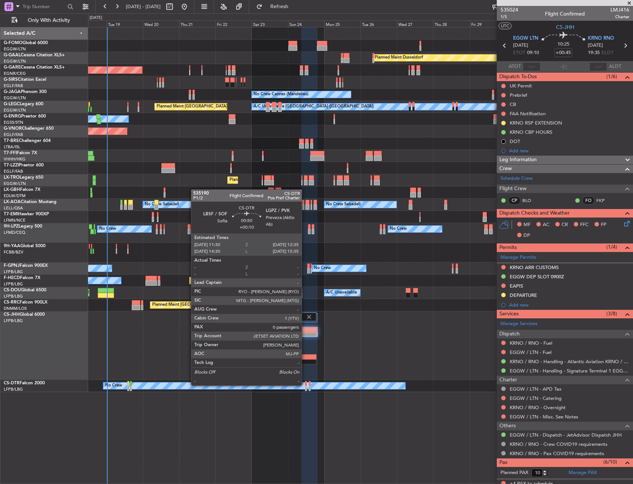
click at [305, 384] on div at bounding box center [306, 383] width 2 height 5
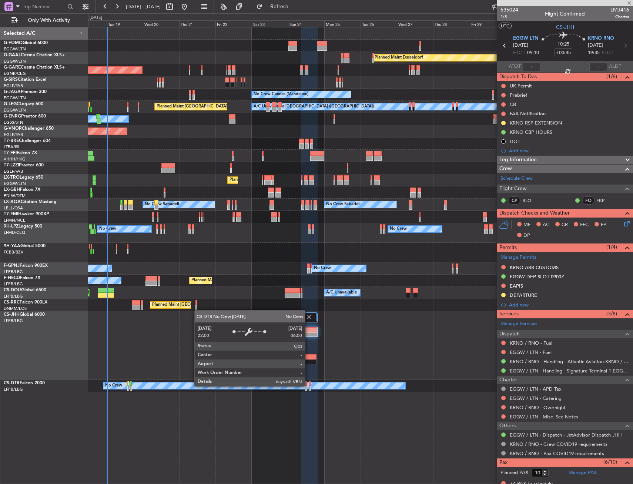
type input "+00:10"
type input "0"
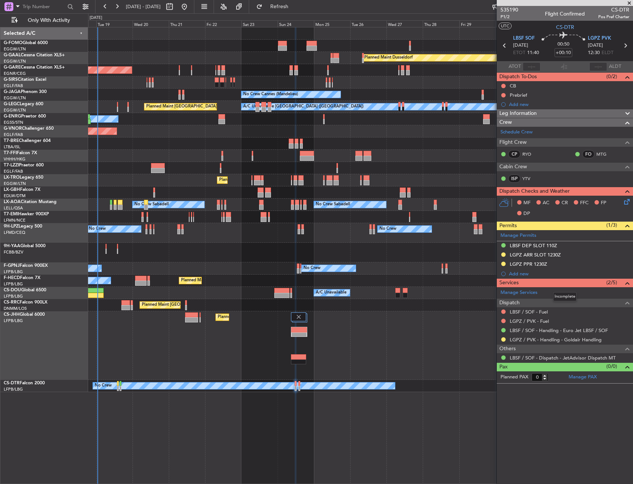
click at [323, 420] on div "Planned Maint Windsor Locks (Bradley Intl) Planned Maint Dusseldorf Unplanned M…" at bounding box center [360, 255] width 545 height 457
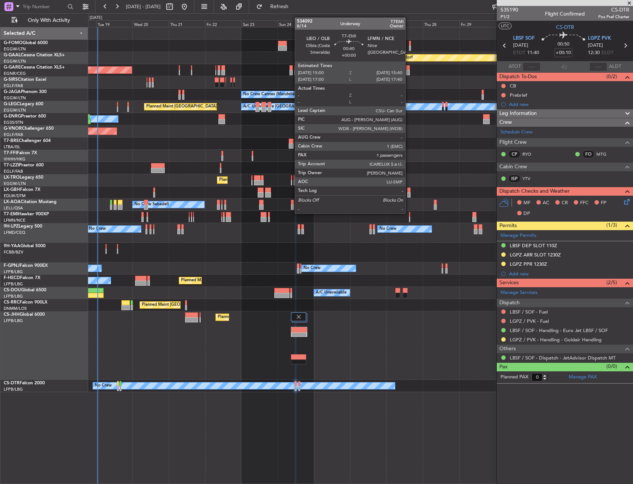
click at [409, 213] on div at bounding box center [409, 214] width 1 height 5
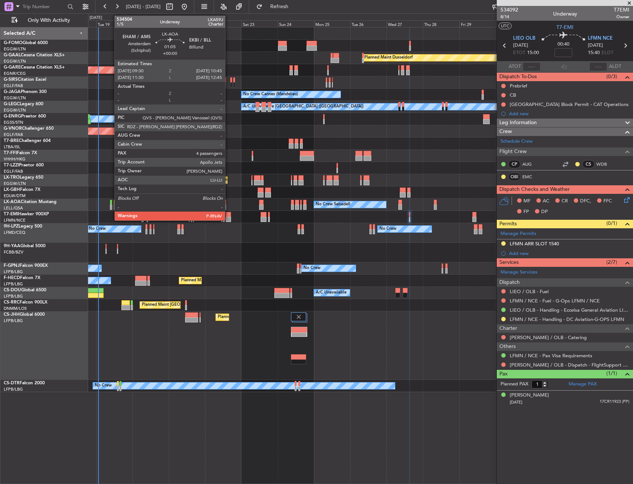
click at [111, 206] on div at bounding box center [111, 206] width 2 height 5
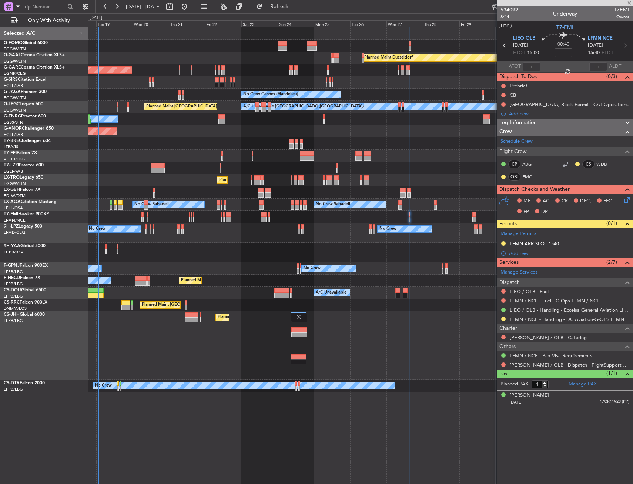
type input "4"
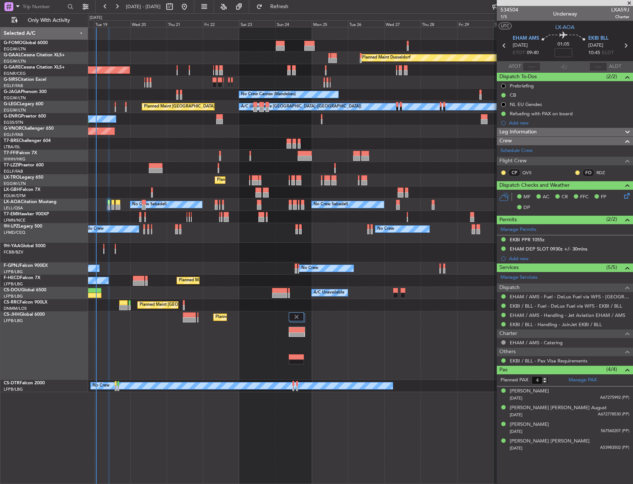
click at [160, 87] on div at bounding box center [360, 82] width 545 height 12
click at [235, 181] on div "Planned Maint Windsor Locks (Bradley Intl) Planned Maint Dusseldorf Unplanned M…" at bounding box center [360, 209] width 545 height 364
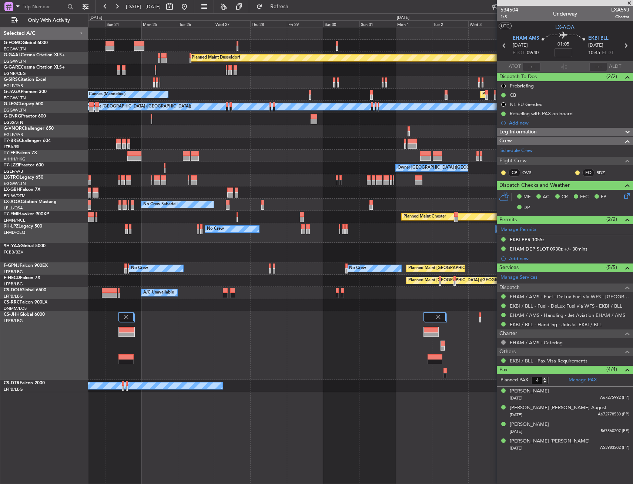
click at [136, 202] on div "Planned Maint Dusseldorf Unplanned Maint Chester No Crew Cannes (Mandelieu) Pla…" at bounding box center [360, 209] width 545 height 364
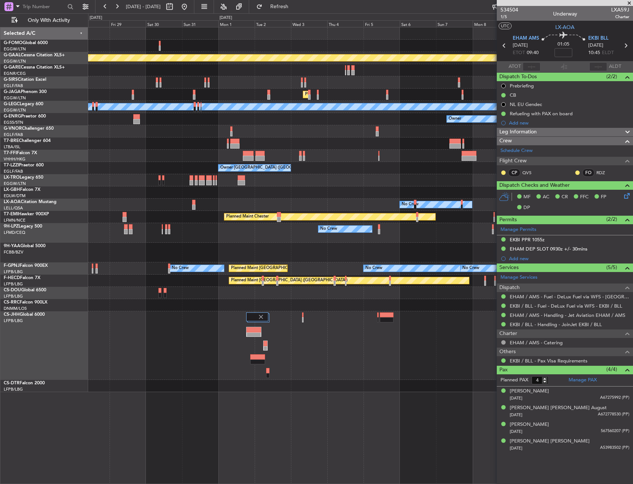
click at [92, 205] on div "Planned Maint Dusseldorf Planned Maint London (Luton) No Crew Cannes (Mandelieu…" at bounding box center [360, 209] width 545 height 364
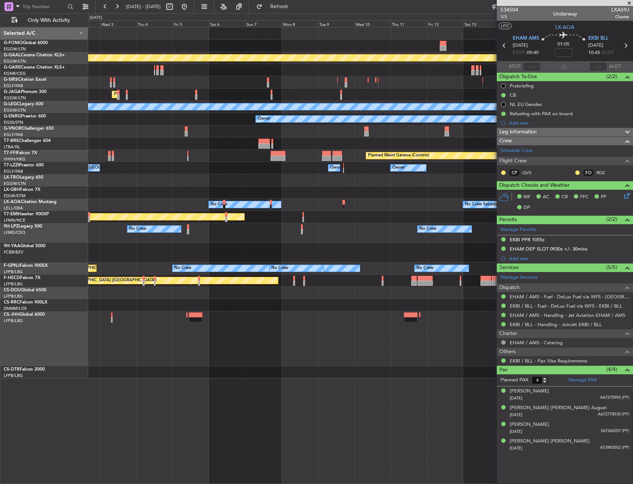
click at [114, 200] on div "Planned Maint Dusseldorf Planned Maint London (Luton) A/C Unavailable London (L…" at bounding box center [360, 202] width 545 height 351
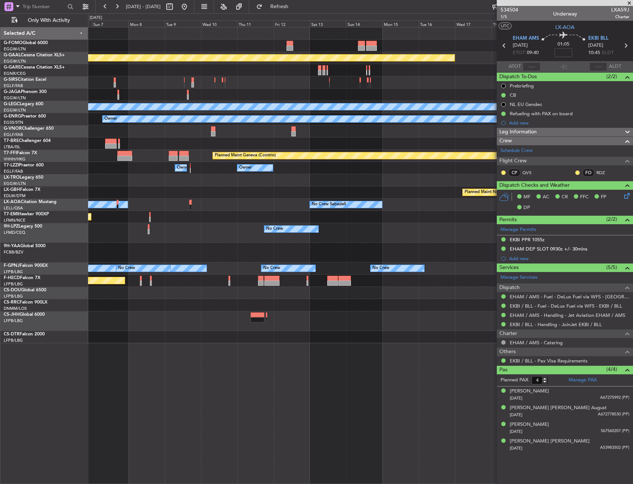
click at [121, 193] on div "Planned Maint Dusseldorf Planned Maint London (Luton) A/C Unavailable London (L…" at bounding box center [360, 185] width 545 height 316
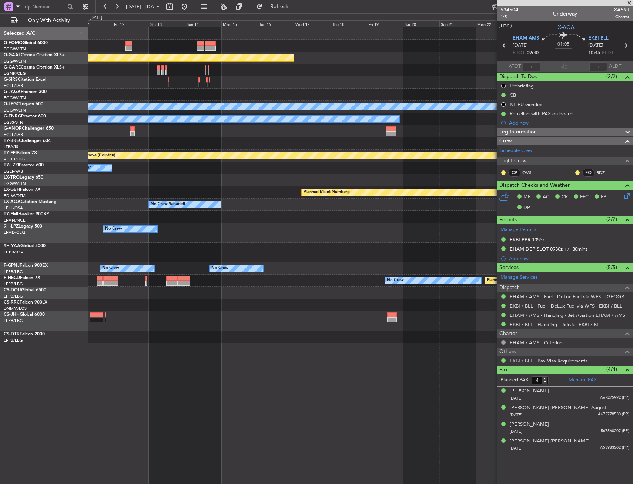
click at [110, 192] on div "Planned Maint Dusseldorf A/C Unavailable London (Luton) Owner Planned Maint Gen…" at bounding box center [360, 185] width 545 height 316
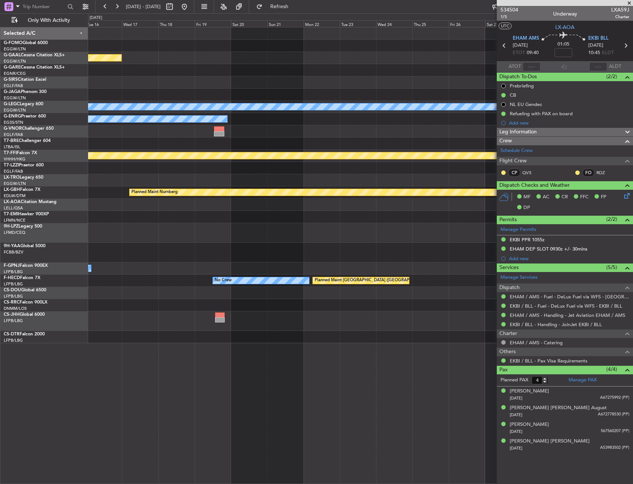
click at [141, 183] on div "Planned Maint Dusseldorf A/C Unavailable London (Luton) Owner Planned Maint Gen…" at bounding box center [360, 185] width 545 height 316
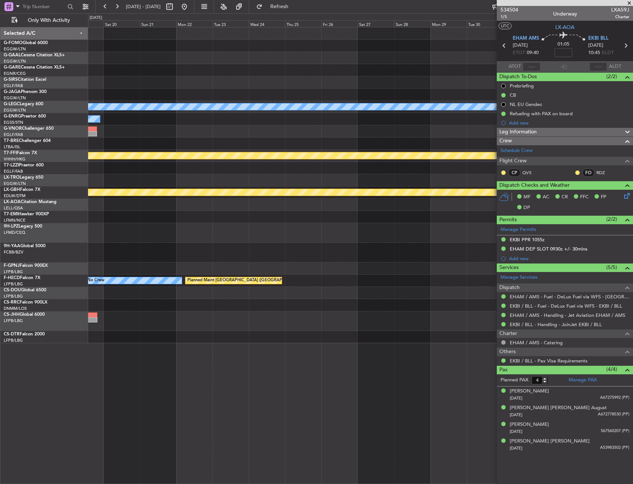
click at [159, 177] on div "Planned Maint Dusseldorf A/C Unavailable London (Luton) Owner Planned Maint Gen…" at bounding box center [360, 185] width 545 height 316
click at [157, 177] on div "Planned Maint Dusseldorf A/C Unavailable London (Luton) Owner Planned Maint Gen…" at bounding box center [360, 185] width 545 height 316
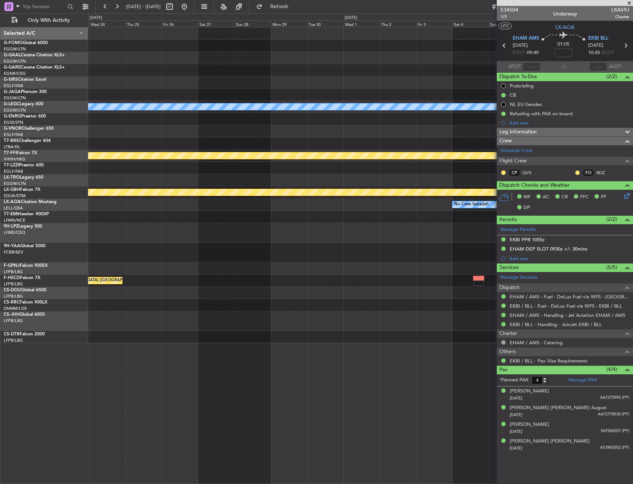
click at [183, 170] on div "A/C Unavailable London (Luton) Planned Maint Geneva (Cointrin) Planned Maint Nu…" at bounding box center [360, 185] width 545 height 316
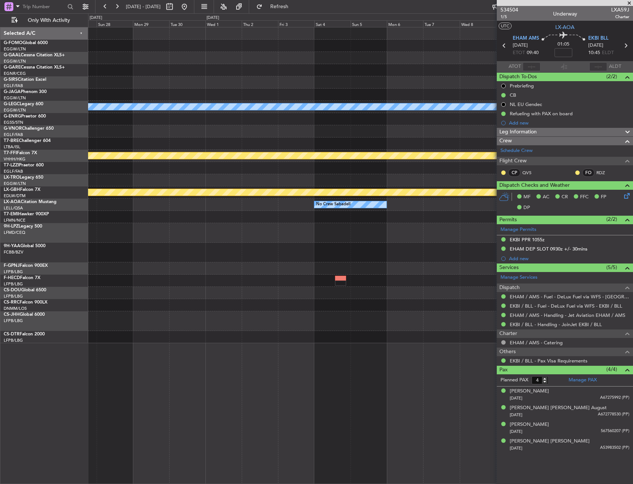
click at [123, 178] on div "A/C Unavailable London (Luton) Planned Maint Geneva (Cointrin) Planned Maint Nu…" at bounding box center [360, 185] width 545 height 316
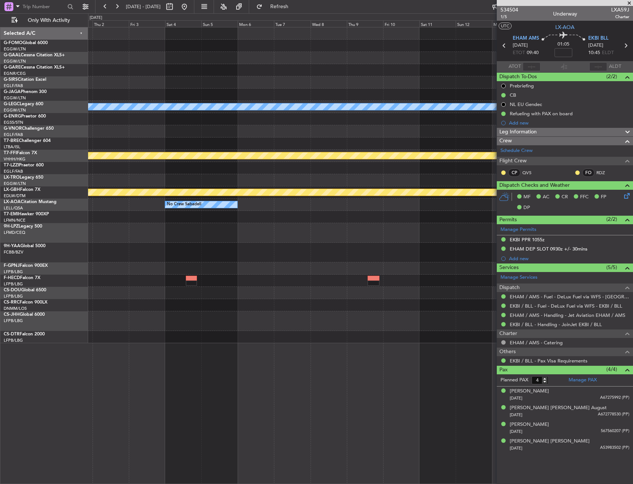
click at [92, 180] on div "A/C Unavailable London (Luton) Planned Maint Geneva (Cointrin) Planned Maint Nu…" at bounding box center [360, 185] width 545 height 316
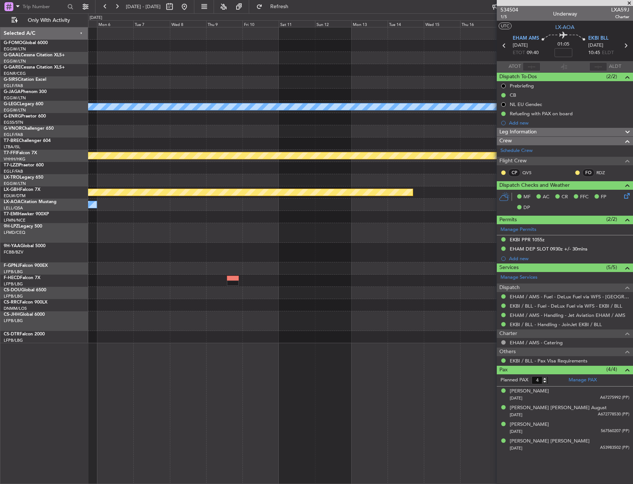
click at [107, 170] on div "A/C Unavailable London (Luton) Planned Maint Geneva (Cointrin) Planned Maint Nu…" at bounding box center [360, 185] width 545 height 316
click at [119, 160] on div "A/C Unavailable London (Luton) Planned Maint Geneva (Cointrin) Planned Maint Nu…" at bounding box center [360, 185] width 545 height 316
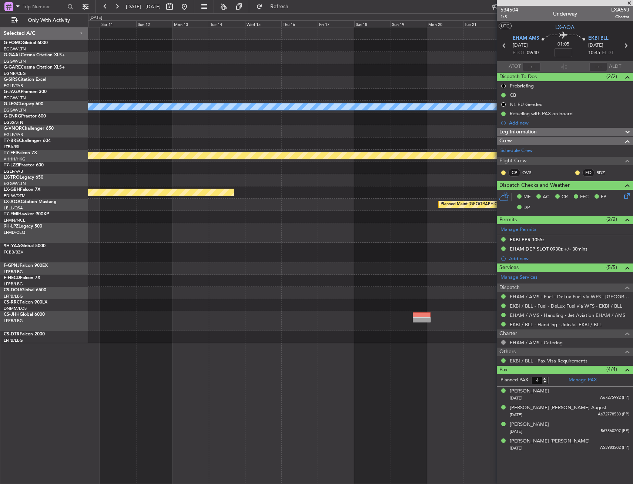
click at [124, 157] on div "A/C Unavailable London (Luton) Planned Maint Geneva (Cointrin) Planned Maint Nu…" at bounding box center [360, 185] width 545 height 316
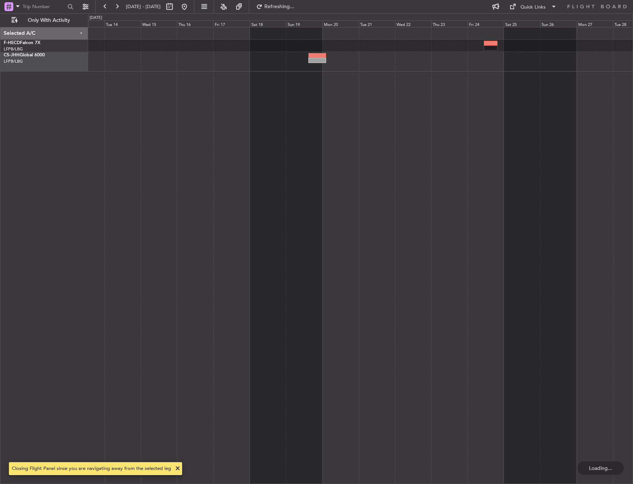
click at [139, 163] on div at bounding box center [360, 255] width 545 height 457
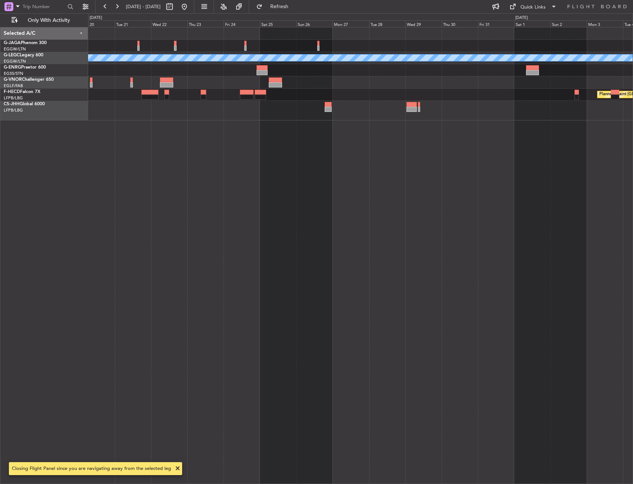
click at [173, 164] on div "A/C Unavailable London (Luton) Planned Maint Paris (Le Bourget)" at bounding box center [360, 255] width 545 height 457
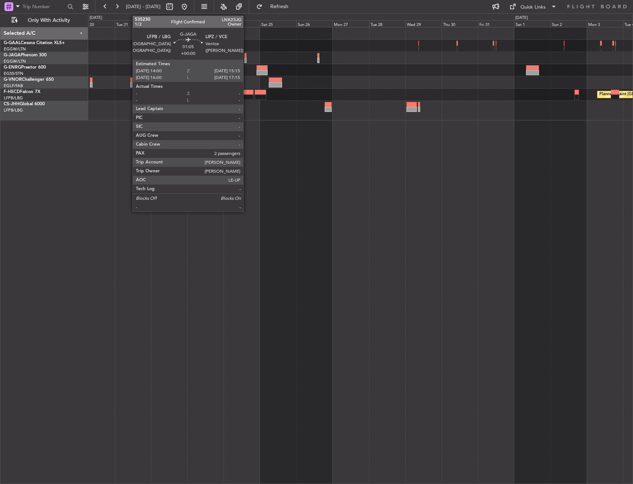
click at [247, 56] on div at bounding box center [245, 55] width 2 height 5
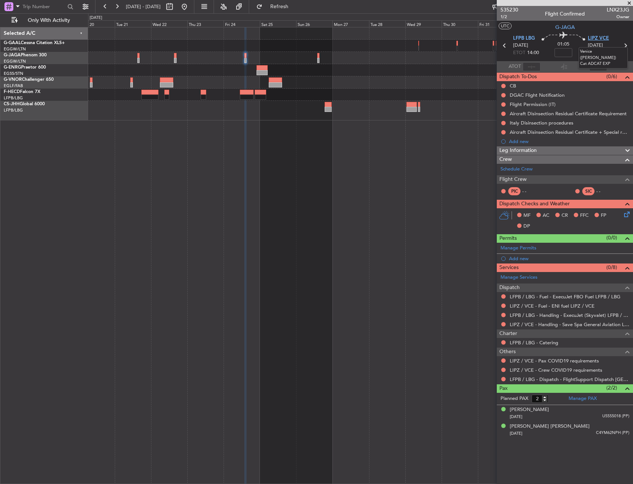
click at [597, 36] on span "LIPZ VCE" at bounding box center [598, 38] width 21 height 7
click at [513, 258] on div "Add new" at bounding box center [566, 258] width 114 height 6
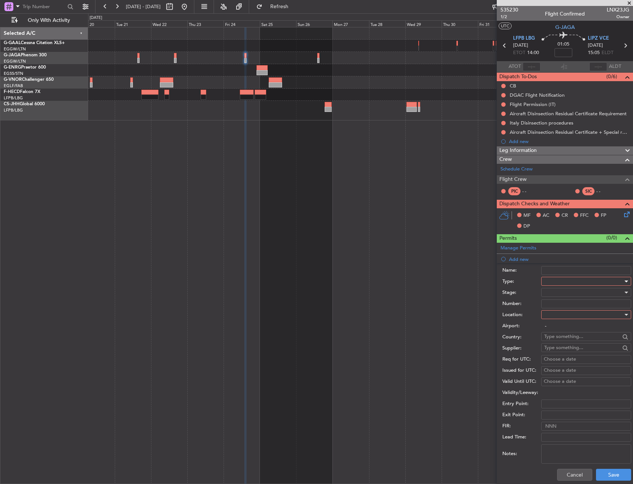
click at [559, 283] on div at bounding box center [583, 281] width 79 height 11
click at [556, 319] on span "PPR" at bounding box center [584, 317] width 78 height 11
click at [558, 320] on div "Airport: -" at bounding box center [567, 325] width 129 height 11
click at [559, 313] on div at bounding box center [583, 314] width 79 height 11
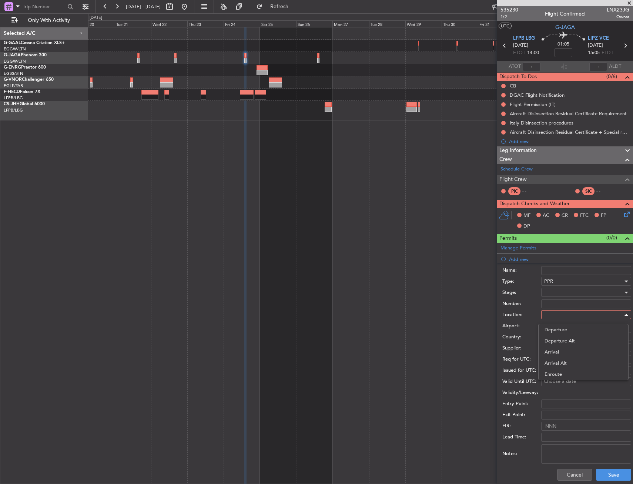
click at [561, 348] on span "Arrival" at bounding box center [584, 351] width 78 height 11
type input "LIPZ / VCE"
click at [603, 471] on button "Save" at bounding box center [613, 475] width 35 height 12
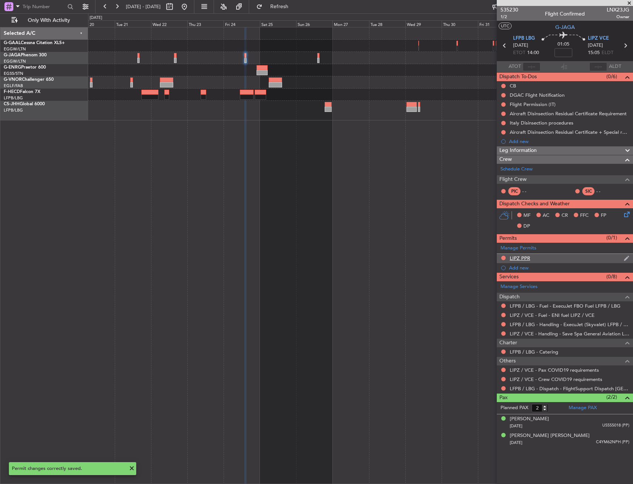
click at [548, 257] on div "LIPZ PPR" at bounding box center [565, 258] width 136 height 9
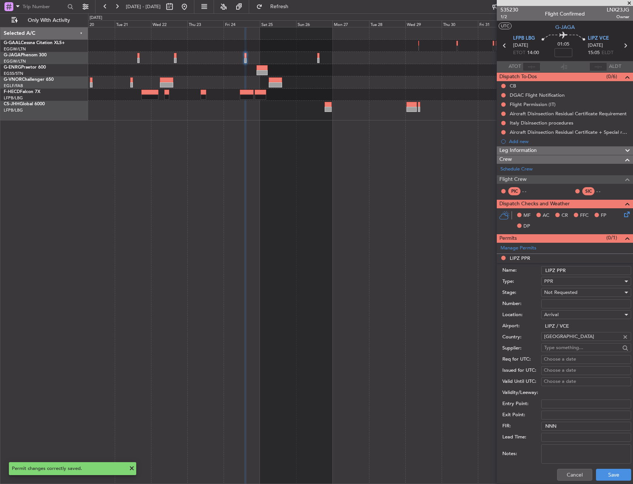
click at [579, 267] on input "LIPZ PPR" at bounding box center [586, 270] width 90 height 9
type input "LIPZ PPR 1505z"
click at [560, 291] on span "Not Requested" at bounding box center [560, 292] width 33 height 7
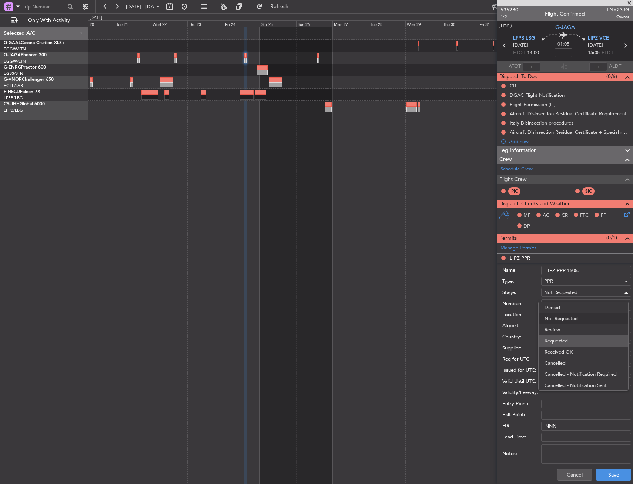
click at [564, 338] on span "Requested" at bounding box center [584, 340] width 78 height 11
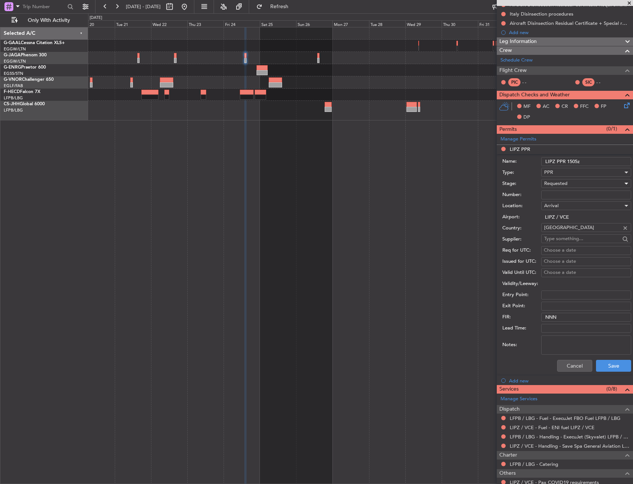
scroll to position [111, 0]
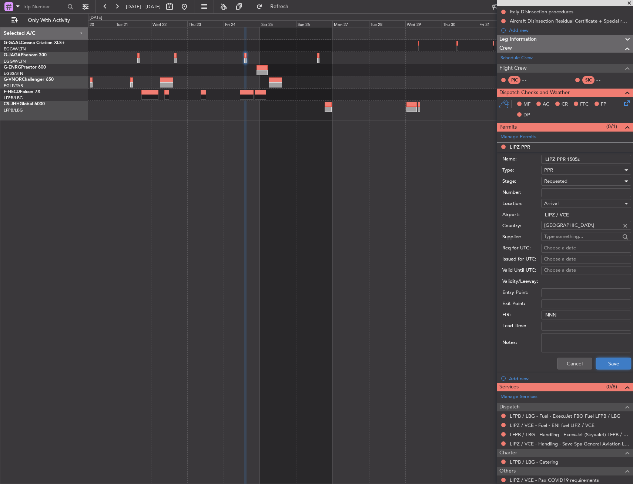
click at [607, 358] on button "Save" at bounding box center [613, 363] width 35 height 12
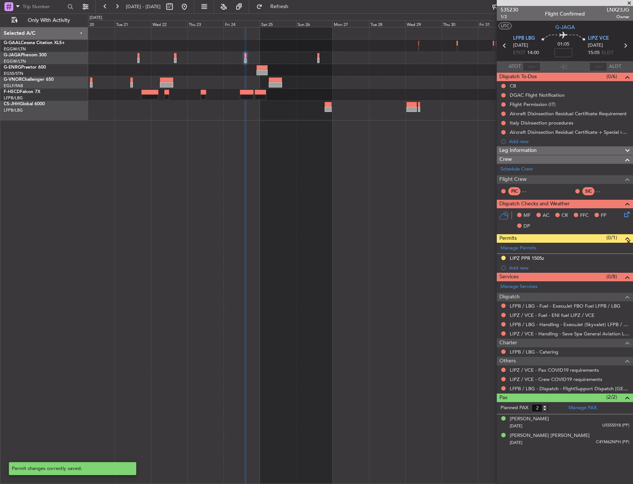
scroll to position [0, 0]
click at [526, 324] on link "LFPB / LBG - Handling - ExecuJet (Skyvalet) LFPB / LBG" at bounding box center [570, 324] width 120 height 6
click at [522, 336] on div "LFPB / LBG - Handling - ExecuJet (Skyvalet) LFPB / LBG" at bounding box center [570, 336] width 107 height 9
click at [518, 336] on link "LIPZ / VCE - Handling - Save Spa General Aviation LIPZ / VCE" at bounding box center [570, 333] width 120 height 6
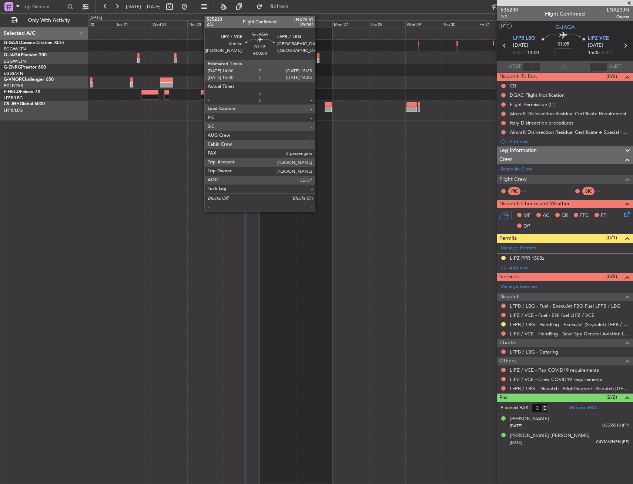
click at [319, 57] on div at bounding box center [318, 55] width 2 height 5
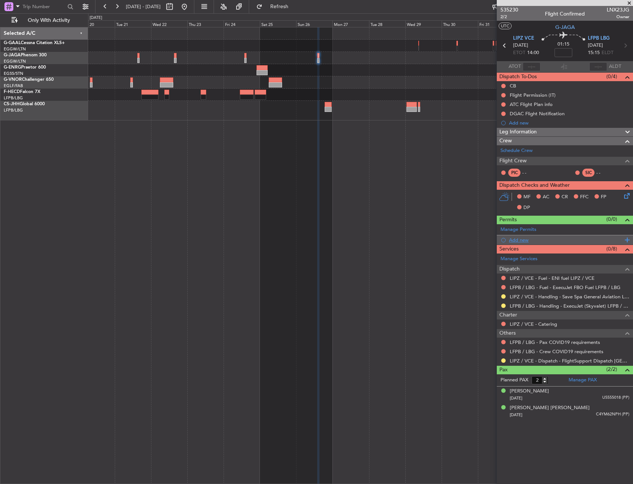
click at [516, 241] on div "Add new" at bounding box center [566, 240] width 114 height 6
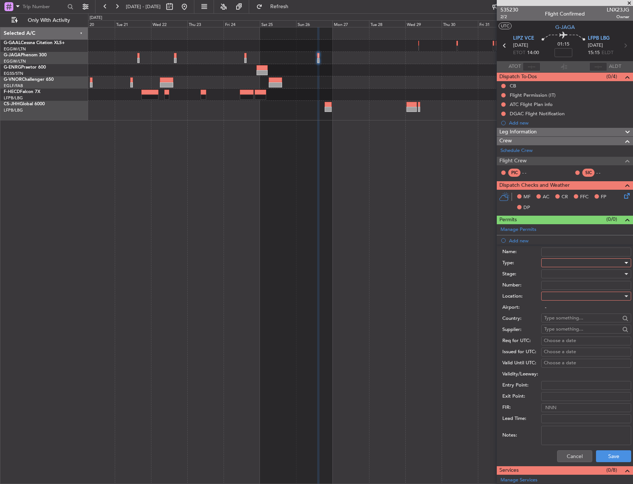
click at [564, 263] on div at bounding box center [583, 262] width 79 height 11
click at [556, 301] on span "PPR" at bounding box center [584, 299] width 78 height 11
click at [556, 296] on div at bounding box center [583, 295] width 79 height 11
click at [557, 311] on span "Departure" at bounding box center [584, 311] width 78 height 11
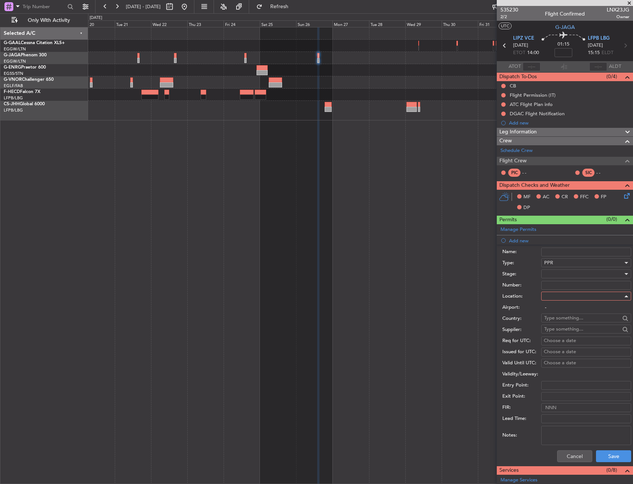
type input "LIPZ / VCE"
click at [603, 454] on button "Save" at bounding box center [613, 456] width 35 height 12
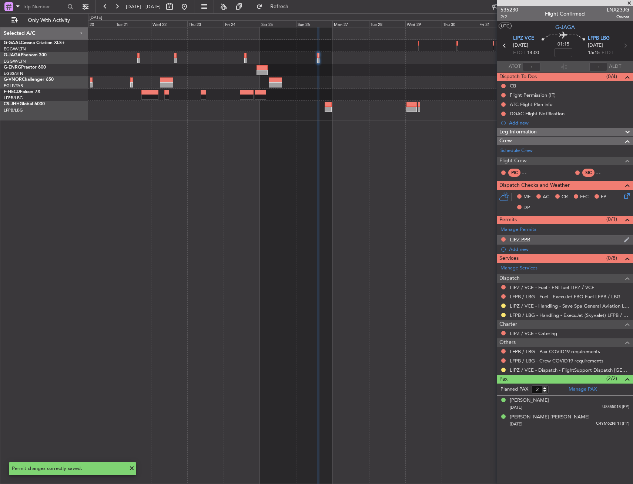
click at [562, 241] on div "LIPZ PPR" at bounding box center [565, 239] width 136 height 9
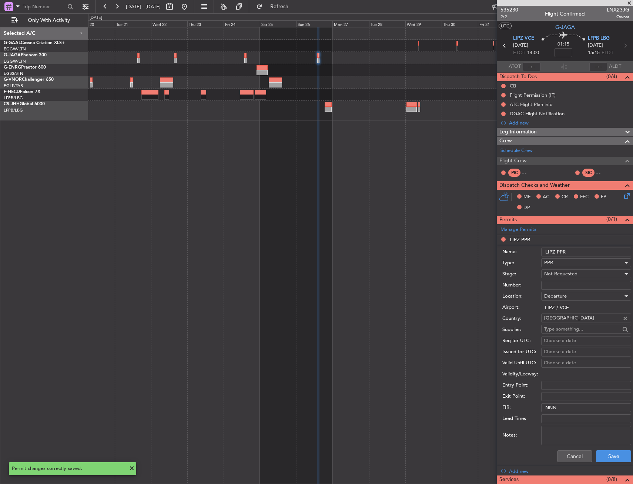
click at [583, 250] on input "LIPZ PPR" at bounding box center [586, 251] width 90 height 9
type input "LIPZ PPR 1400z"
click at [574, 275] on span "Not Requested" at bounding box center [560, 273] width 33 height 7
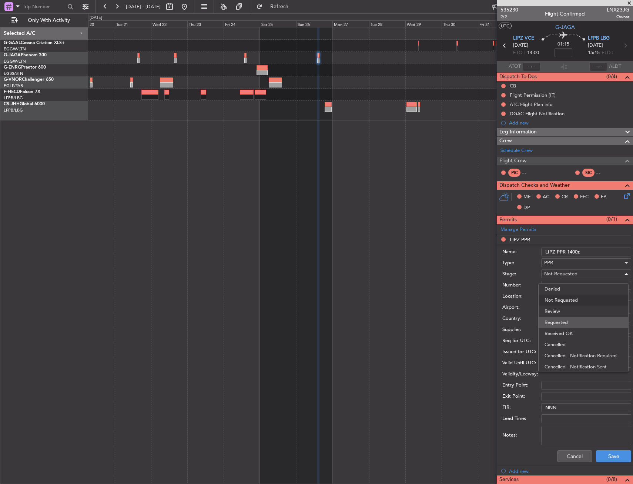
click at [568, 320] on span "Requested" at bounding box center [584, 322] width 78 height 11
click at [606, 450] on button "Save" at bounding box center [613, 456] width 35 height 12
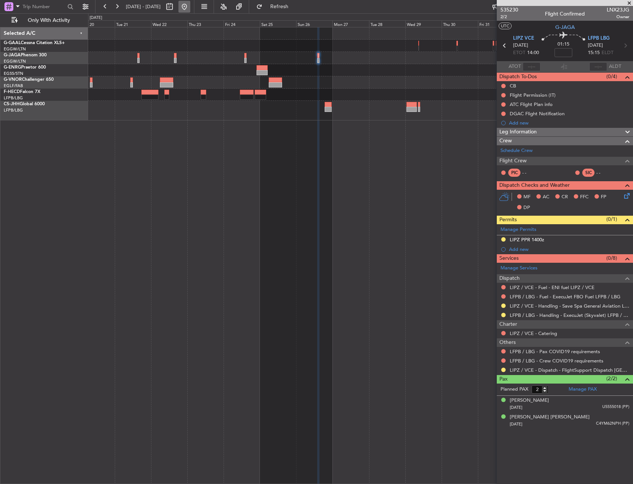
click at [190, 9] on button at bounding box center [185, 7] width 12 height 12
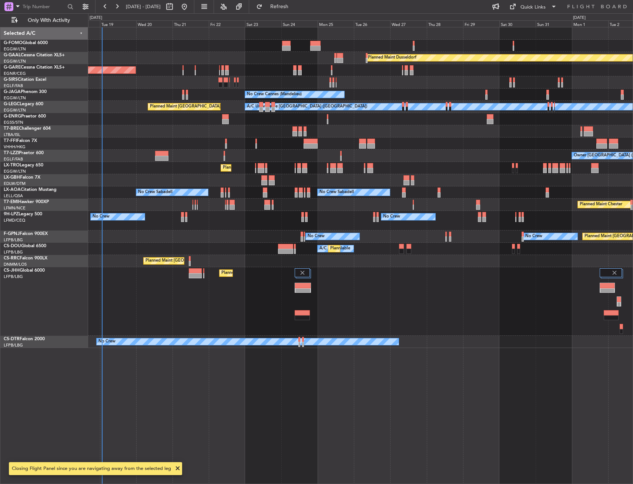
click at [137, 233] on div "Planned Maint Windsor Locks ([PERSON_NAME] Intl) Planned [GEOGRAPHIC_DATA] Unpl…" at bounding box center [360, 255] width 545 height 457
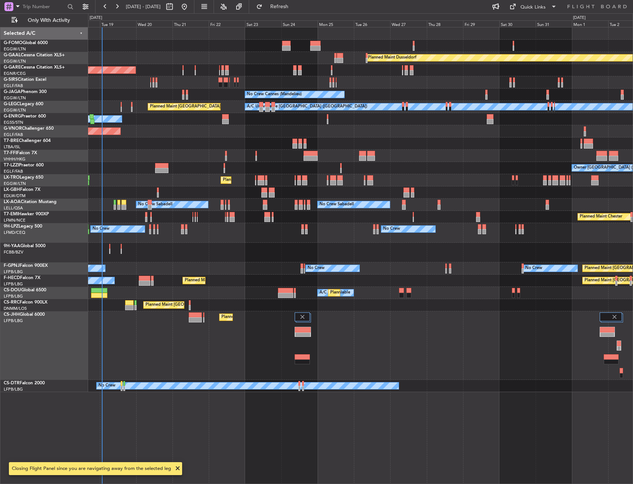
click at [183, 333] on div "Planned Maint [GEOGRAPHIC_DATA] ([GEOGRAPHIC_DATA]) Planned Maint [GEOGRAPHIC_D…" at bounding box center [360, 345] width 545 height 69
